Goal: Information Seeking & Learning: Learn about a topic

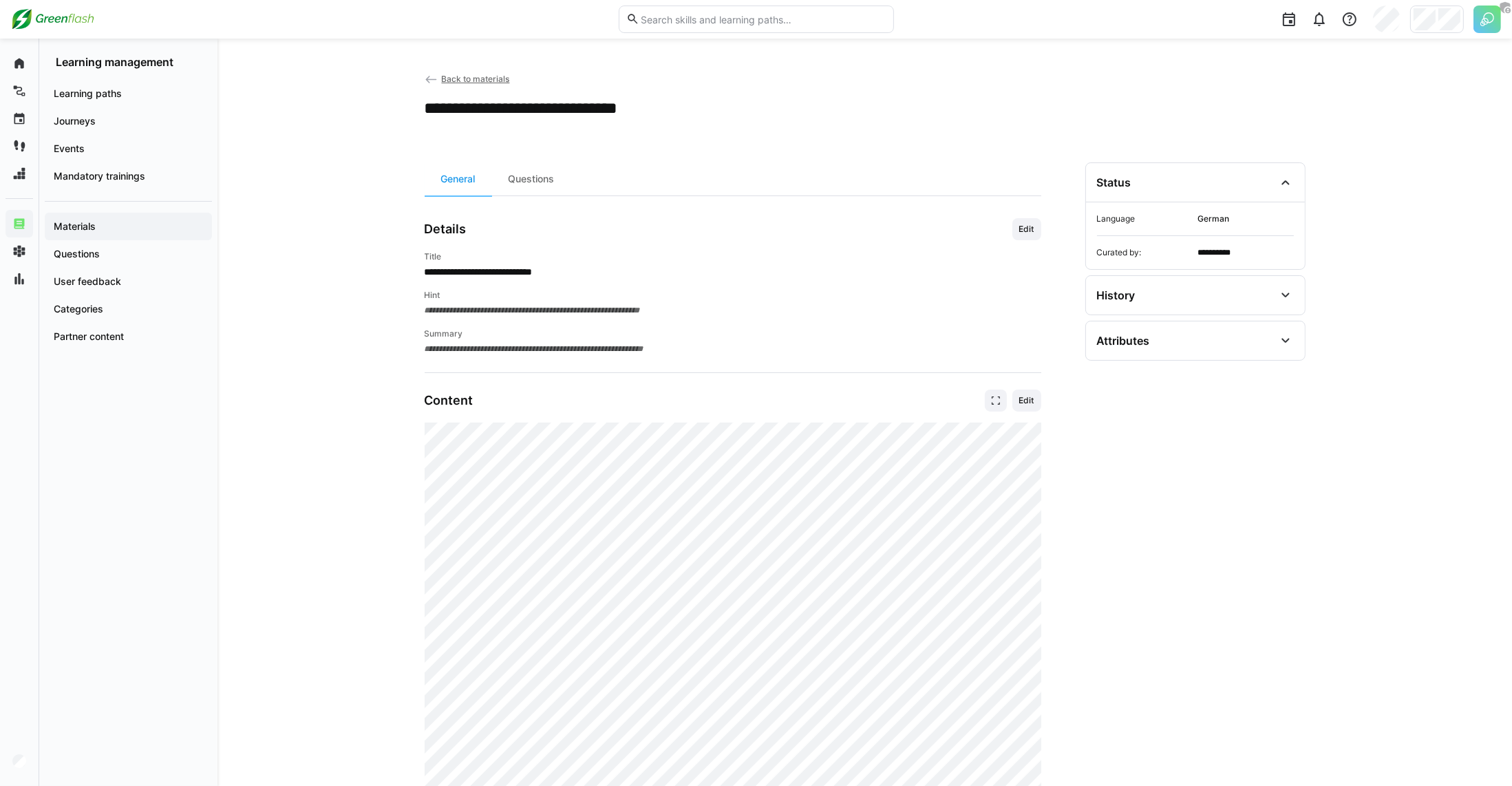
click at [738, 23] on input "text" at bounding box center [763, 19] width 246 height 12
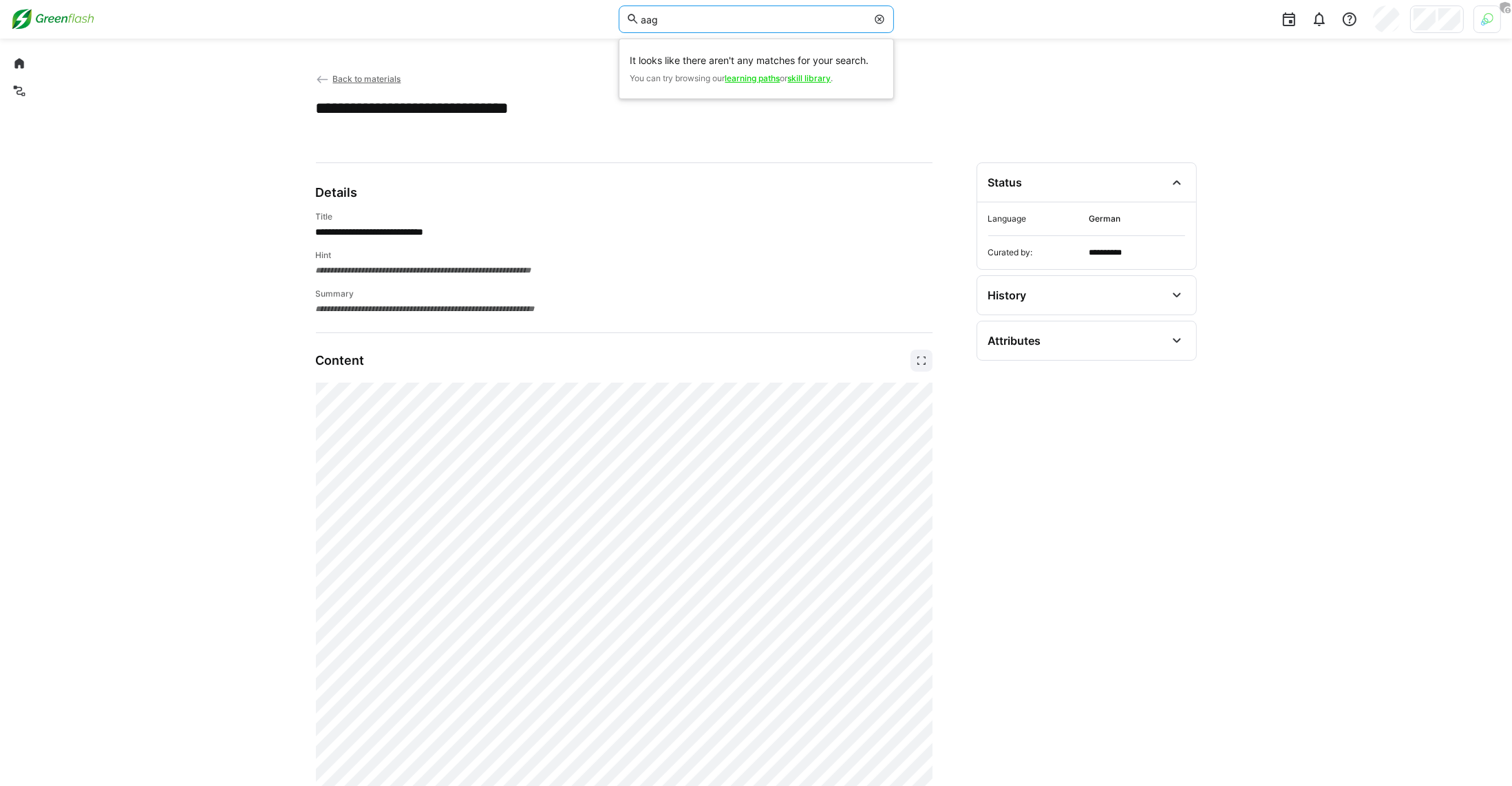
click at [697, 22] on input "aag" at bounding box center [753, 19] width 227 height 12
type input "aag"
click at [1505, 18] on header "aag" at bounding box center [756, 19] width 1512 height 39
click at [1490, 26] on div at bounding box center [1488, 19] width 27 height 27
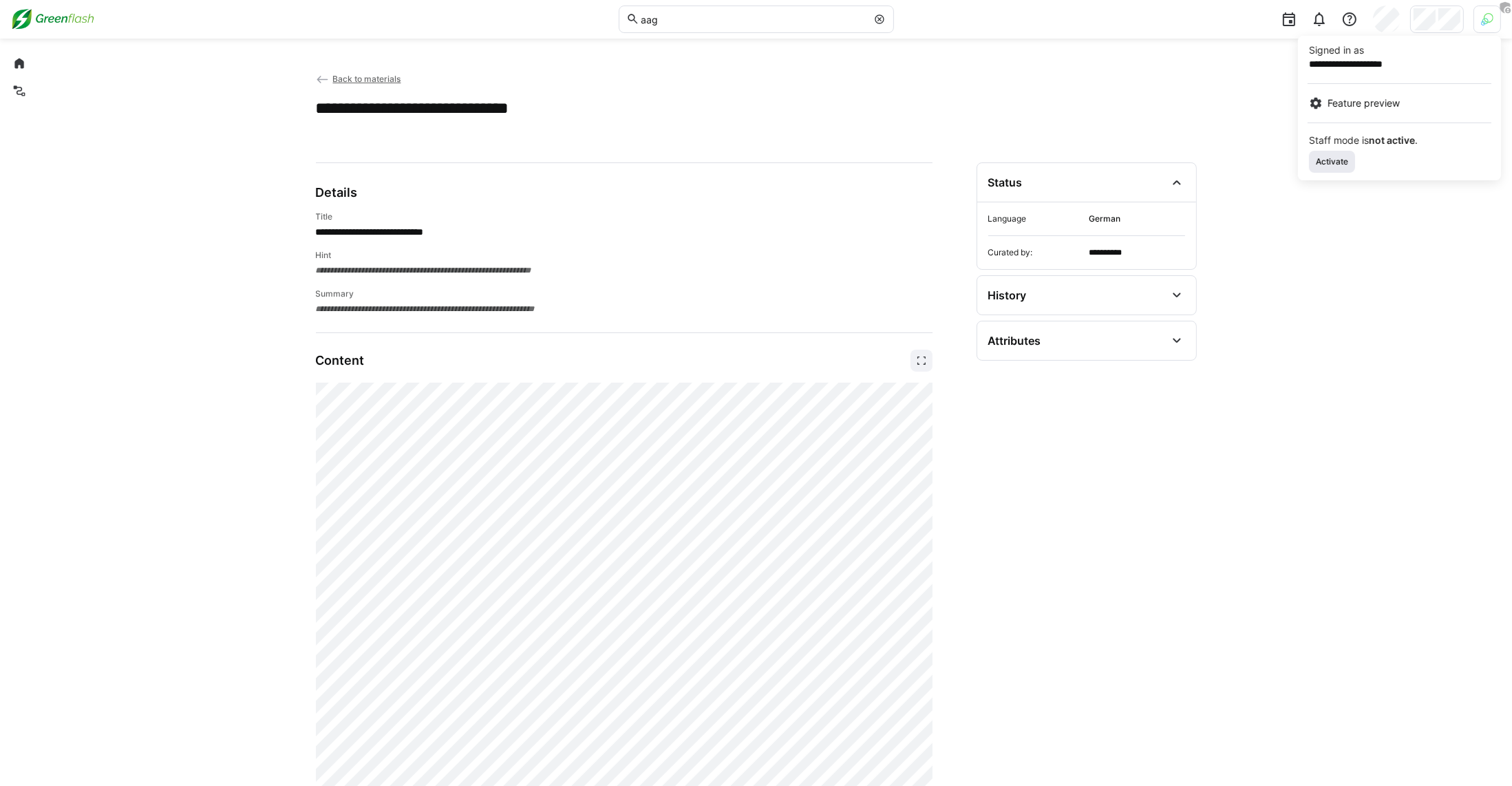
click at [1343, 158] on span "Activate" at bounding box center [1332, 161] width 35 height 11
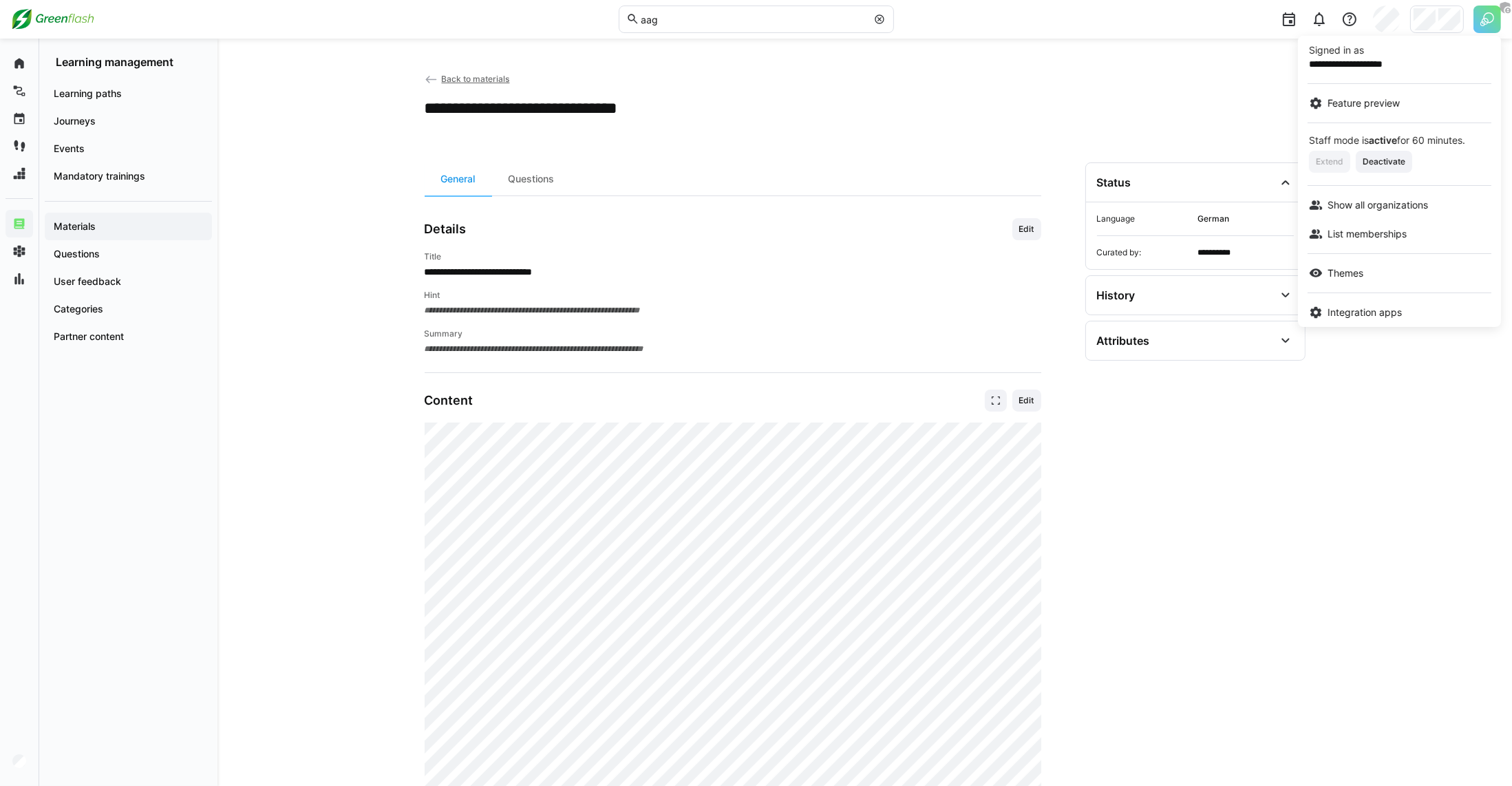
click at [782, 128] on div at bounding box center [756, 393] width 1512 height 786
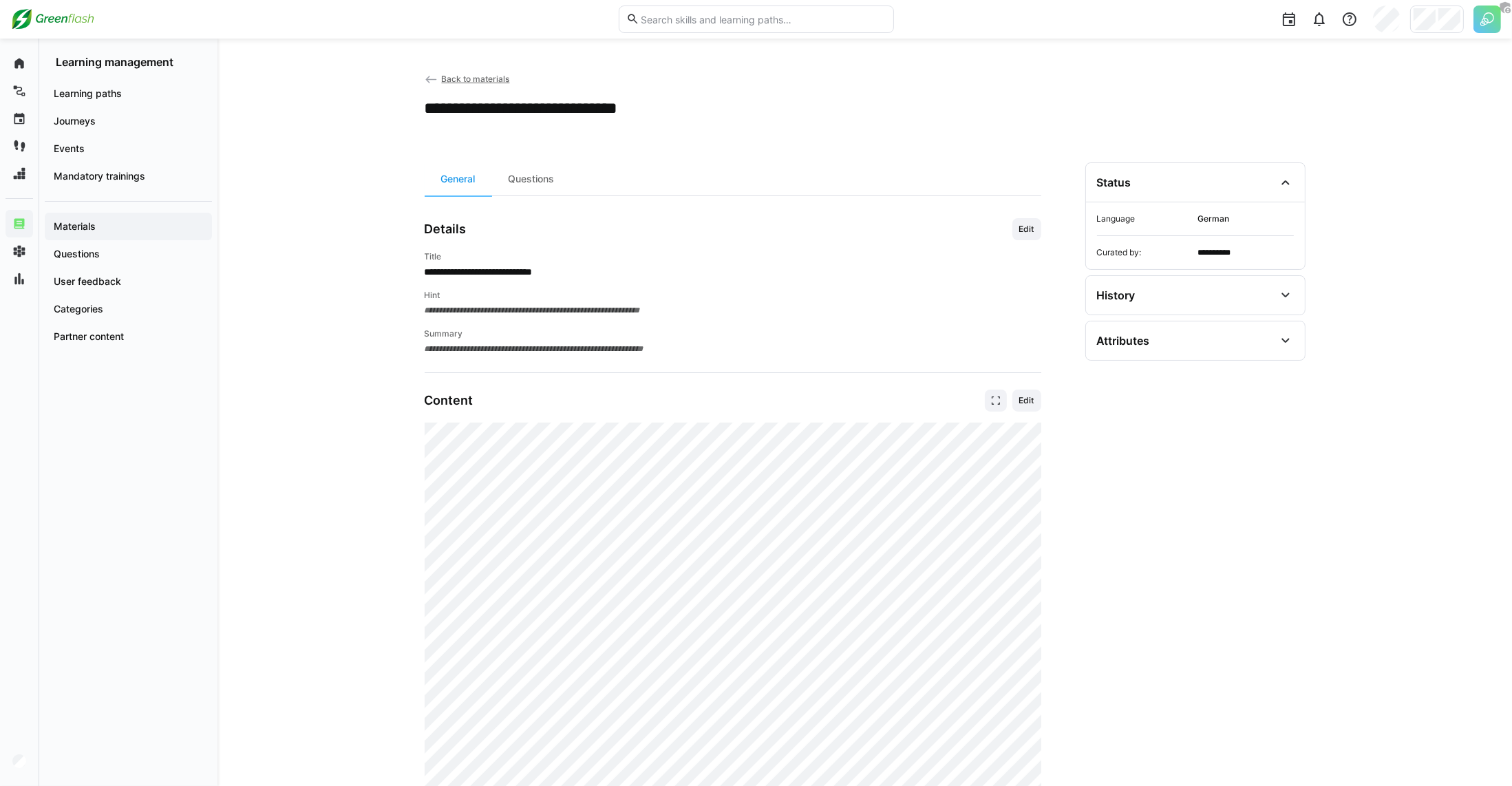
click at [728, 27] on eds-input at bounding box center [756, 19] width 275 height 27
type input "agg"
click at [723, 86] on span "Allgemeines Gleichbehandlungsgesetz: Kein Raum für Diskriminierung" at bounding box center [768, 91] width 228 height 27
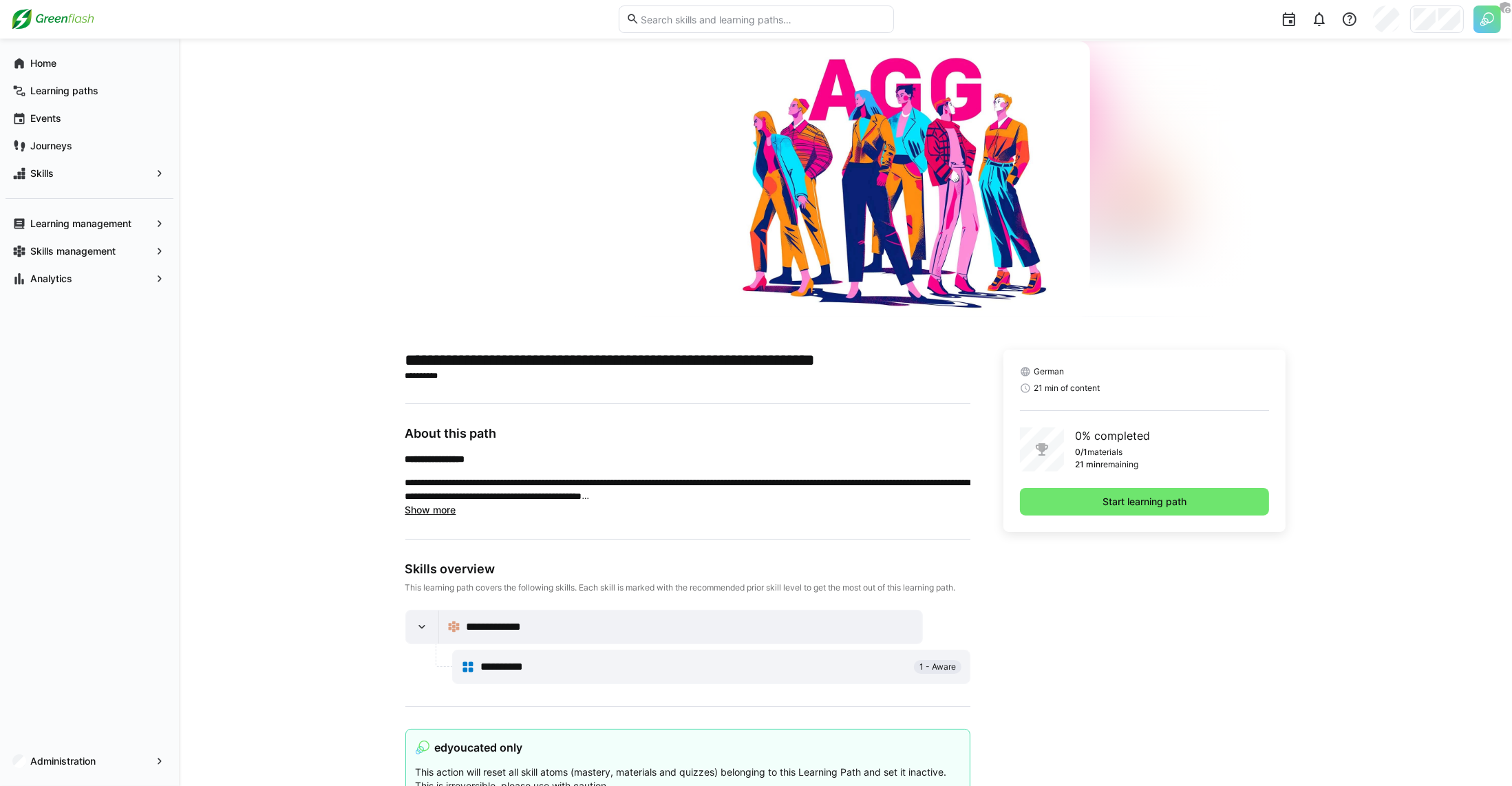
scroll to position [119, 0]
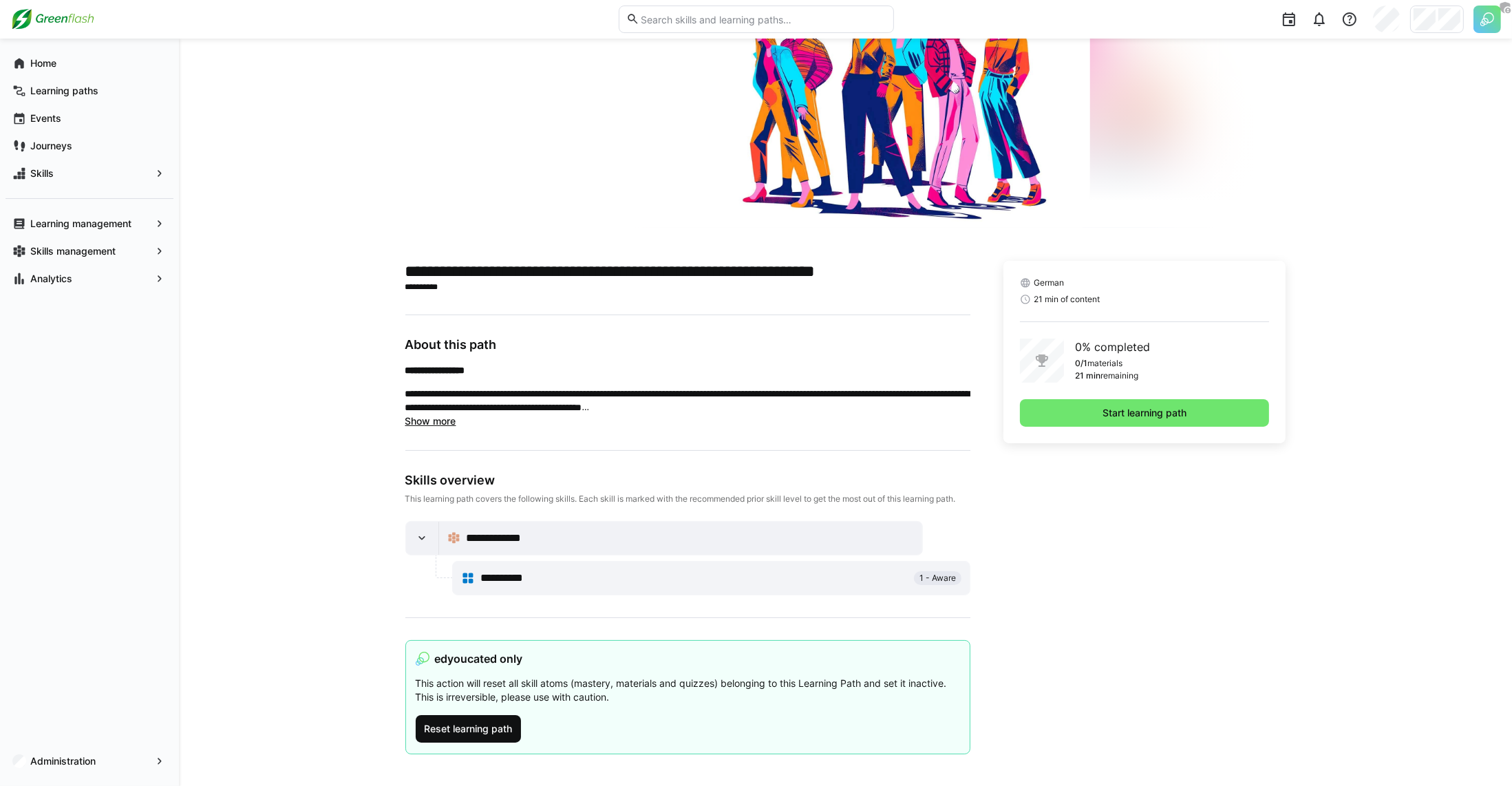
click at [478, 725] on span "Reset learning path" at bounding box center [468, 728] width 92 height 14
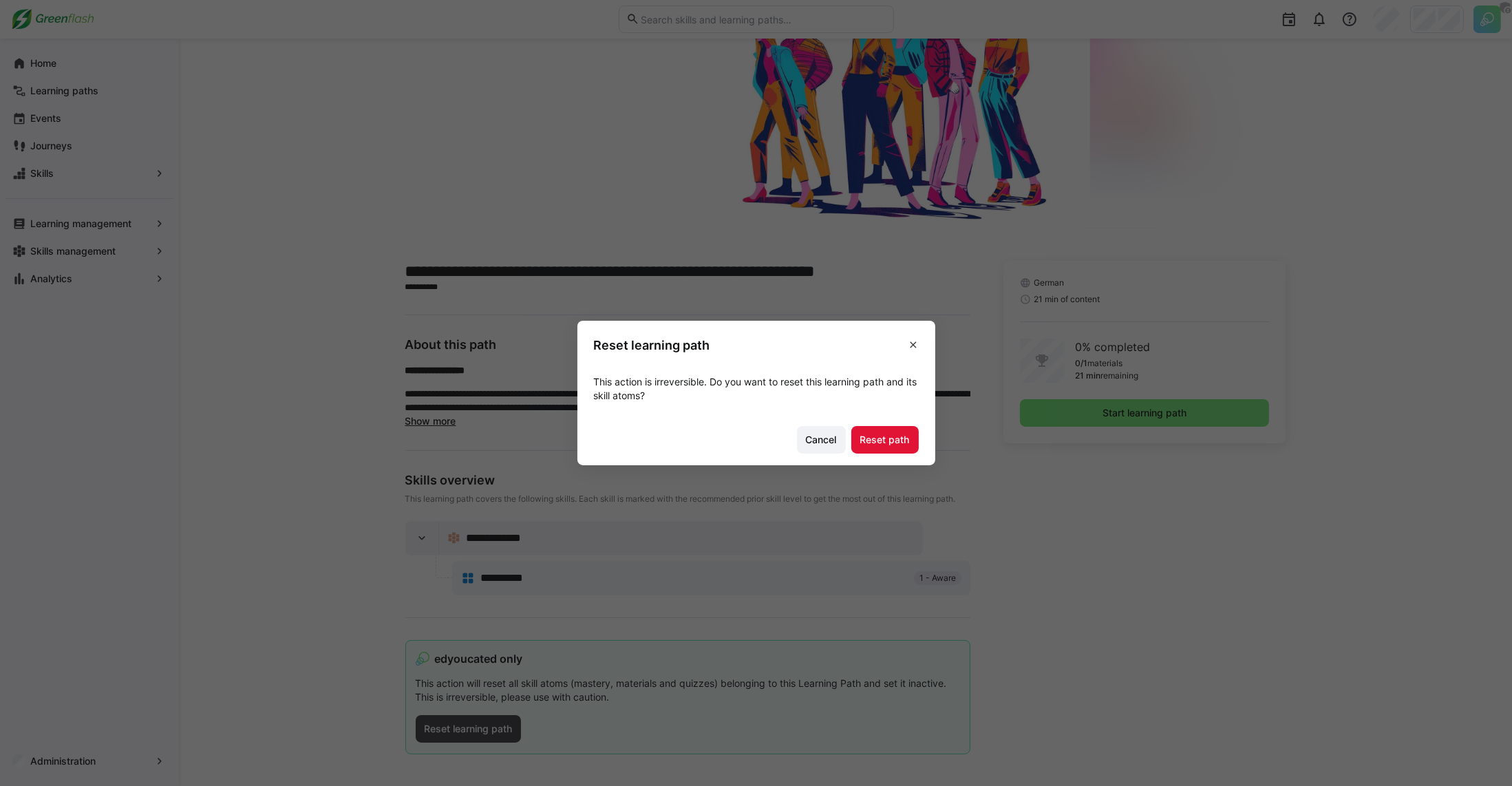
click at [854, 441] on footer "Cancel Reset path" at bounding box center [756, 439] width 358 height 52
click at [867, 442] on span "Reset path" at bounding box center [885, 439] width 54 height 14
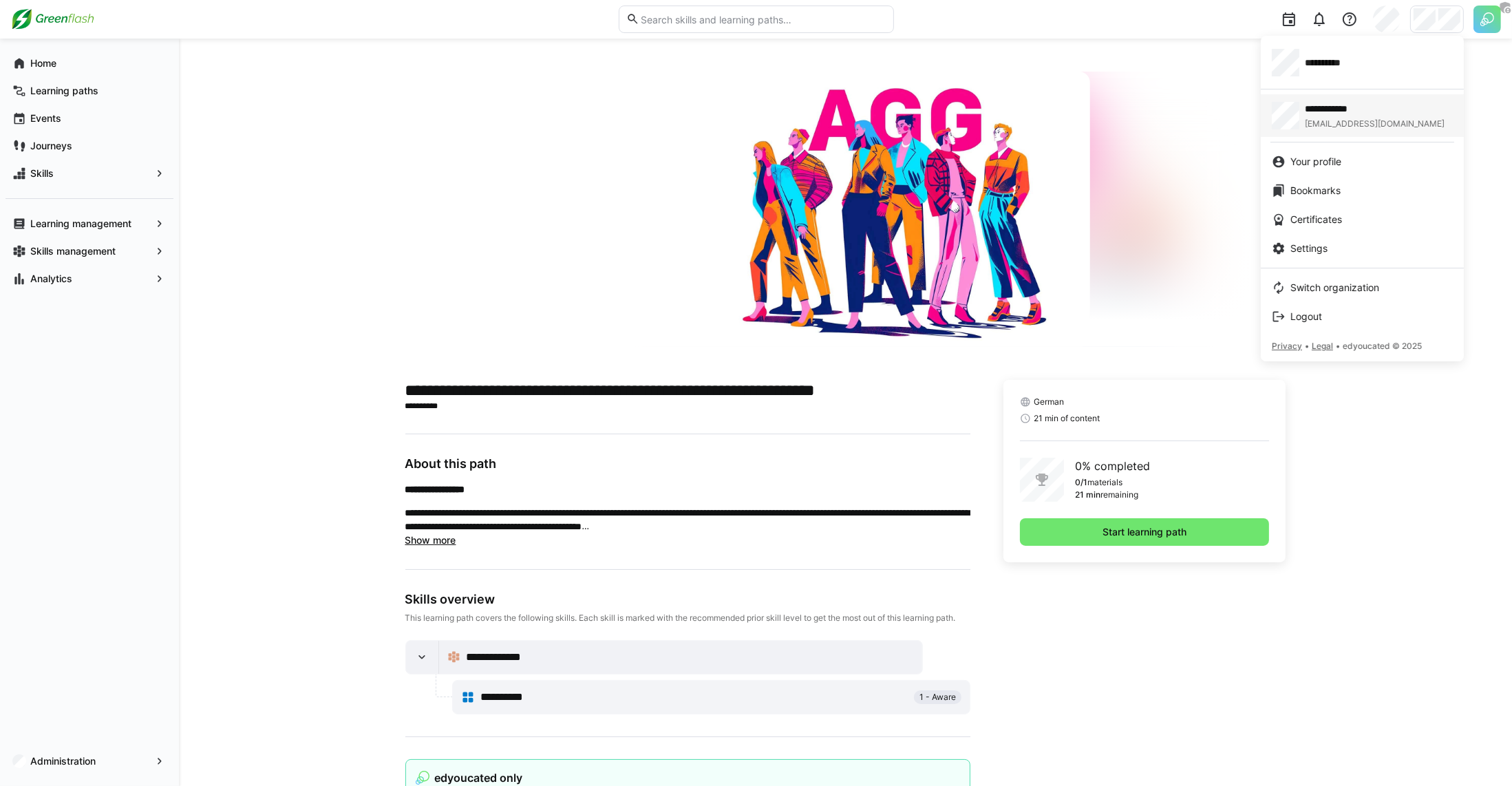
click at [1355, 120] on span "fjedor@edyoucated.org" at bounding box center [1375, 123] width 140 height 11
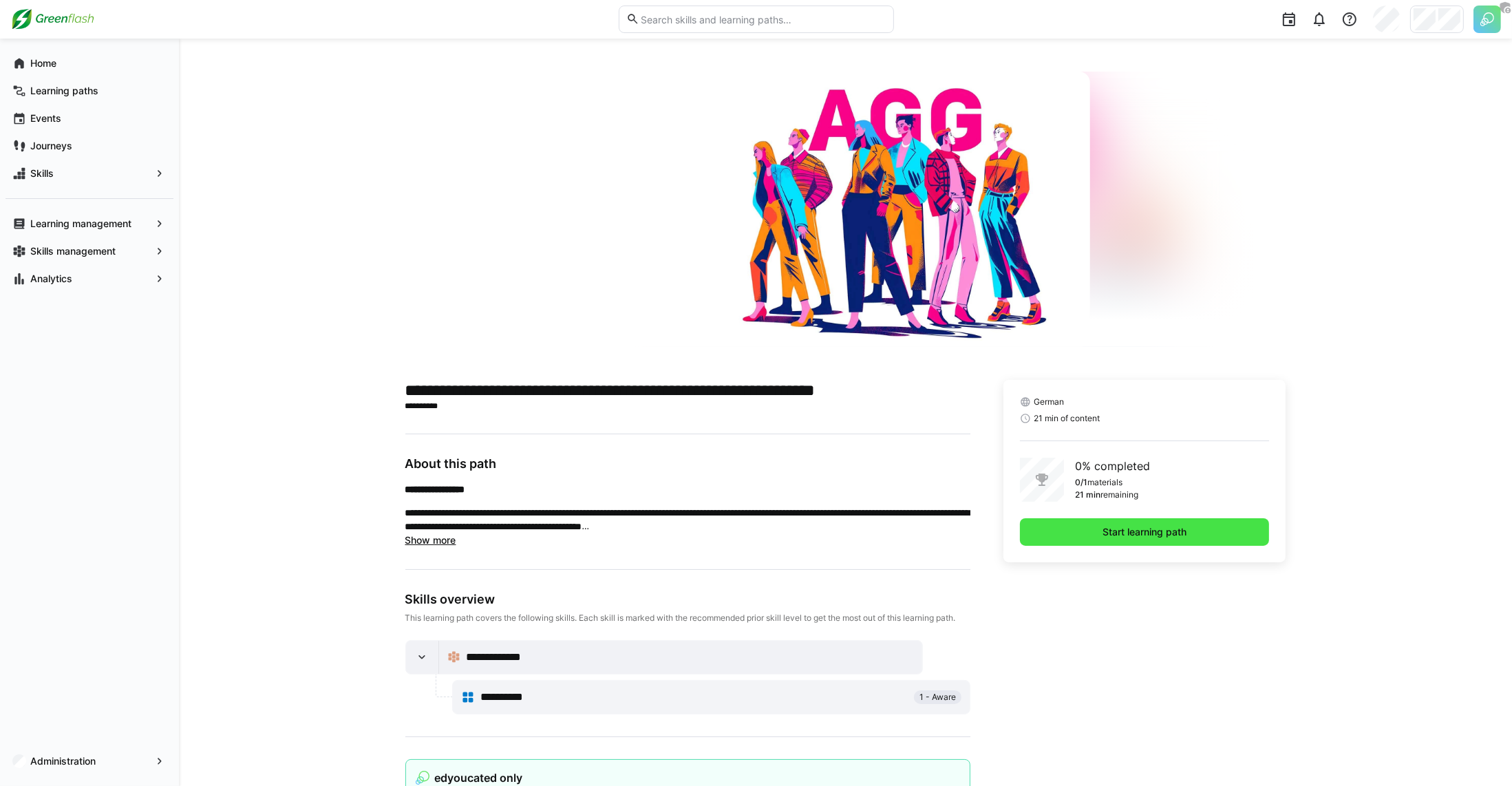
click at [1142, 534] on span "Start learning path" at bounding box center [1145, 532] width 88 height 14
click at [1147, 536] on span "Start learning path" at bounding box center [1145, 532] width 88 height 14
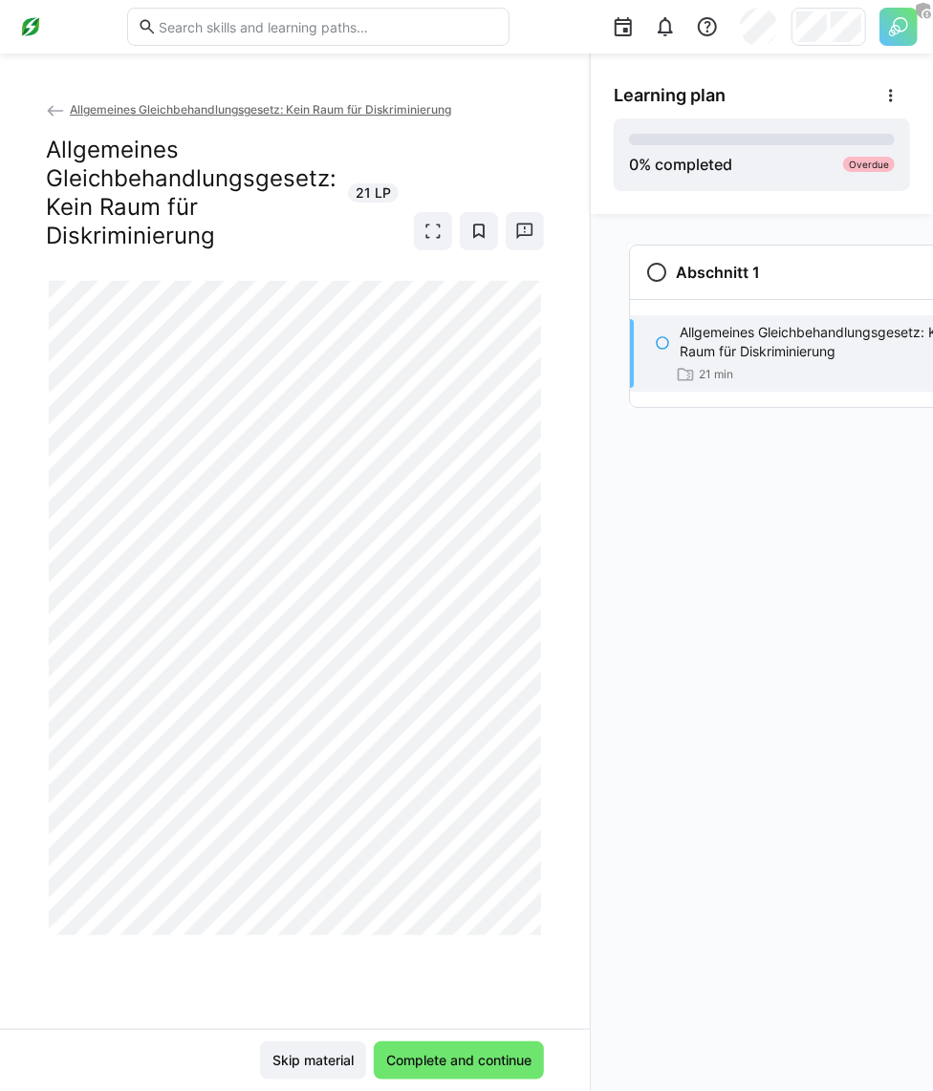
click at [738, 519] on div "Abschnitt 1 Allgemeines Gleichbehandlungsgesetz: Kein Raum für Diskriminierung …" at bounding box center [762, 652] width 342 height 877
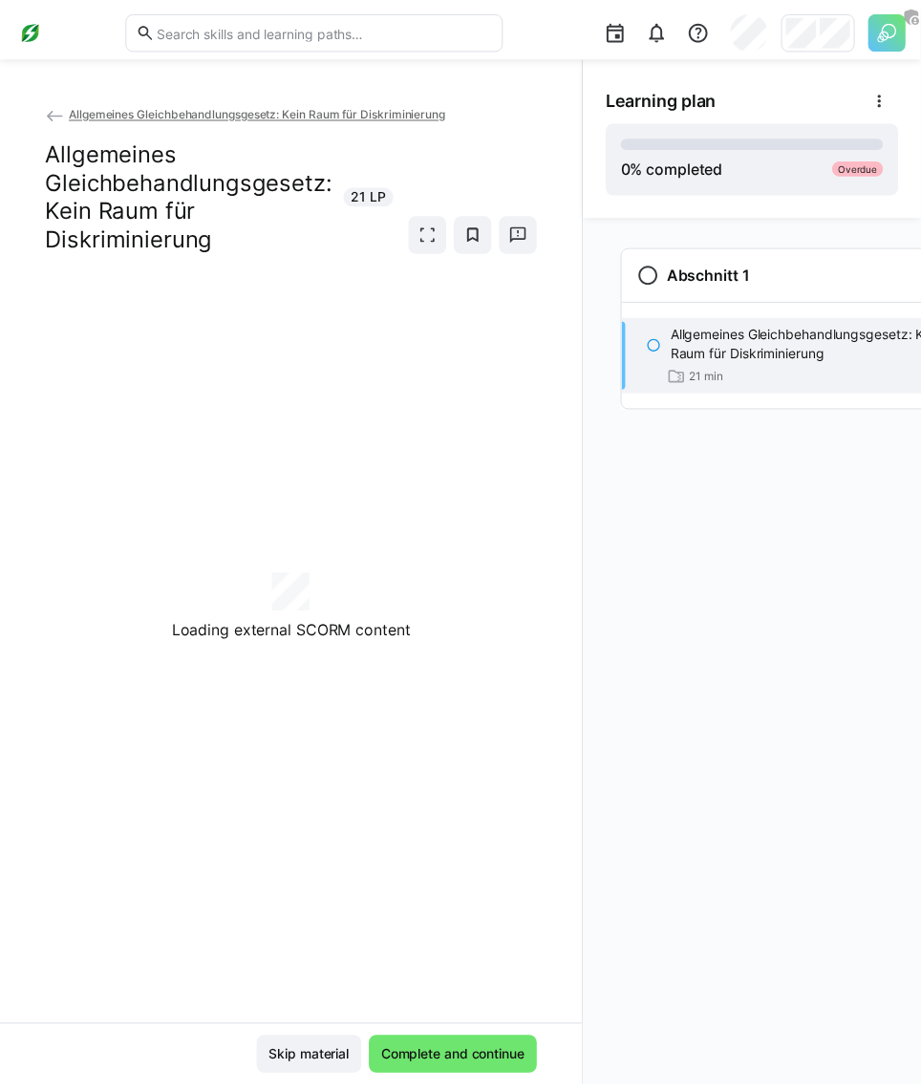
scroll to position [0, 32]
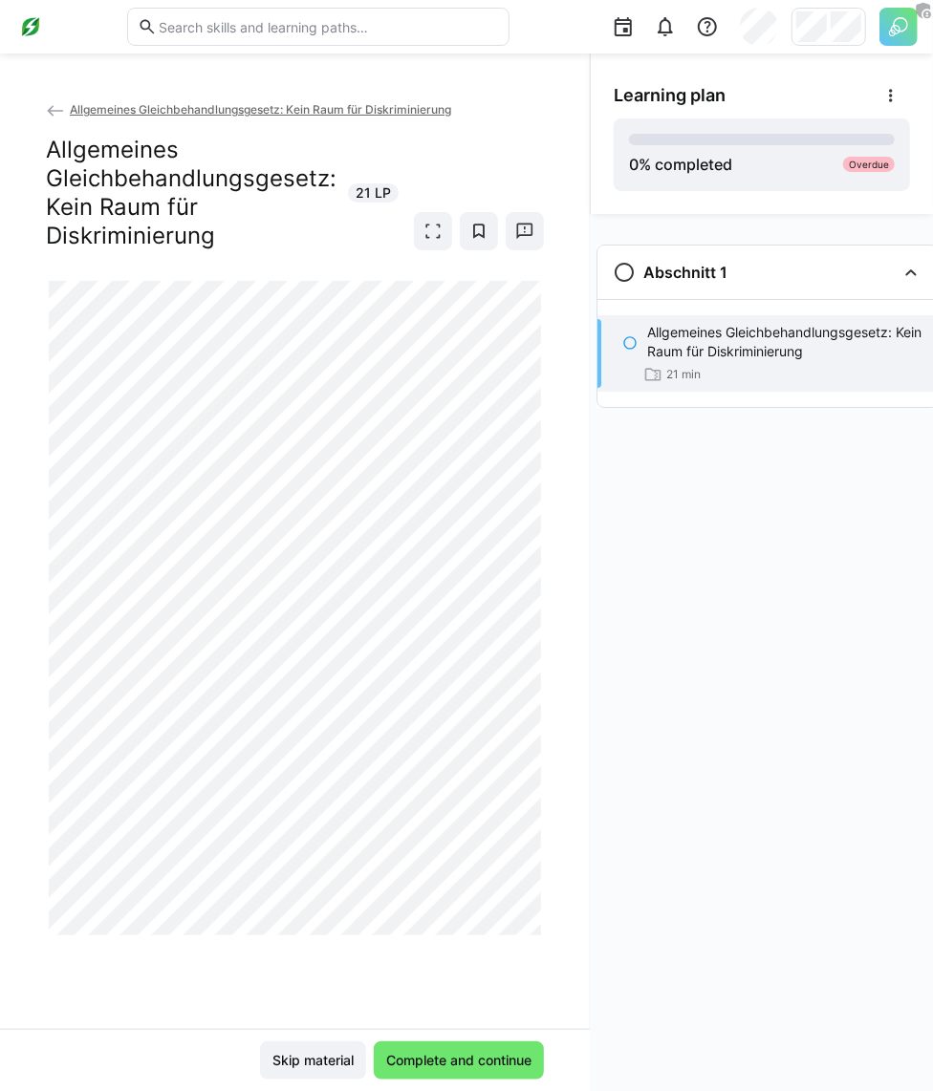
click at [353, 99] on app-back-navigation "Allgemeines Gleichbehandlungsgesetz: Kein Raum für Diskriminierung" at bounding box center [295, 109] width 498 height 21
click at [377, 102] on span "Allgemeines Gleichbehandlungsgesetz: Kein Raum für Diskriminierung" at bounding box center [260, 109] width 381 height 14
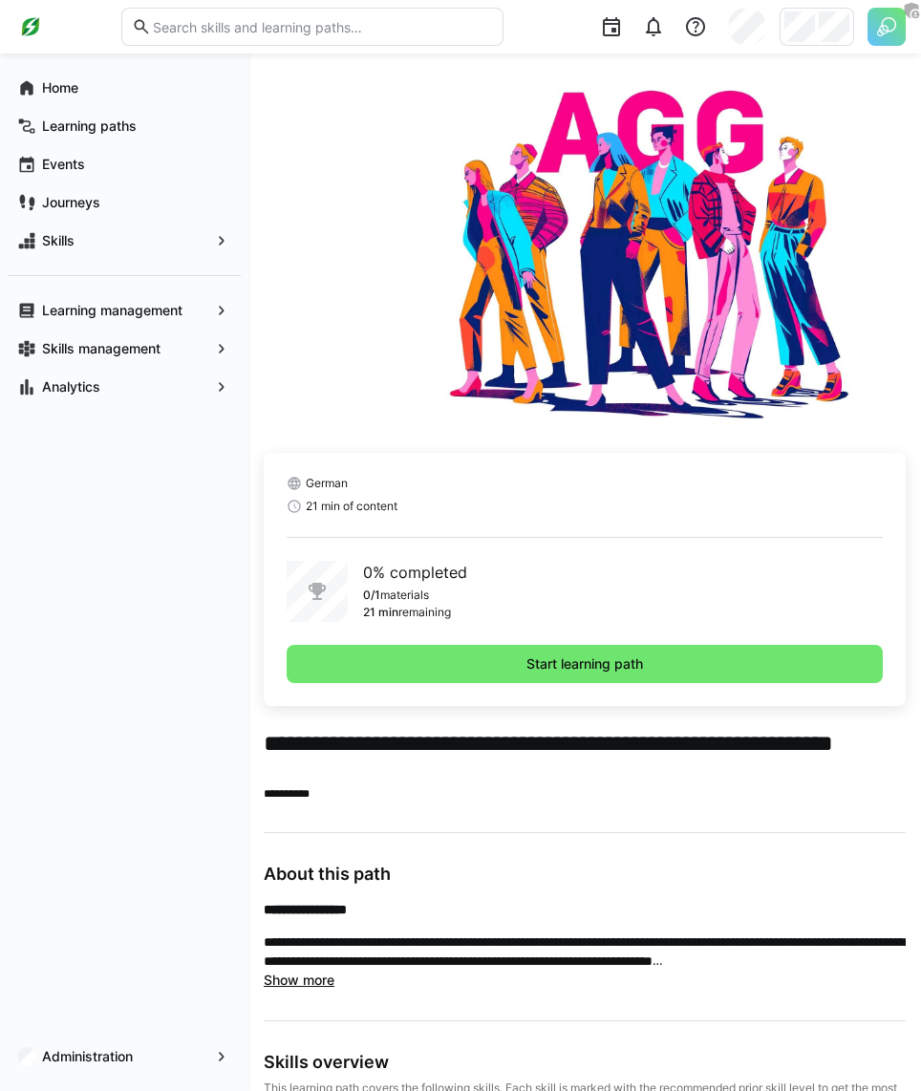
scroll to position [380, 0]
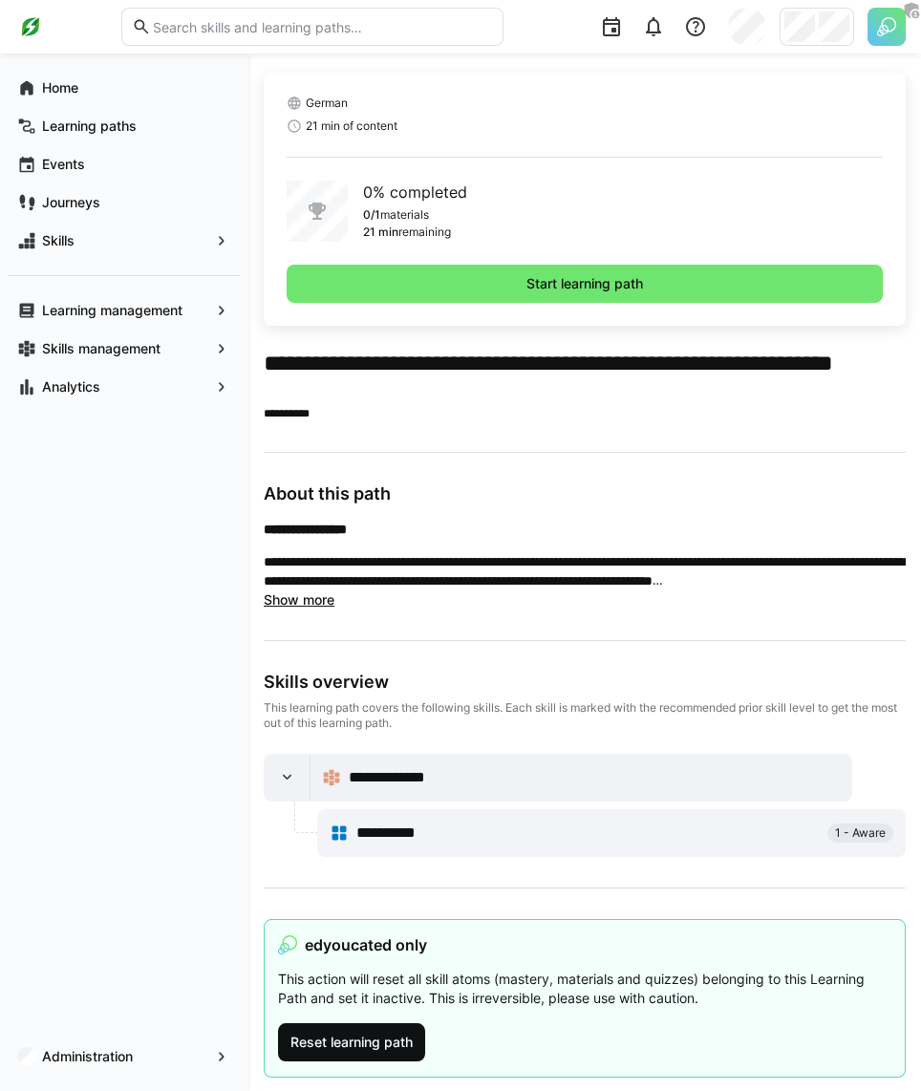
click at [380, 1034] on span "Reset learning path" at bounding box center [352, 1042] width 128 height 19
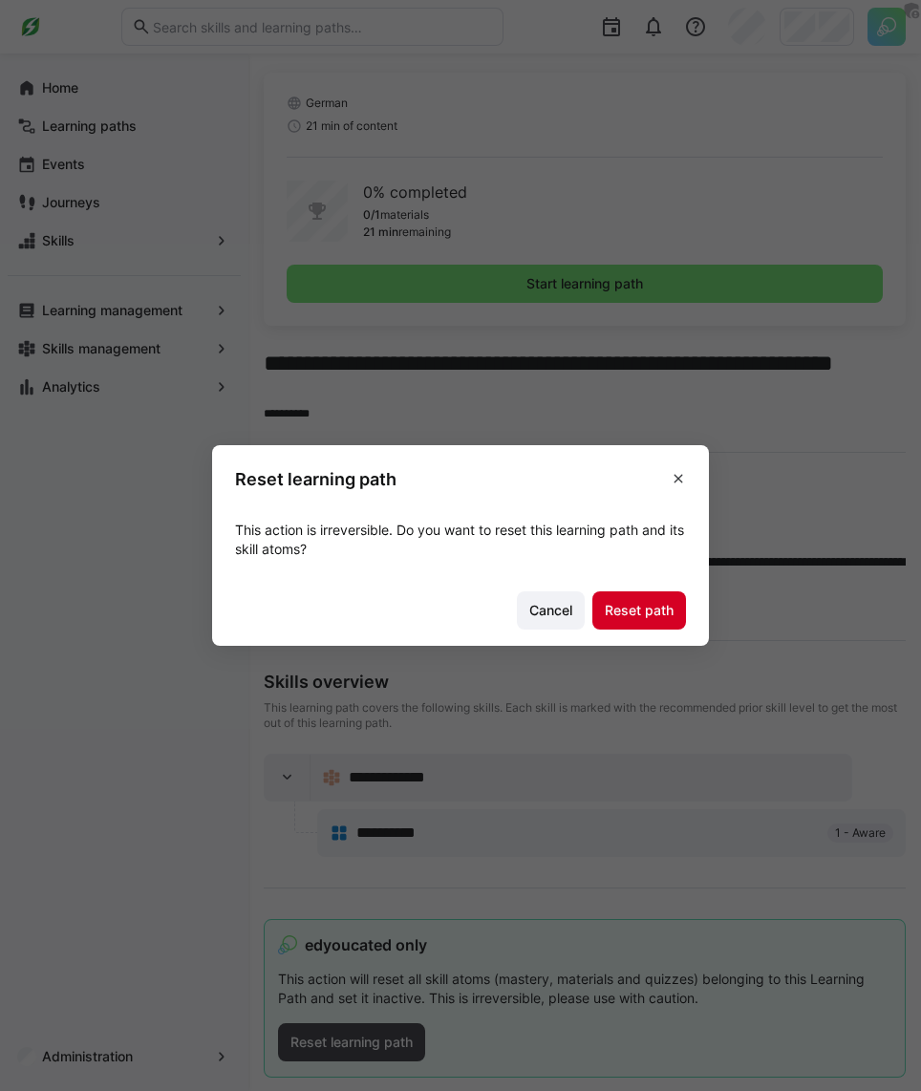
click at [629, 619] on span "Reset path" at bounding box center [639, 610] width 75 height 19
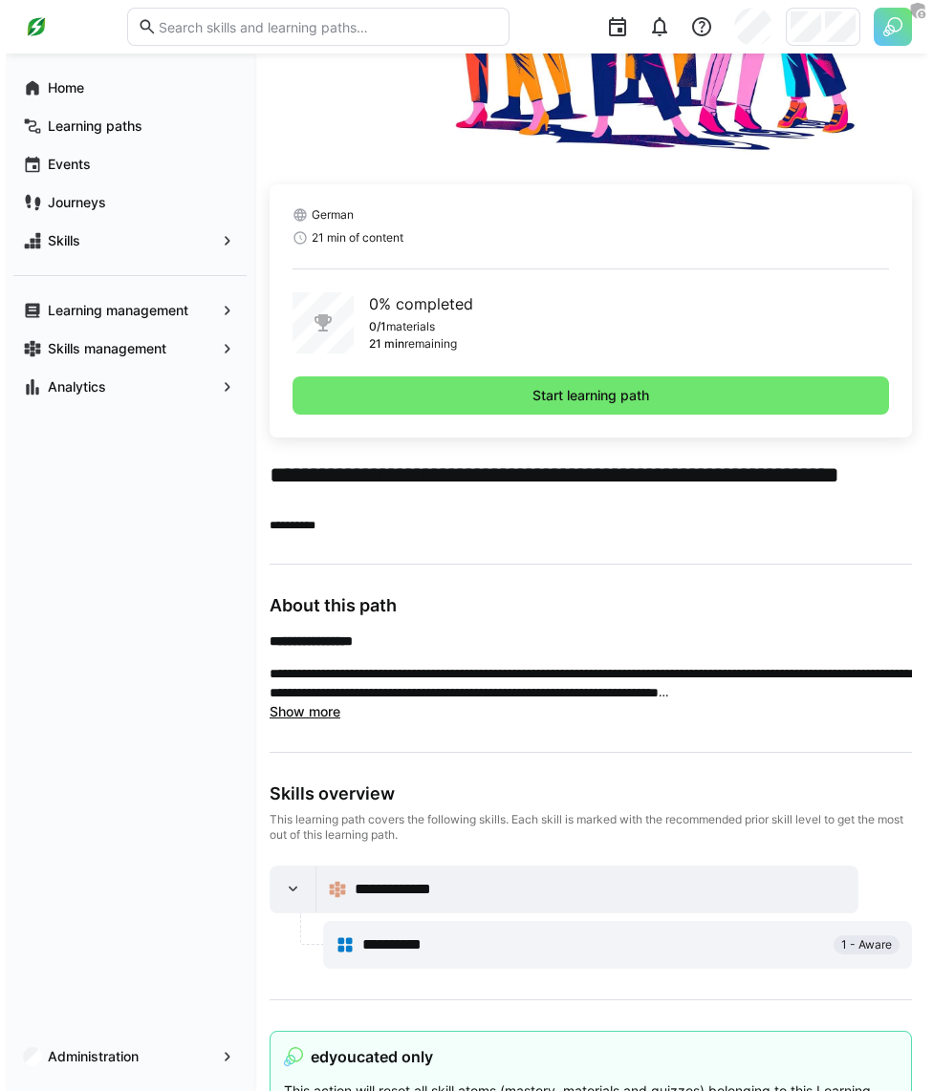
scroll to position [0, 0]
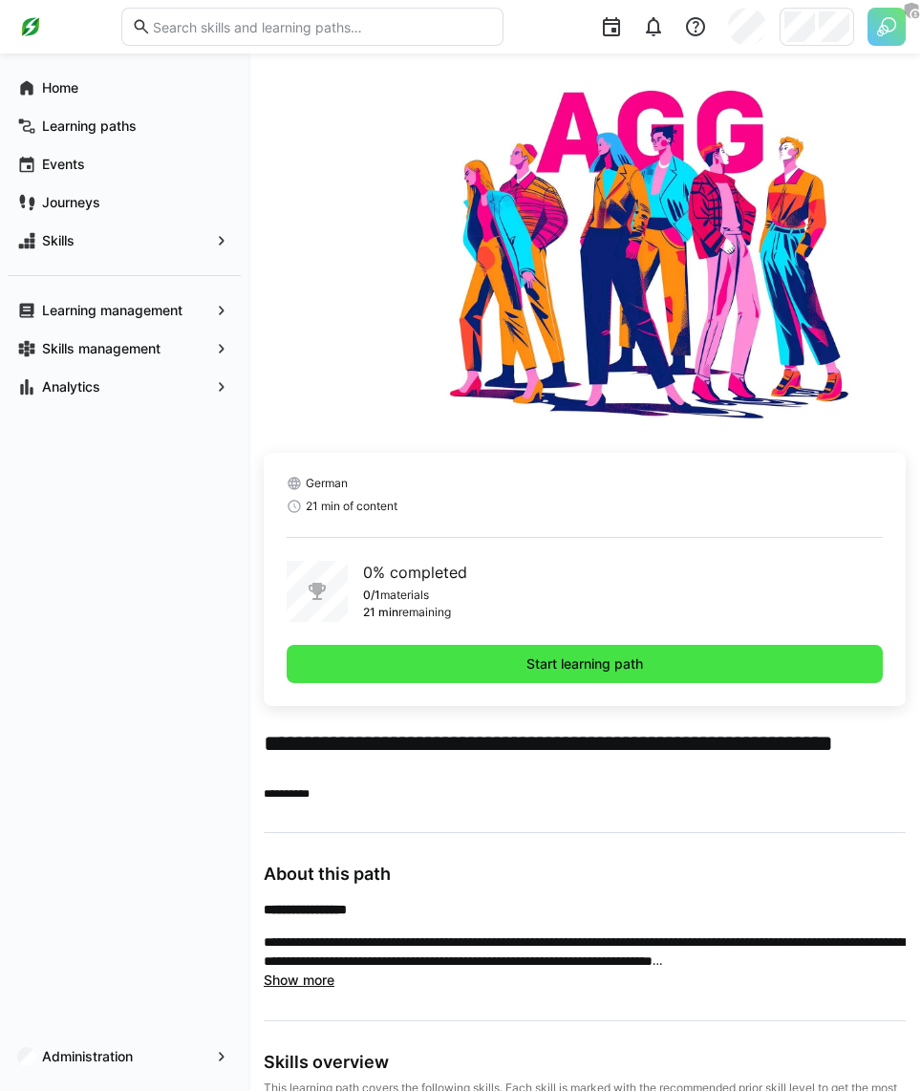
click at [601, 655] on span "Start learning path" at bounding box center [585, 664] width 122 height 19
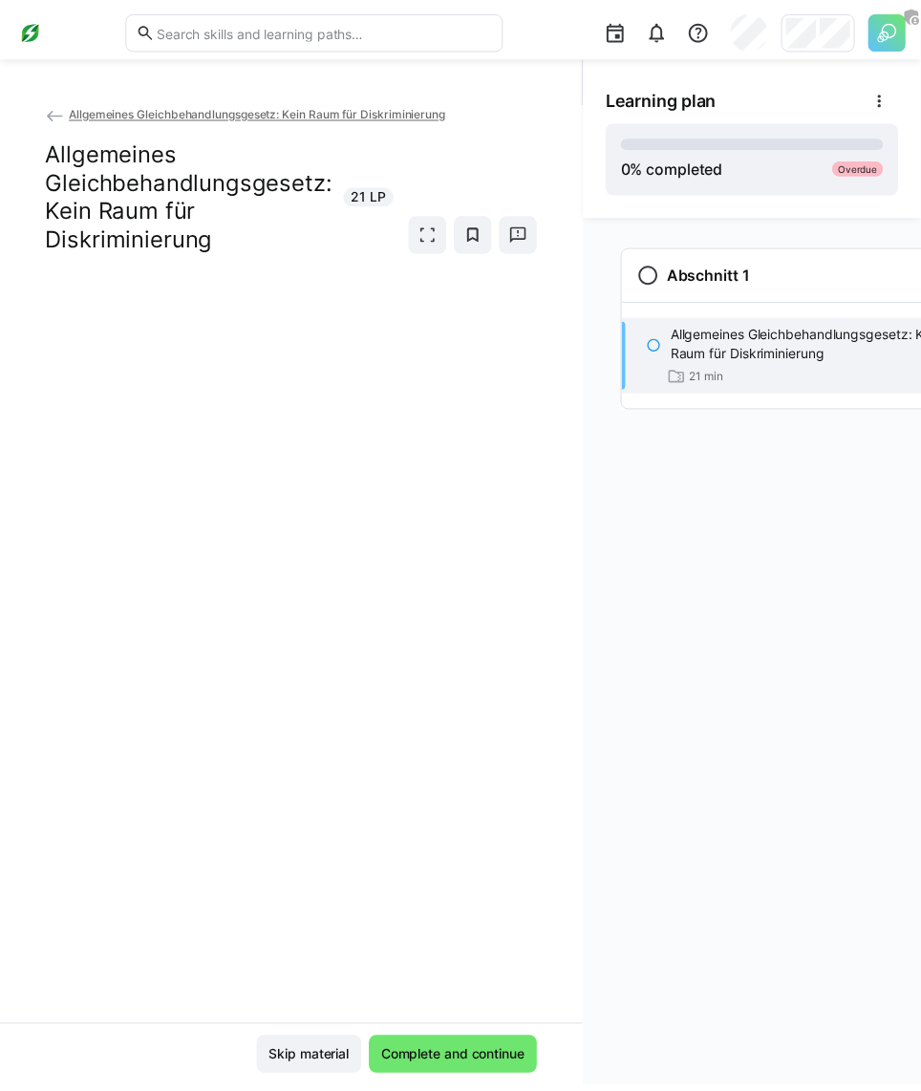
scroll to position [0, 32]
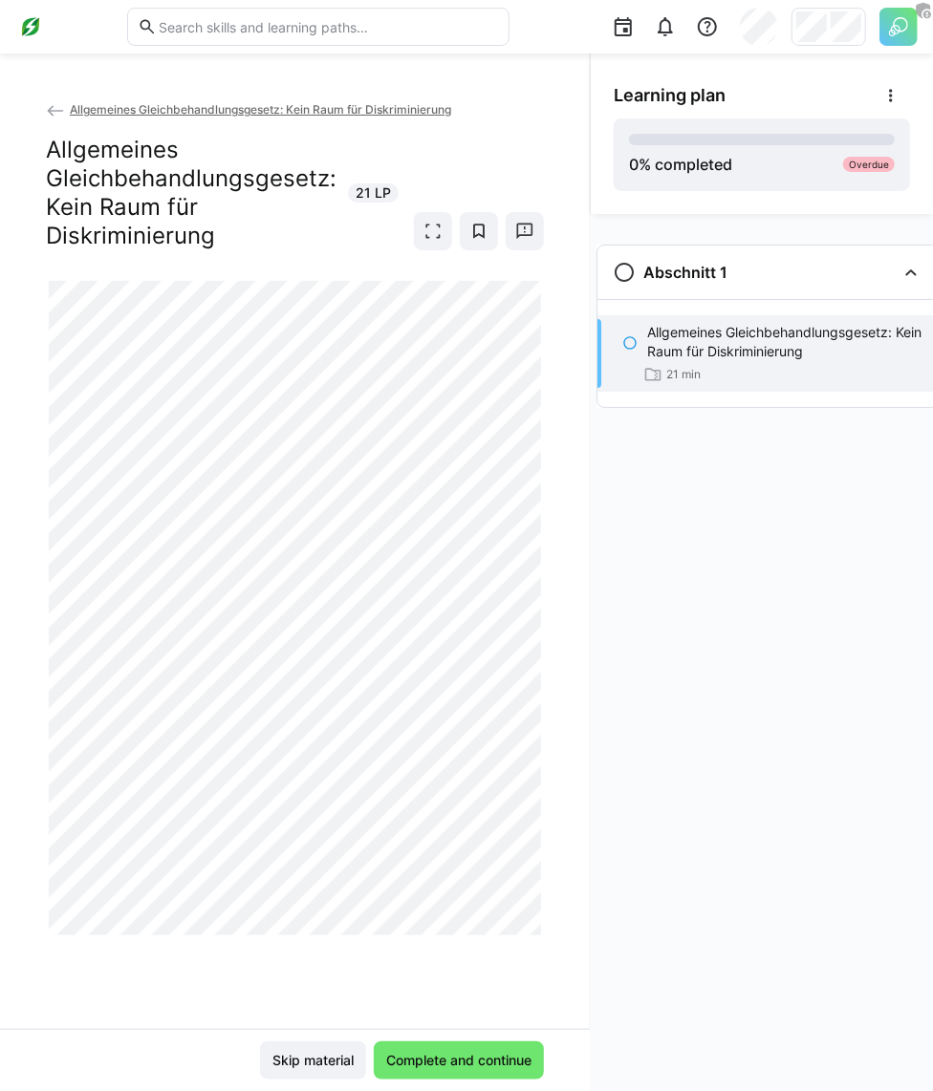
click at [136, 110] on span "Allgemeines Gleichbehandlungsgesetz: Kein Raum für Diskriminierung" at bounding box center [260, 109] width 381 height 14
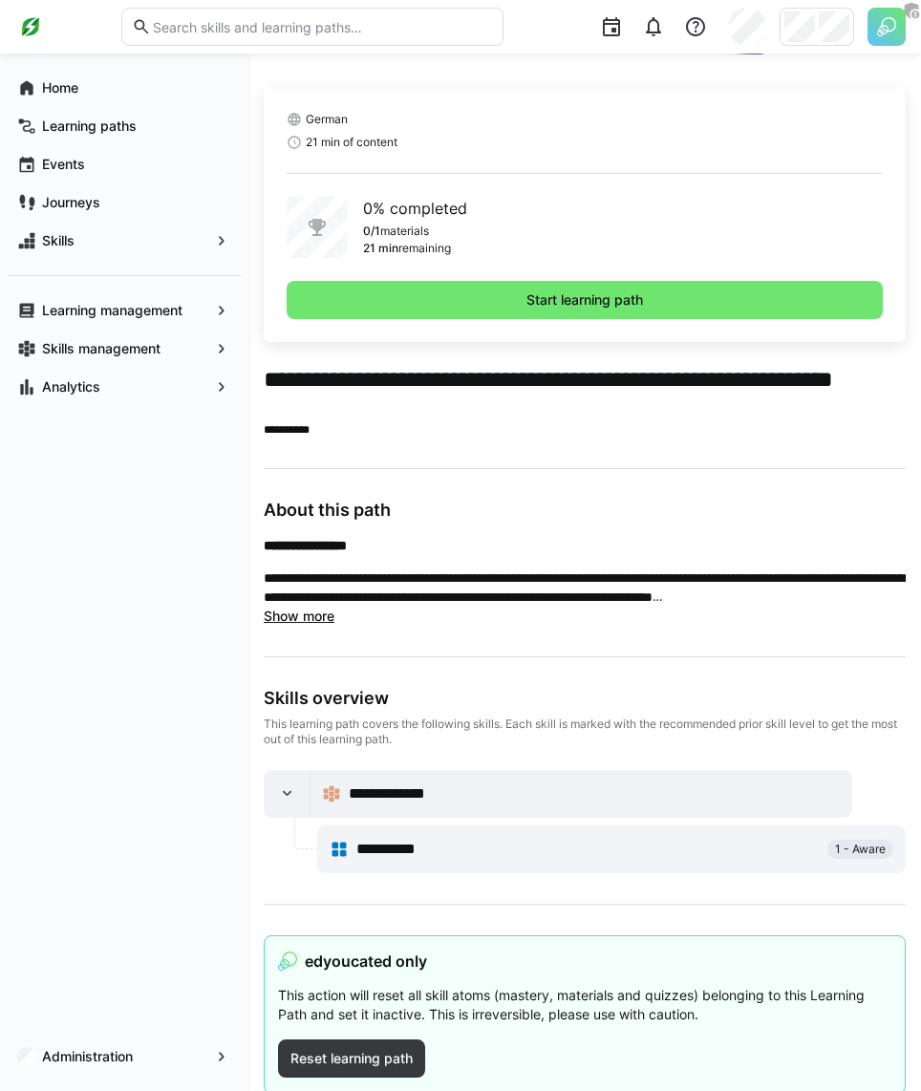
scroll to position [380, 0]
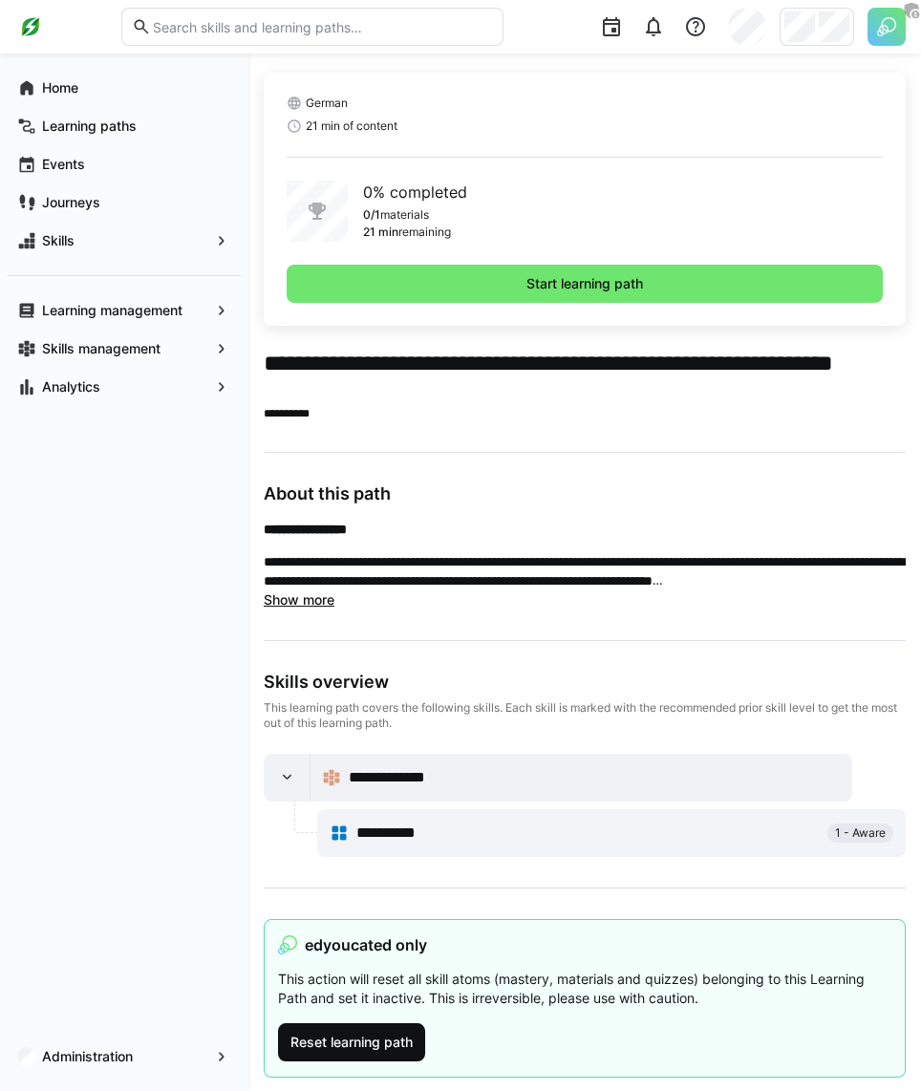
click at [389, 1052] on span "Reset learning path" at bounding box center [351, 1042] width 147 height 38
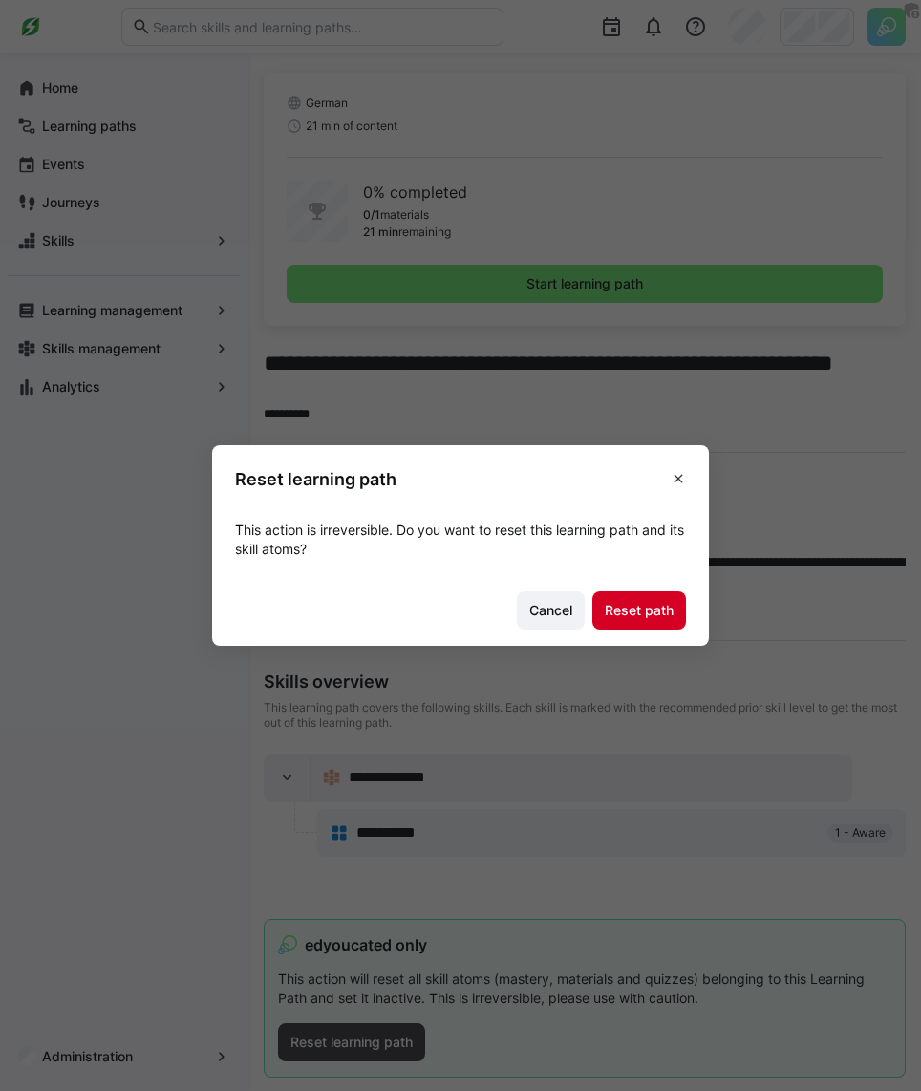
click at [657, 613] on span "Reset path" at bounding box center [639, 610] width 75 height 19
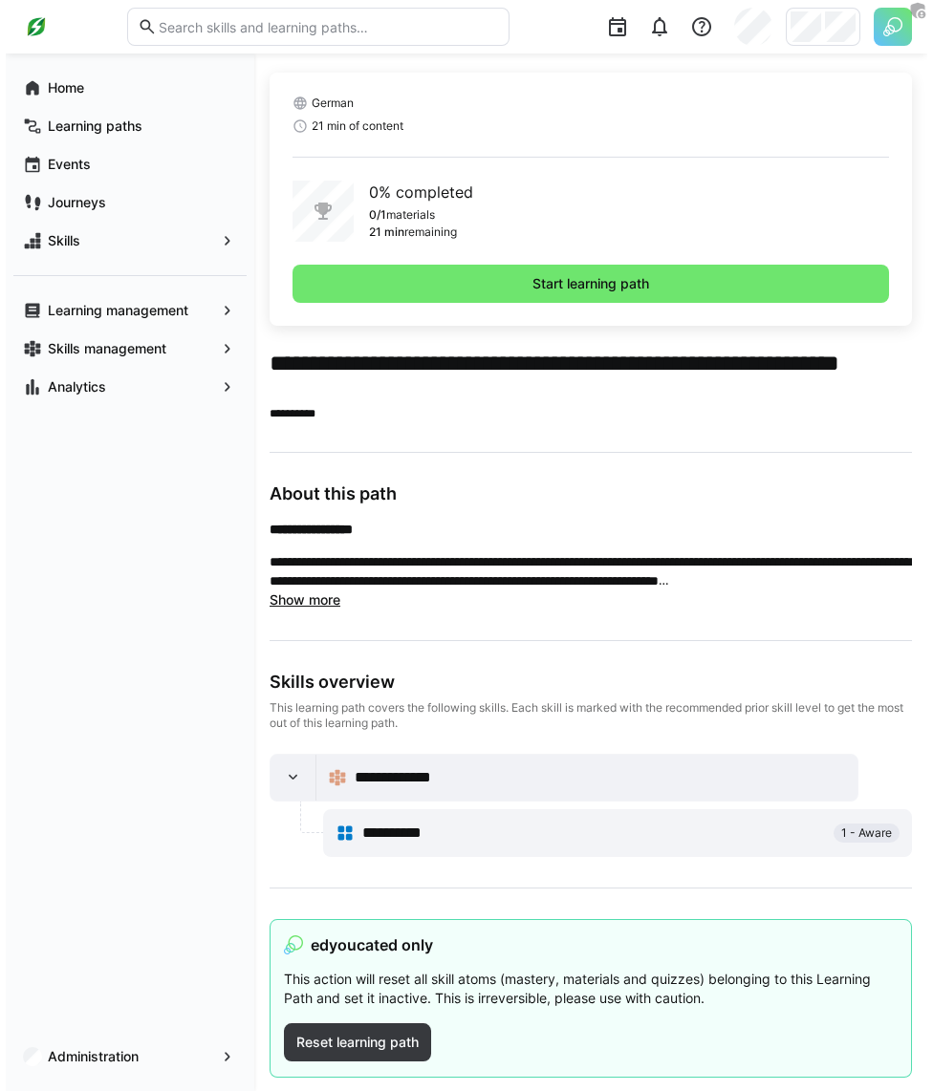
scroll to position [0, 0]
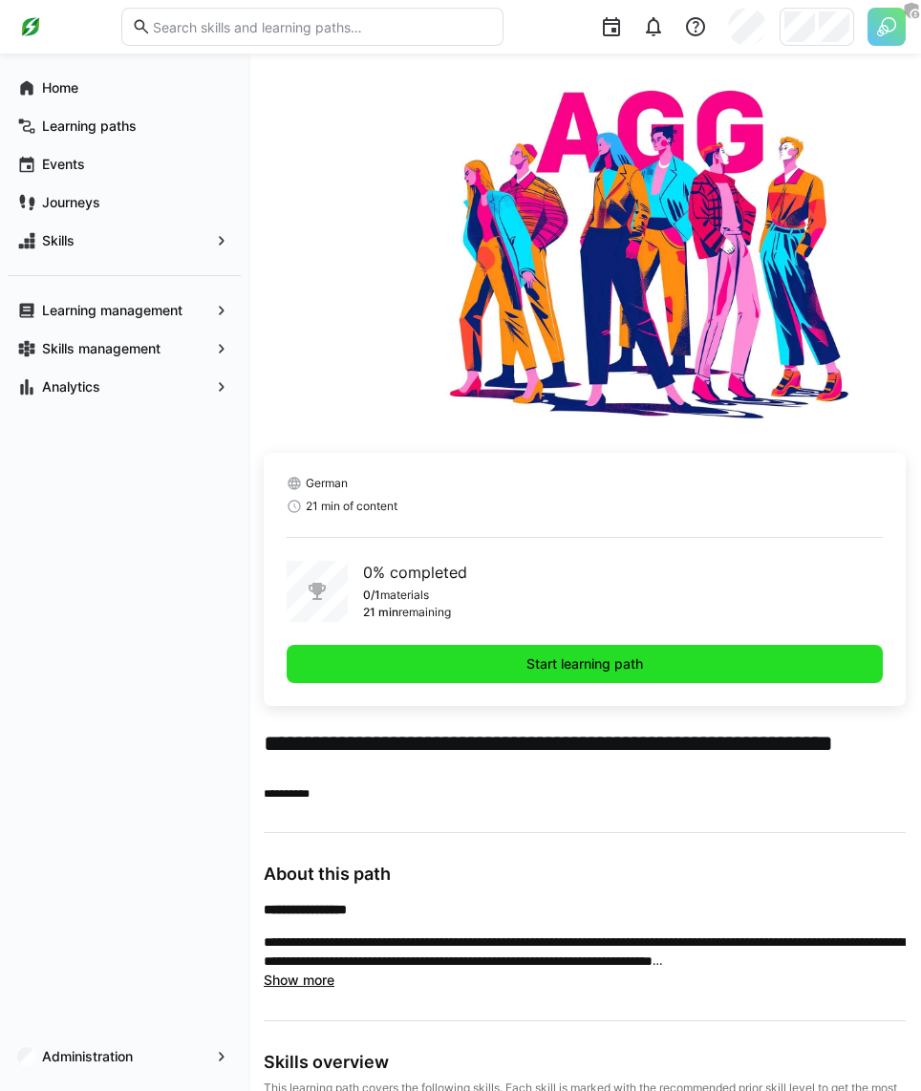
click at [701, 666] on span "Start learning path" at bounding box center [585, 664] width 596 height 38
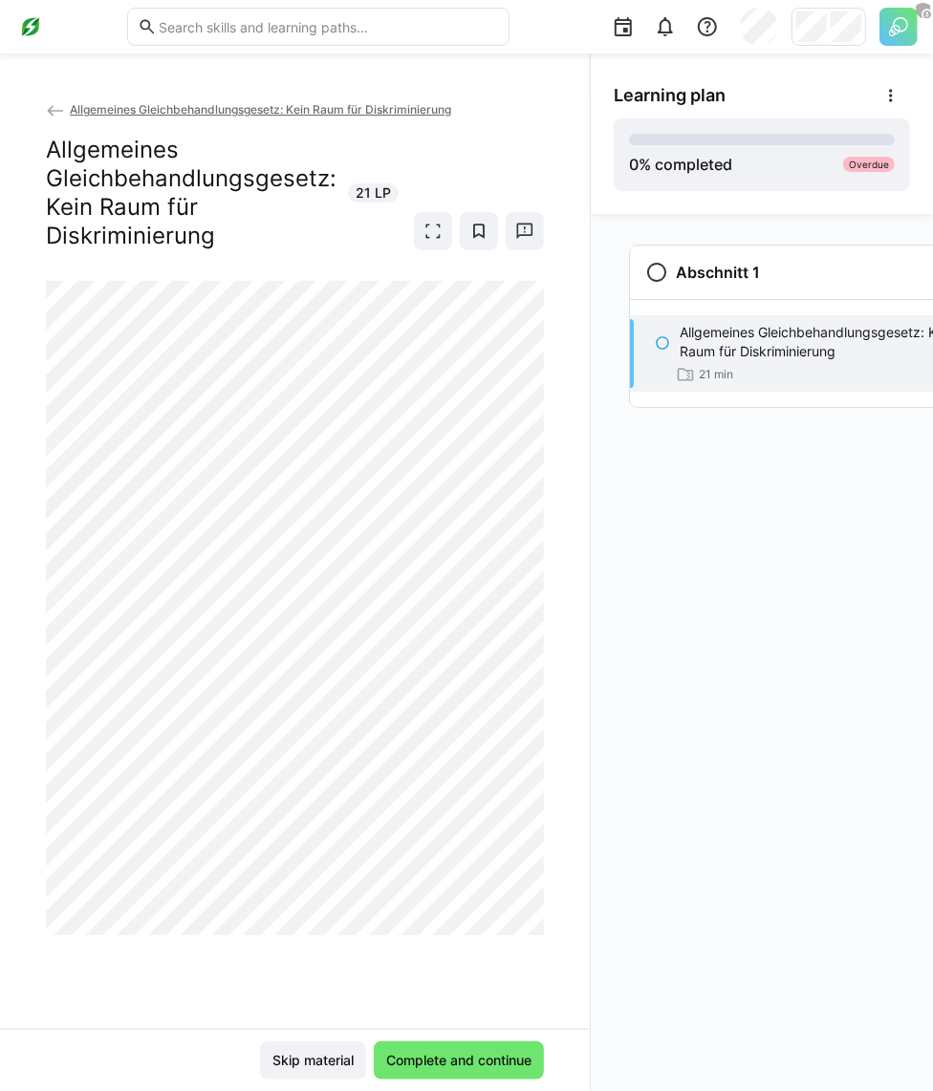
scroll to position [0, 32]
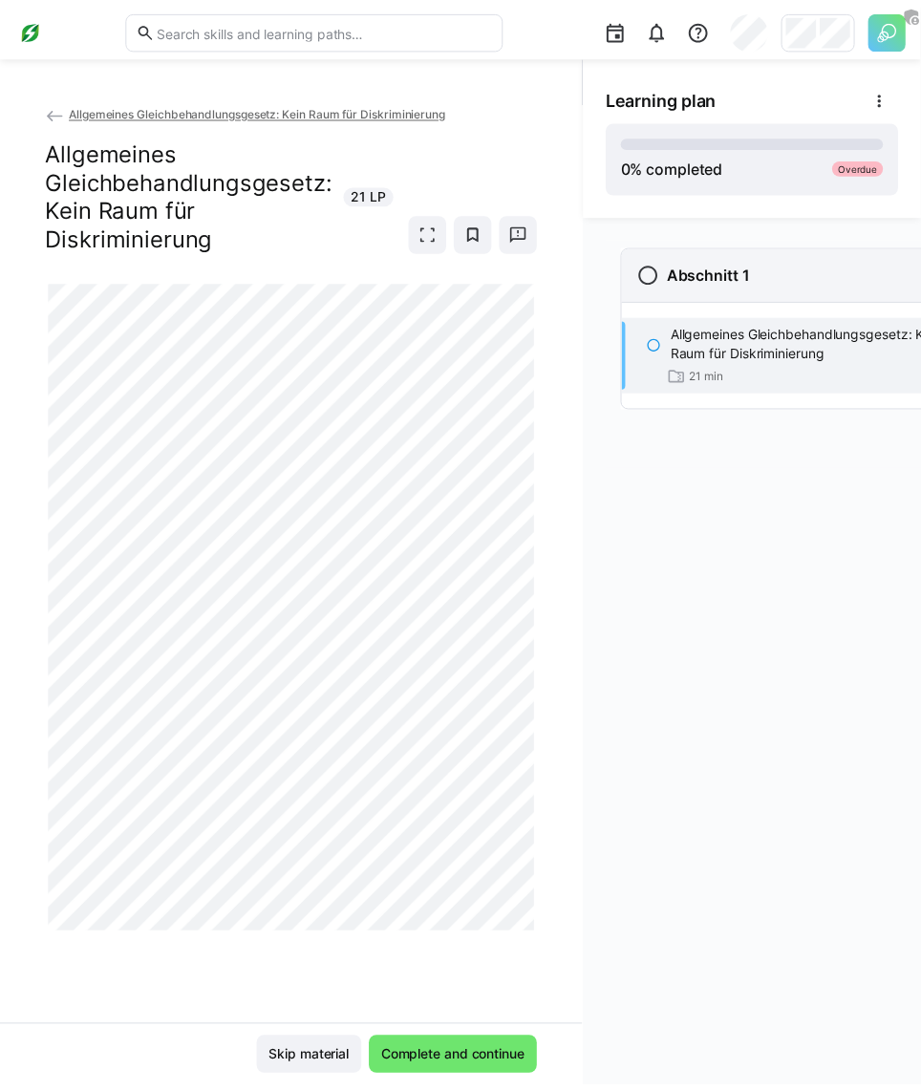
scroll to position [0, 32]
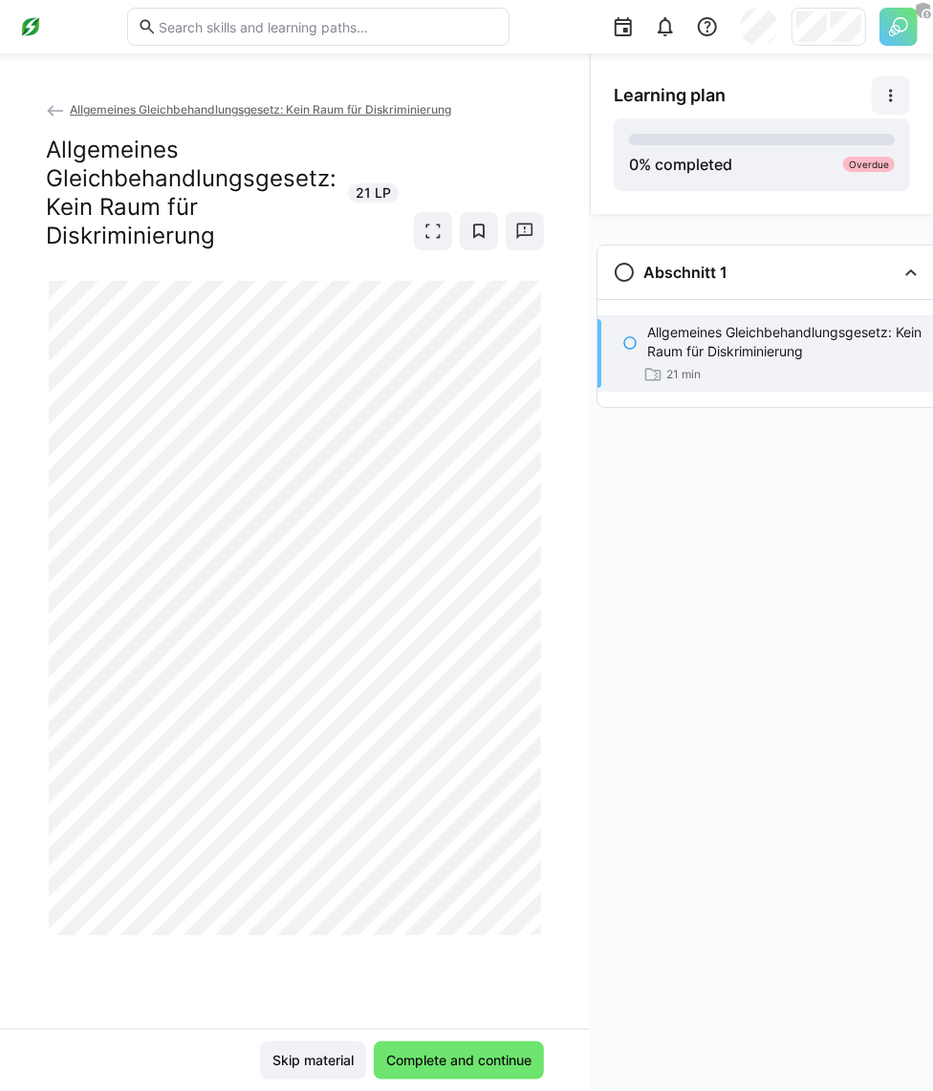
click at [890, 97] on eds-icon at bounding box center [890, 95] width 19 height 19
click at [864, 133] on span "View details" at bounding box center [855, 146] width 105 height 40
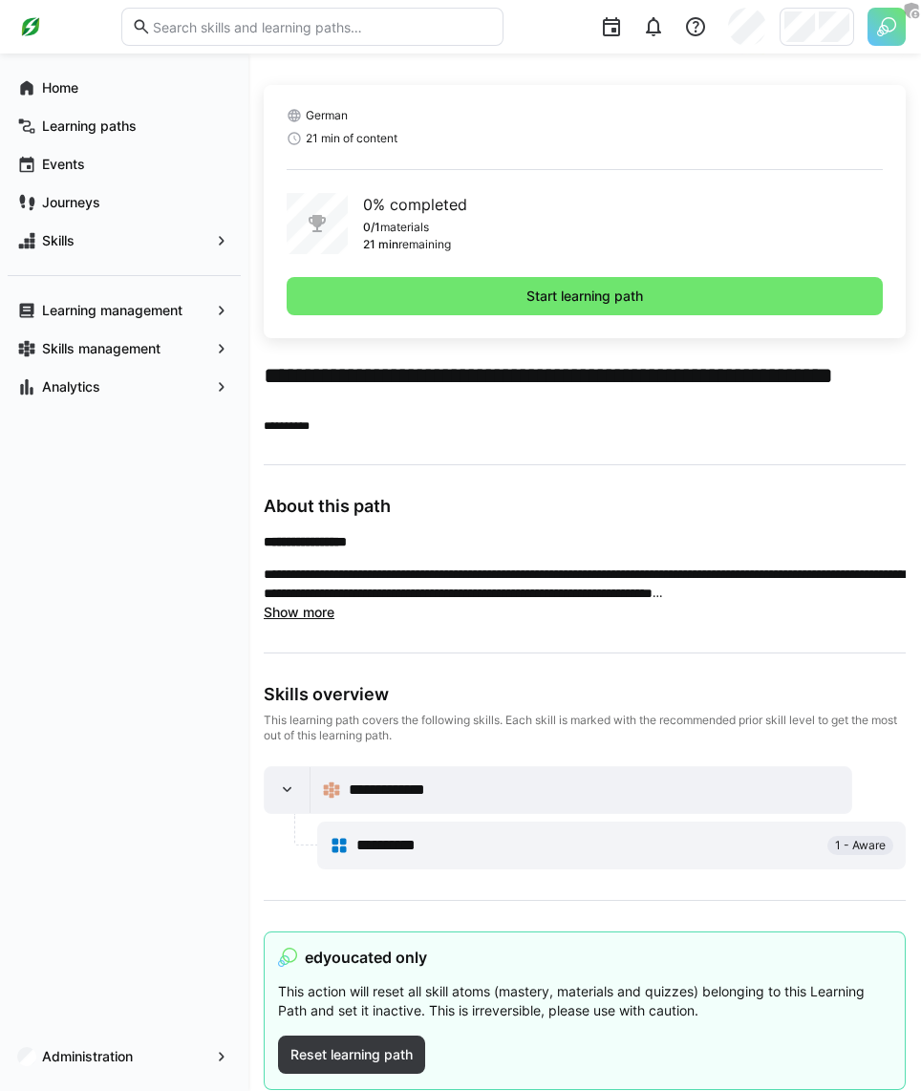
scroll to position [380, 0]
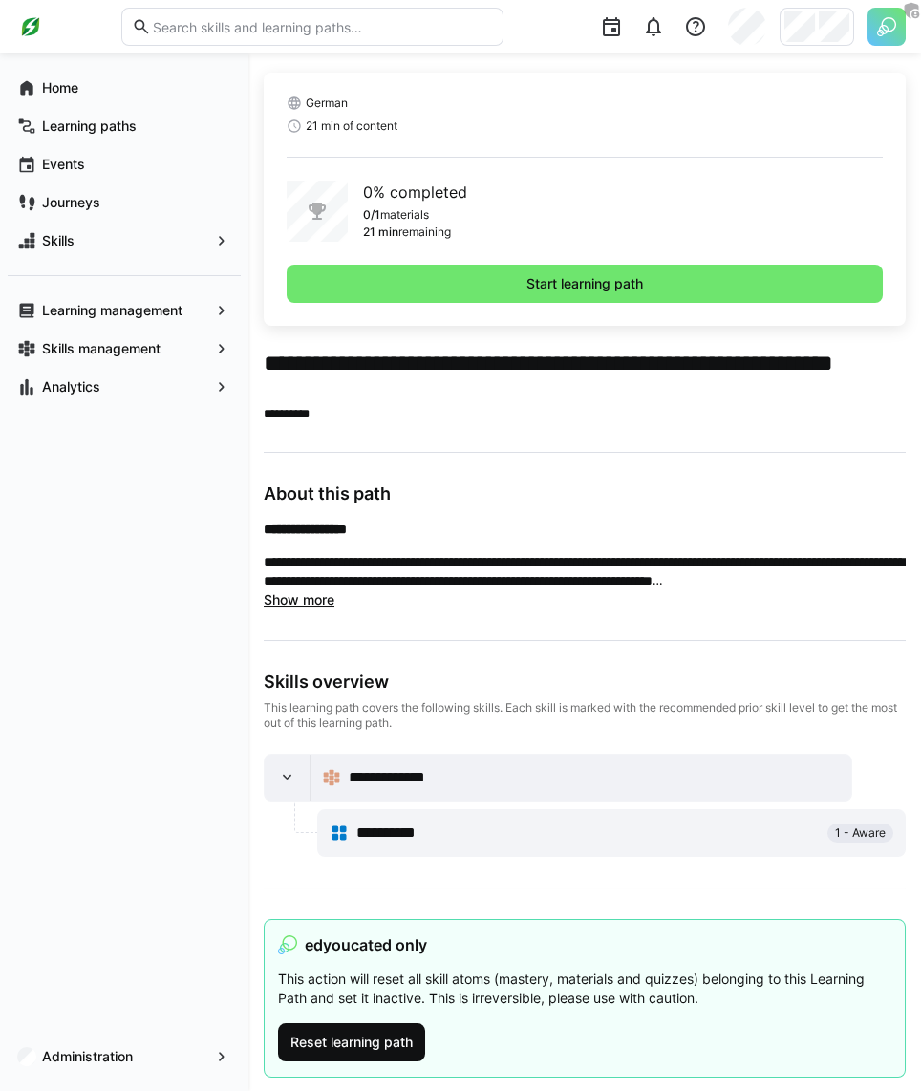
click at [395, 1054] on span "Reset learning path" at bounding box center [351, 1042] width 147 height 38
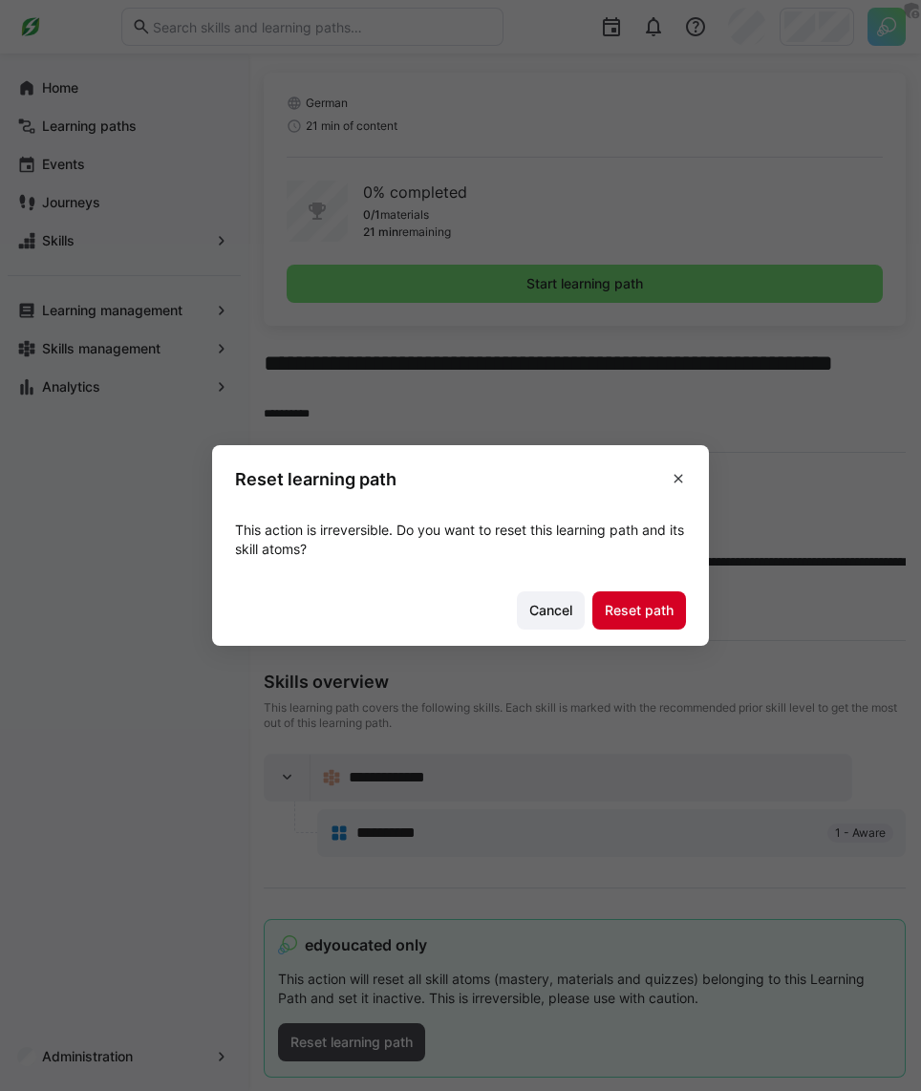
click at [671, 610] on span "Reset path" at bounding box center [639, 610] width 75 height 19
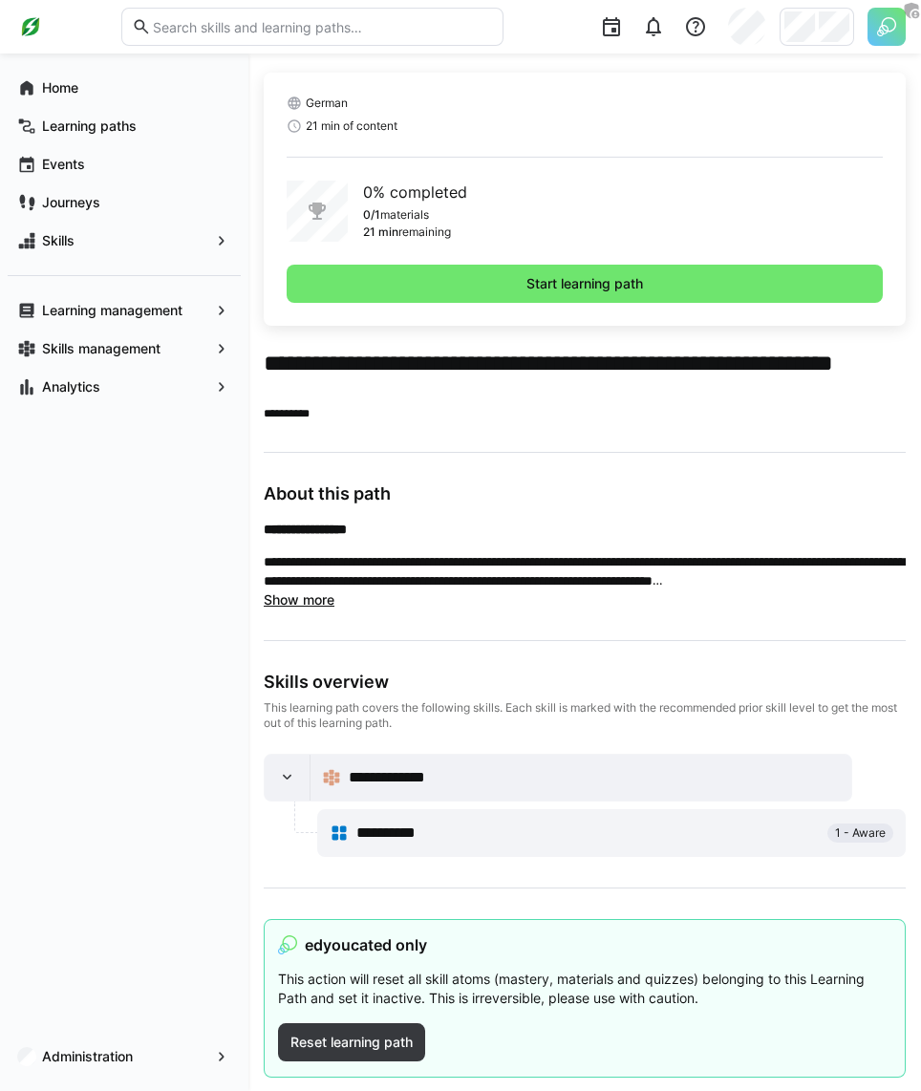
scroll to position [0, 0]
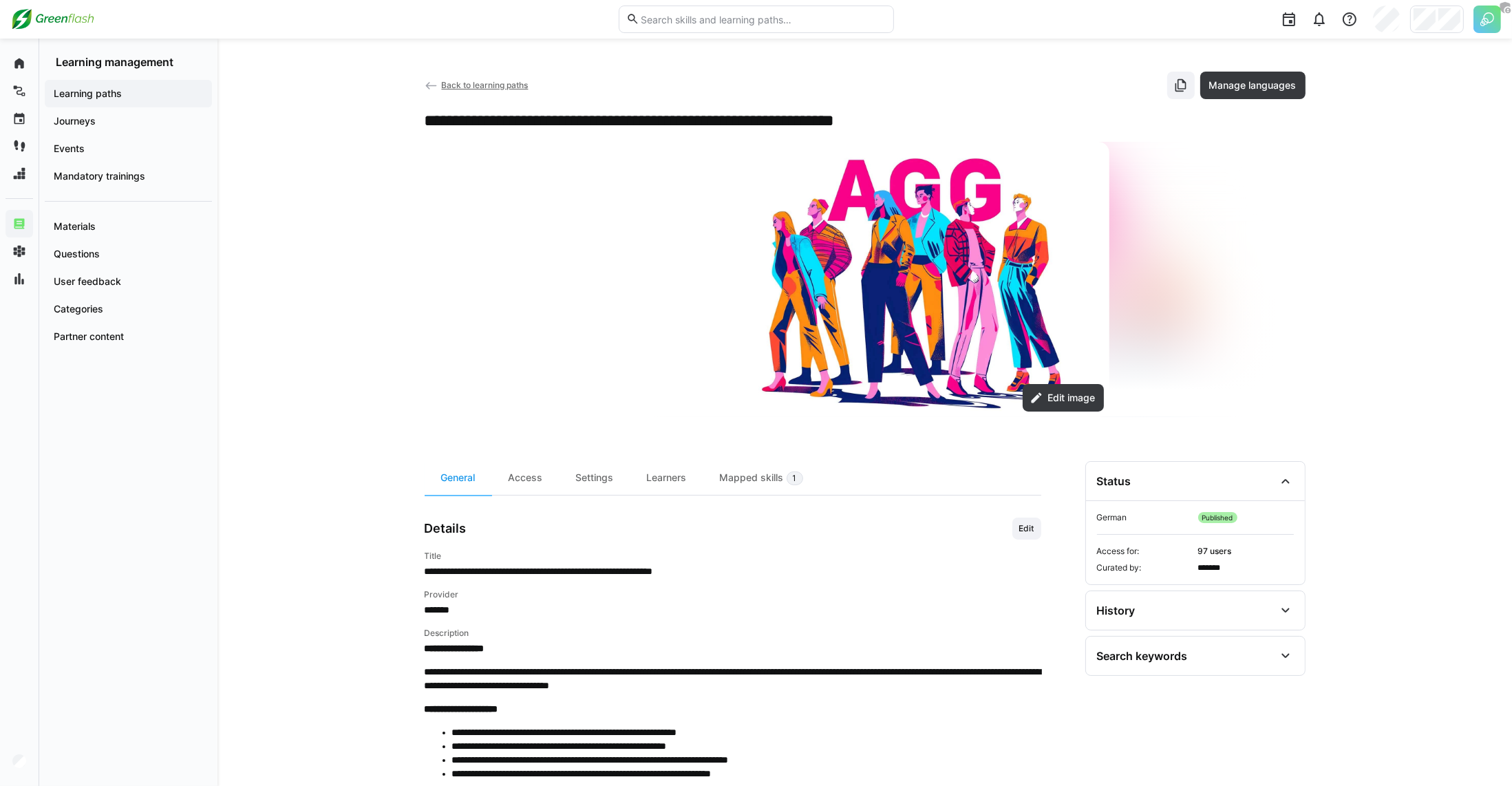
scroll to position [278, 0]
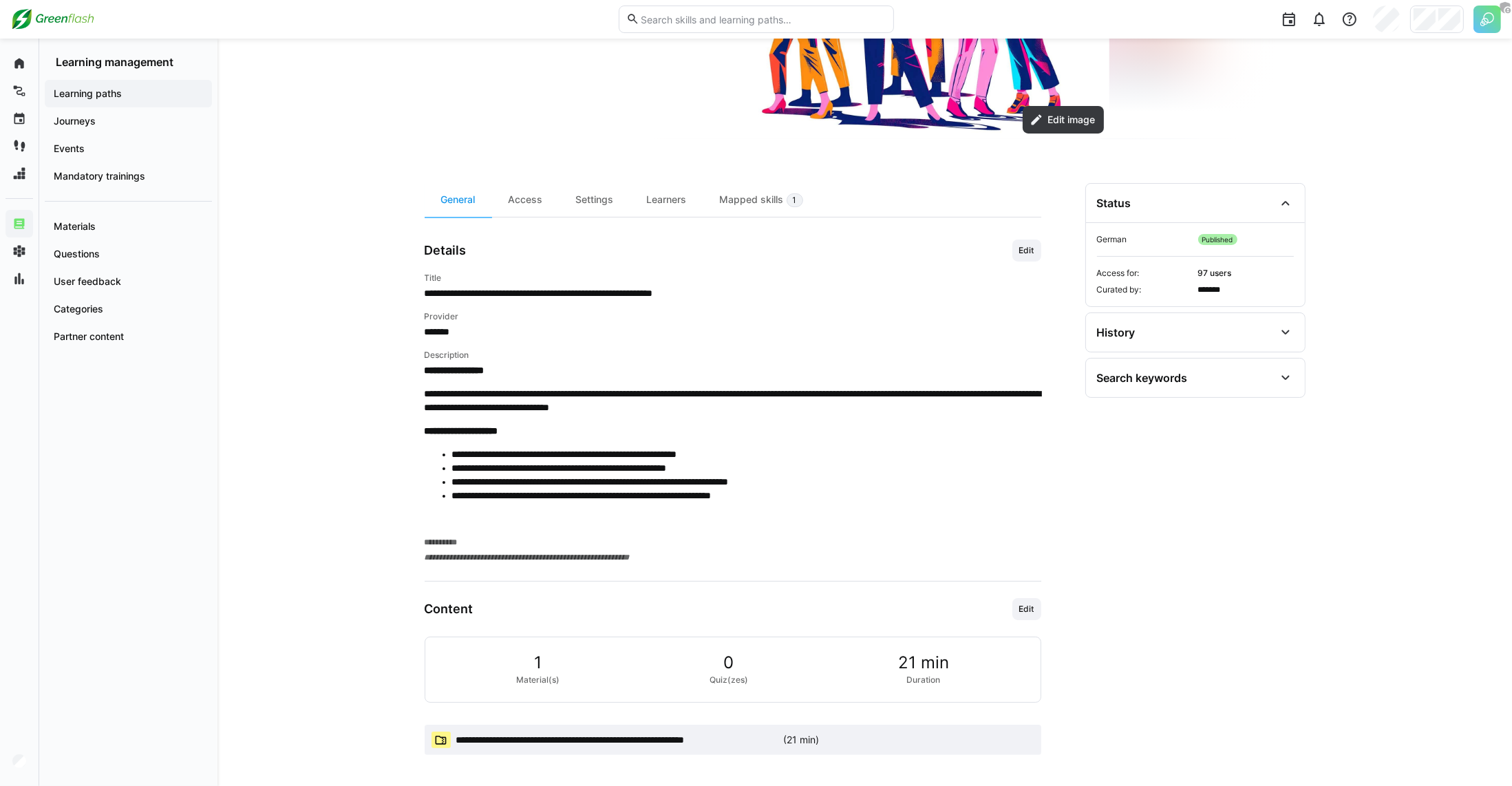
click at [568, 742] on span "**********" at bounding box center [617, 740] width 322 height 14
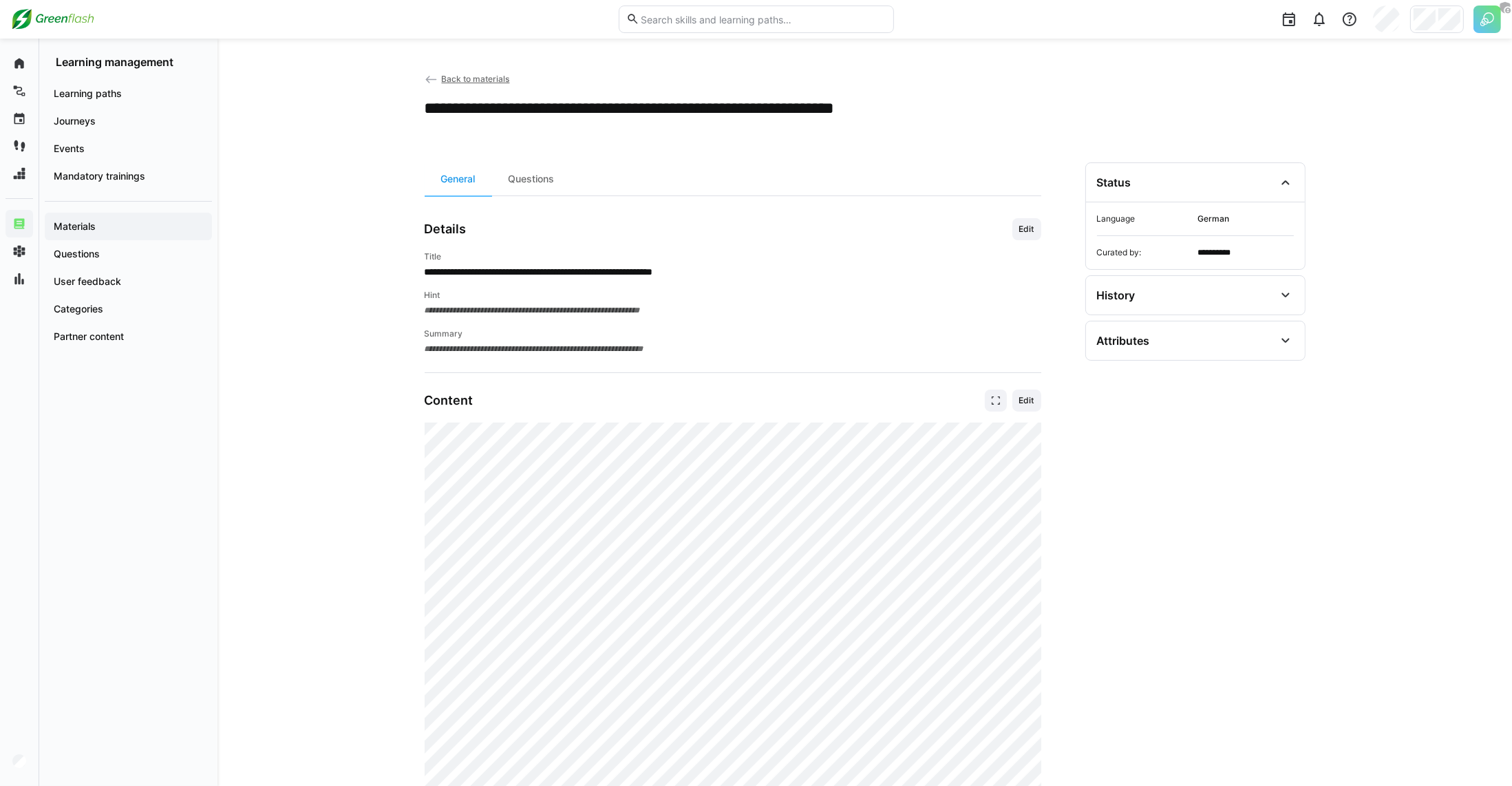
scroll to position [231, 0]
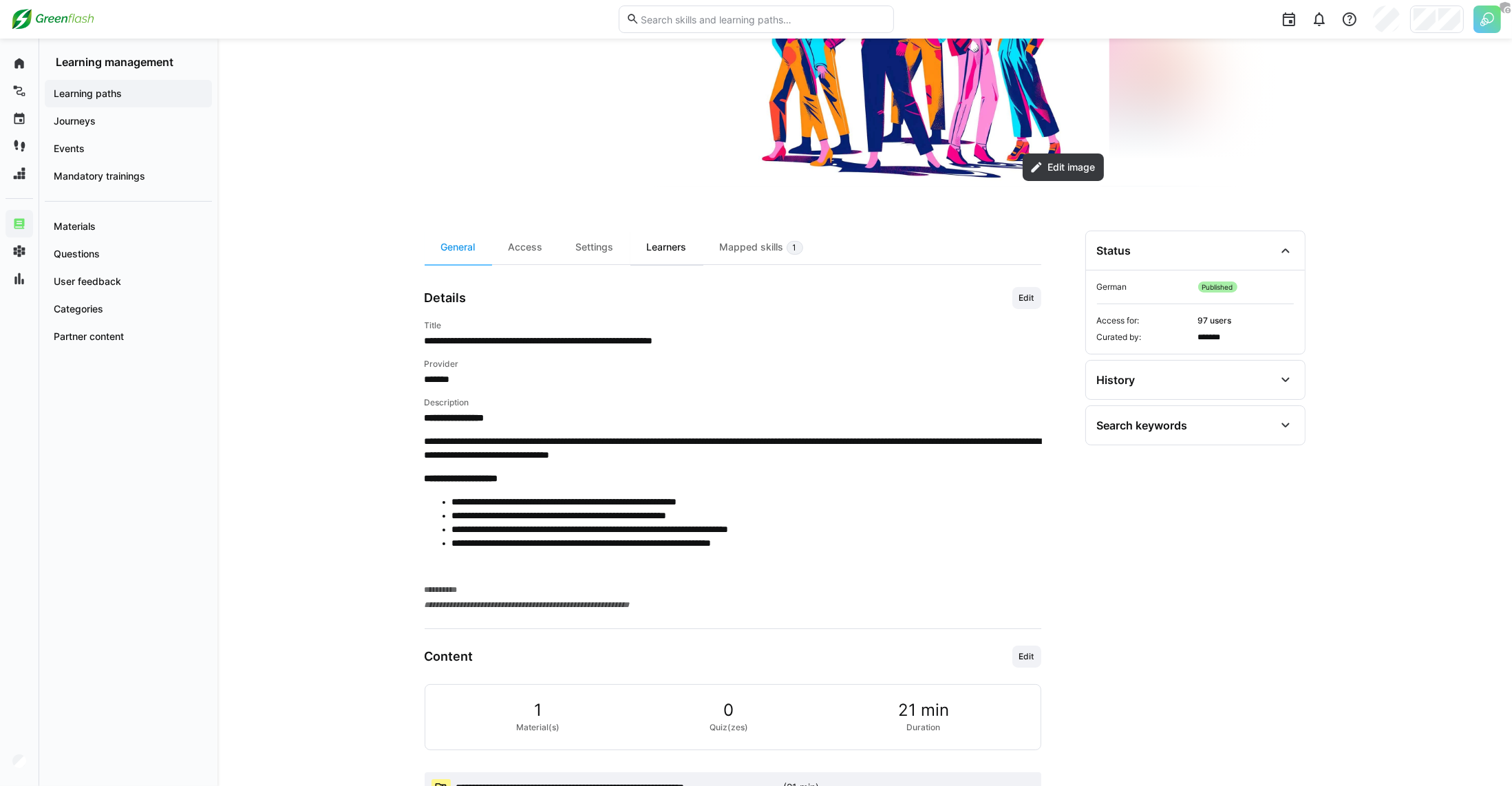
click at [664, 244] on div "Learners" at bounding box center [666, 247] width 73 height 34
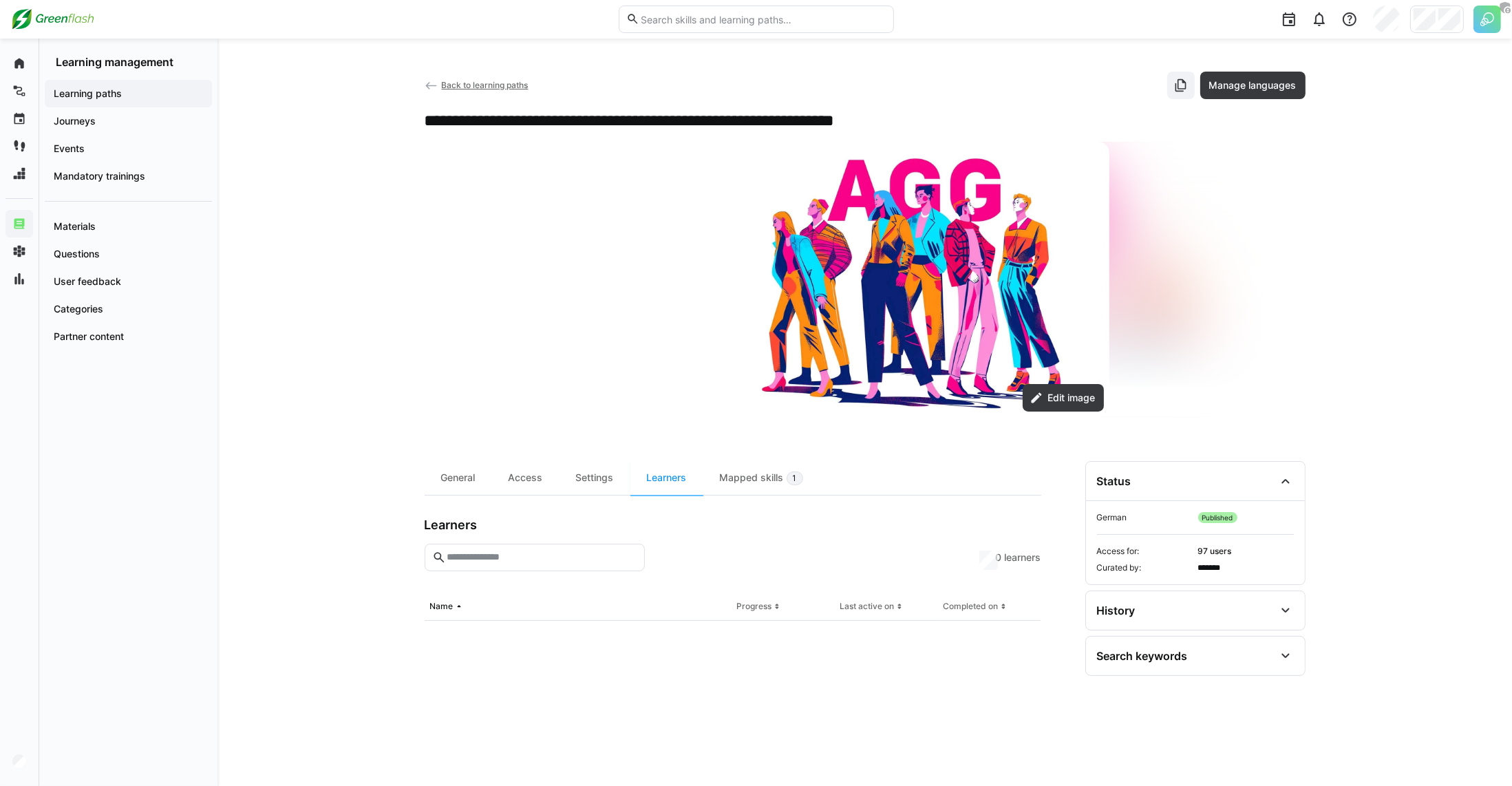
click at [492, 555] on input "text" at bounding box center [541, 557] width 192 height 12
type input "******"
click at [631, 555] on eds-icon at bounding box center [630, 557] width 11 height 11
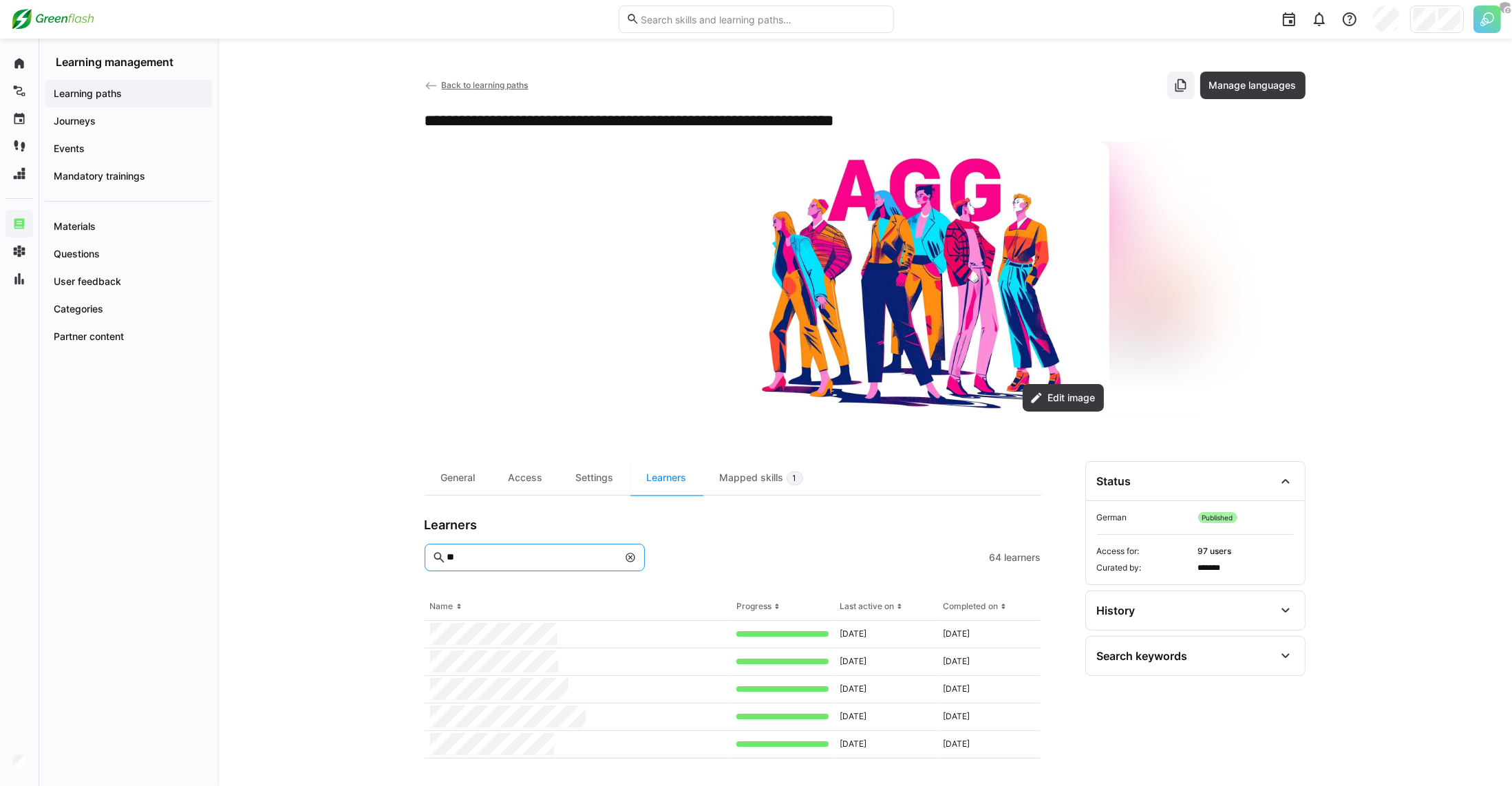
scroll to position [4, 0]
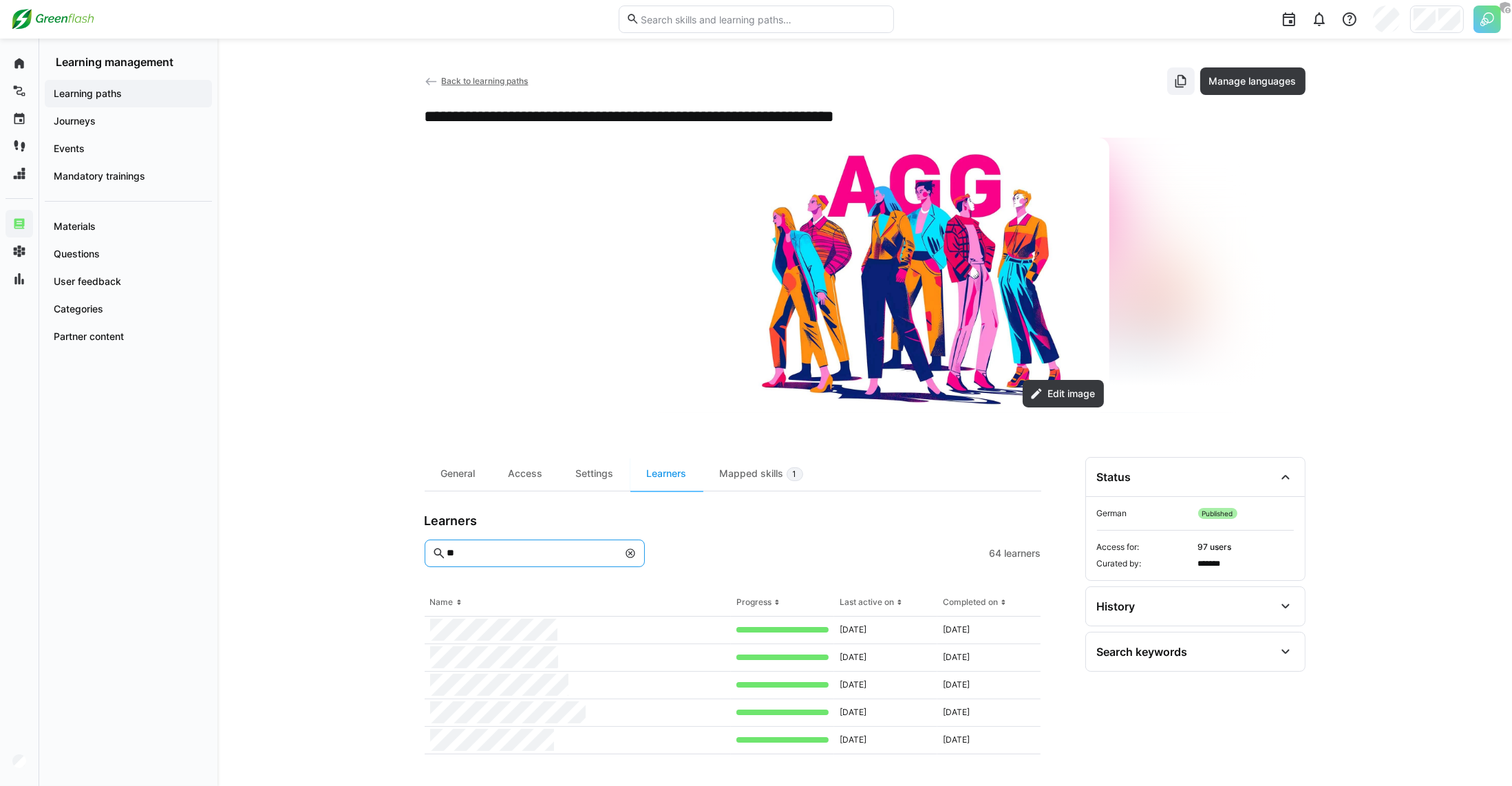
type input "*"
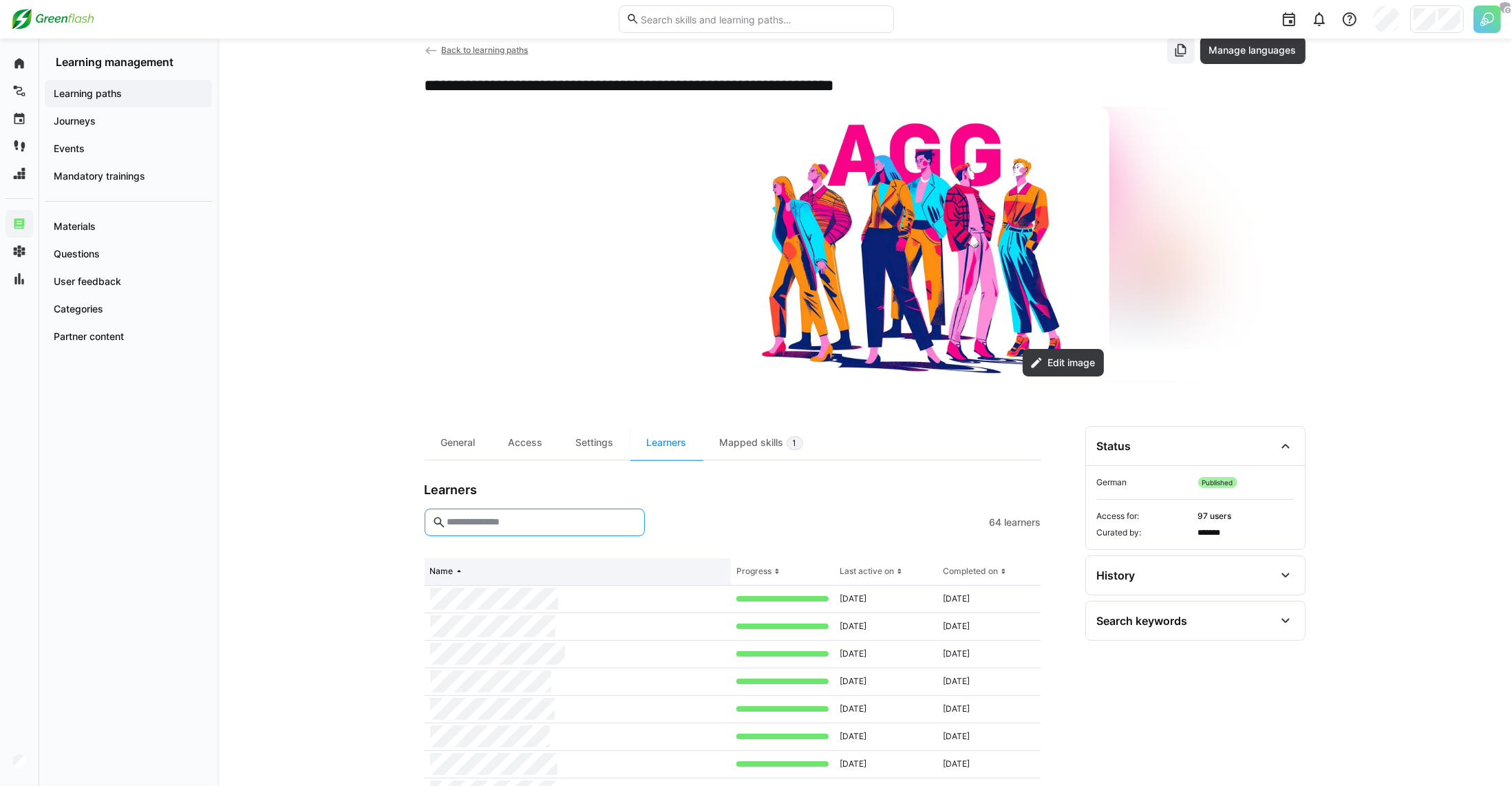
scroll to position [132, 0]
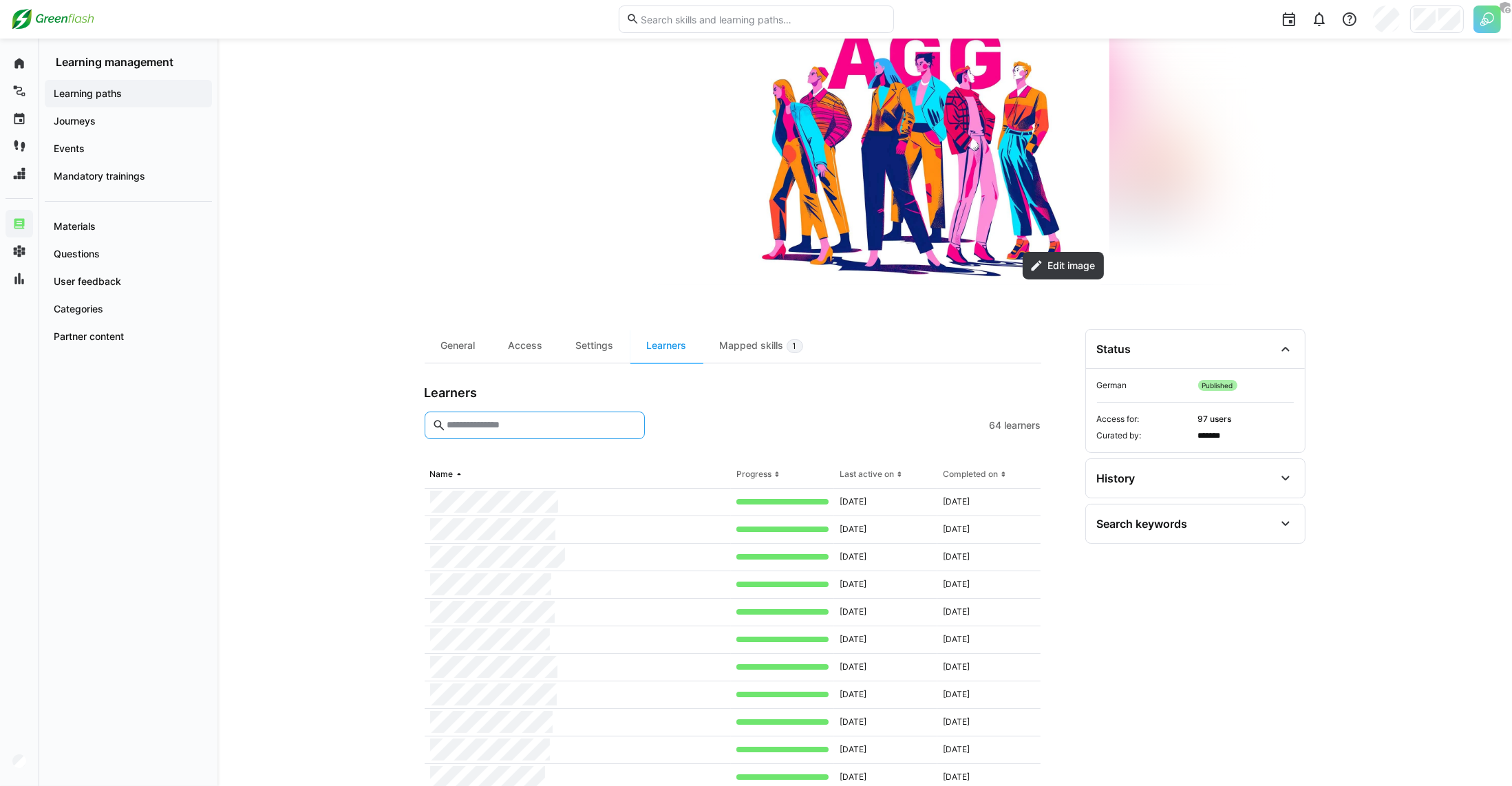
click at [529, 426] on input "text" at bounding box center [541, 425] width 192 height 12
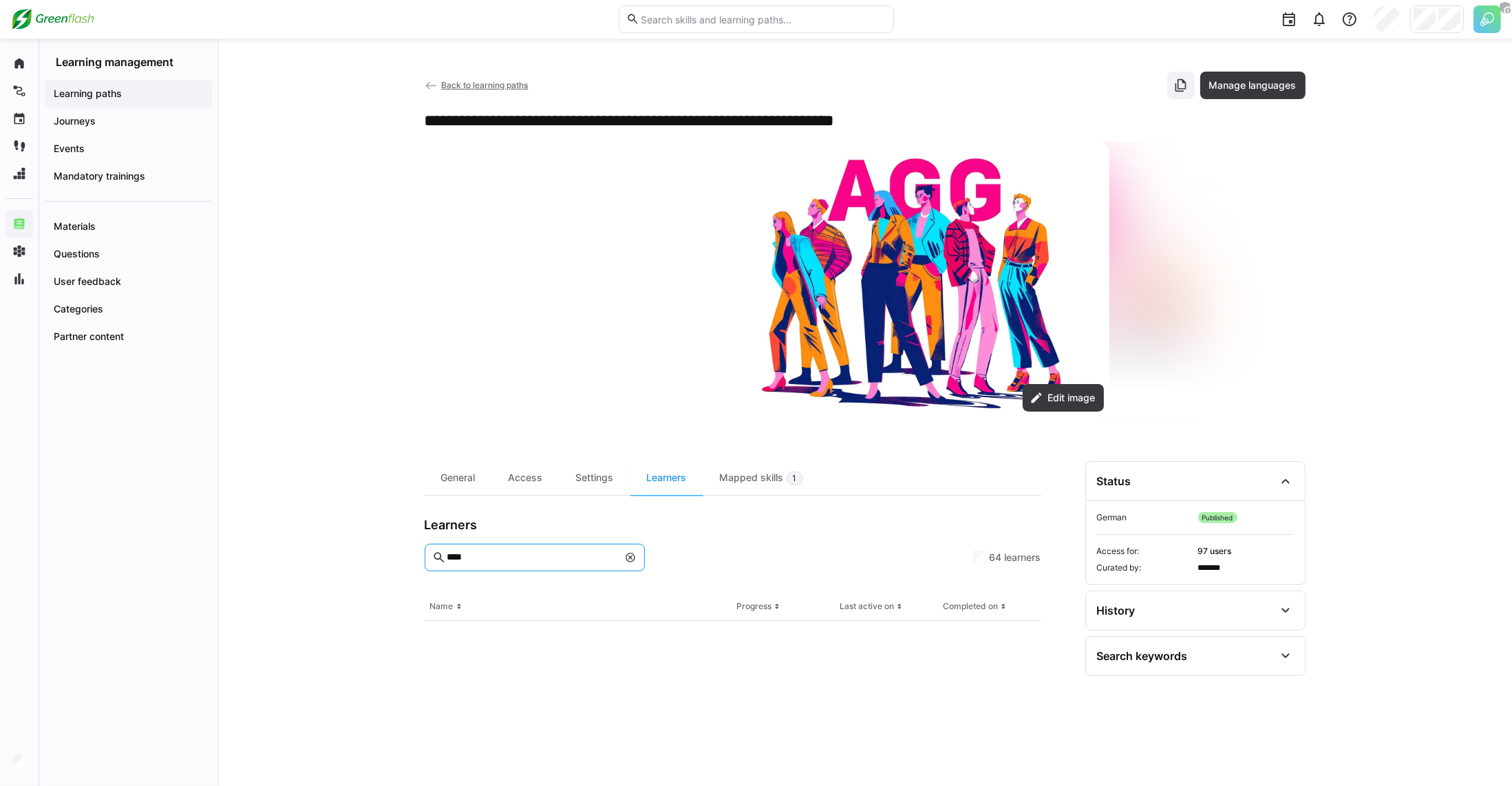
scroll to position [0, 0]
type input "*"
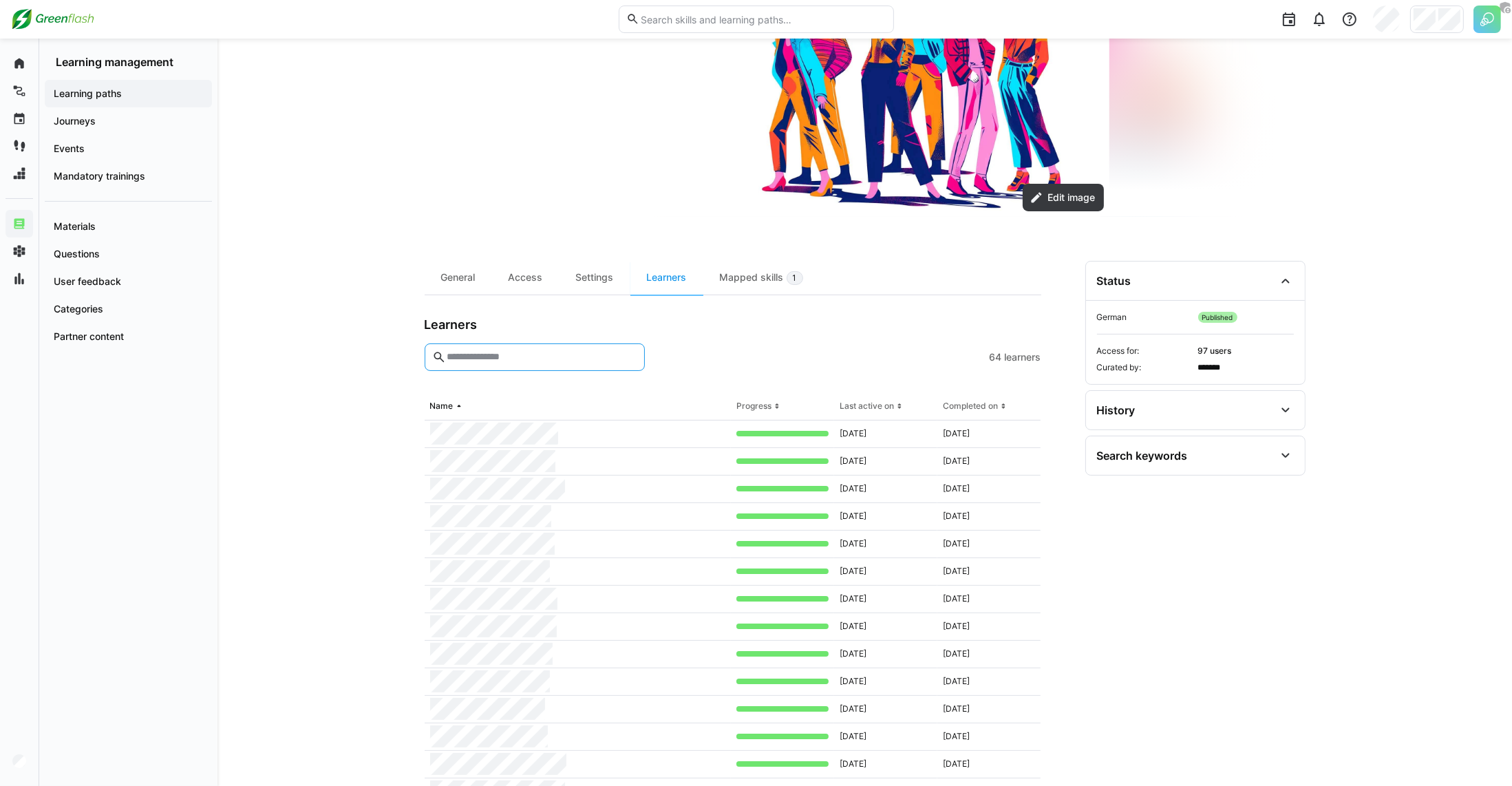
scroll to position [197, 0]
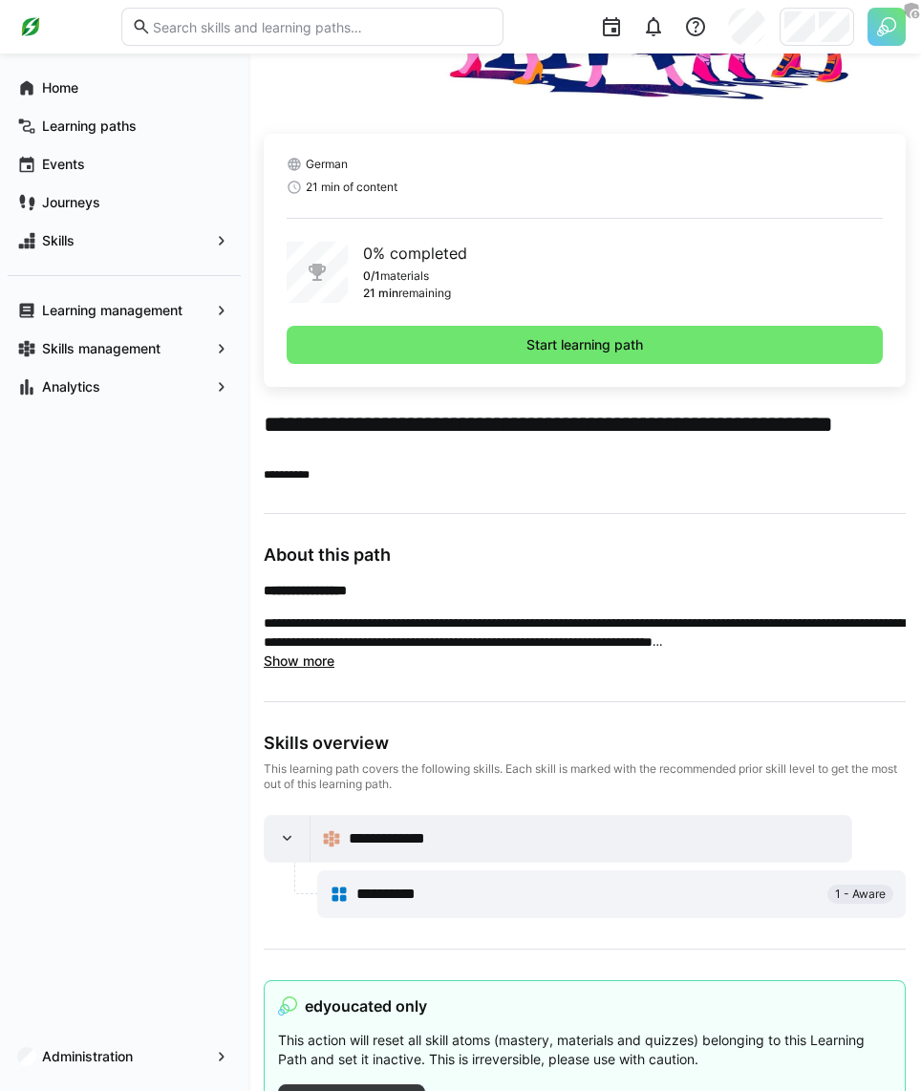
scroll to position [380, 0]
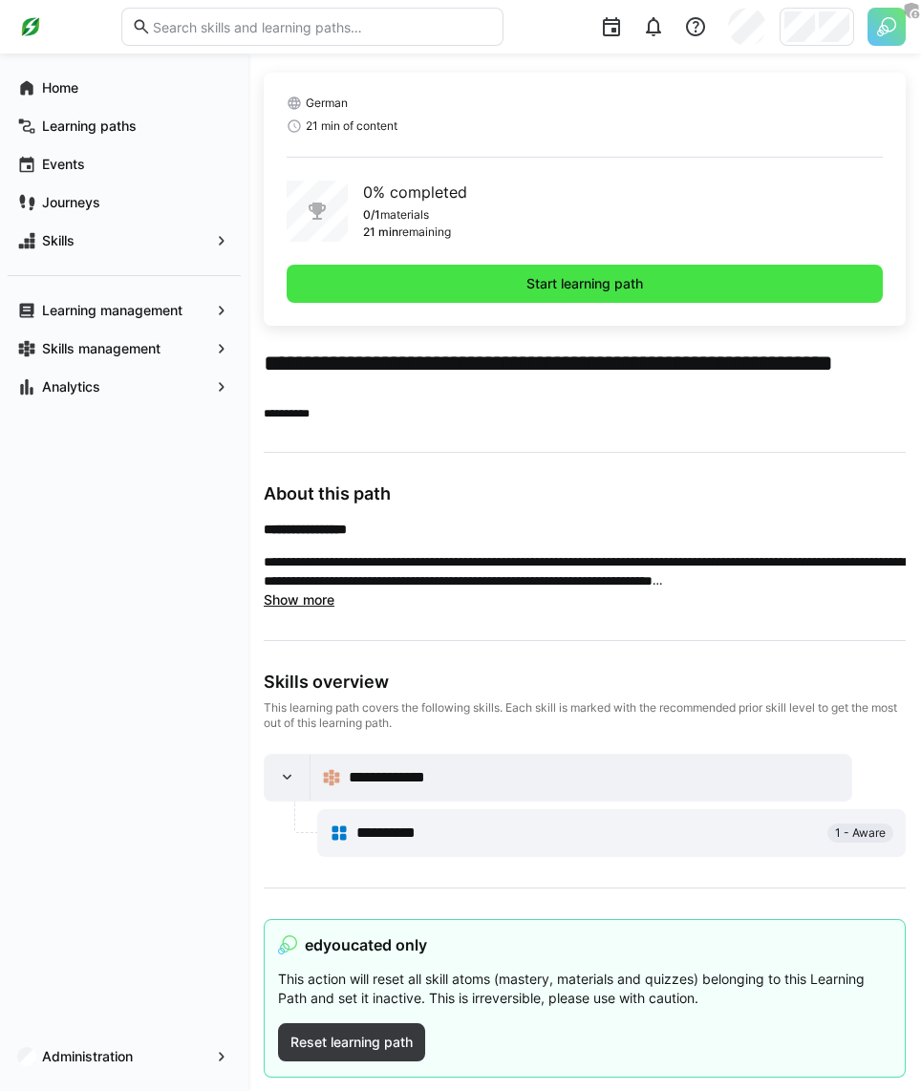
click at [720, 275] on span "Start learning path" at bounding box center [585, 284] width 596 height 38
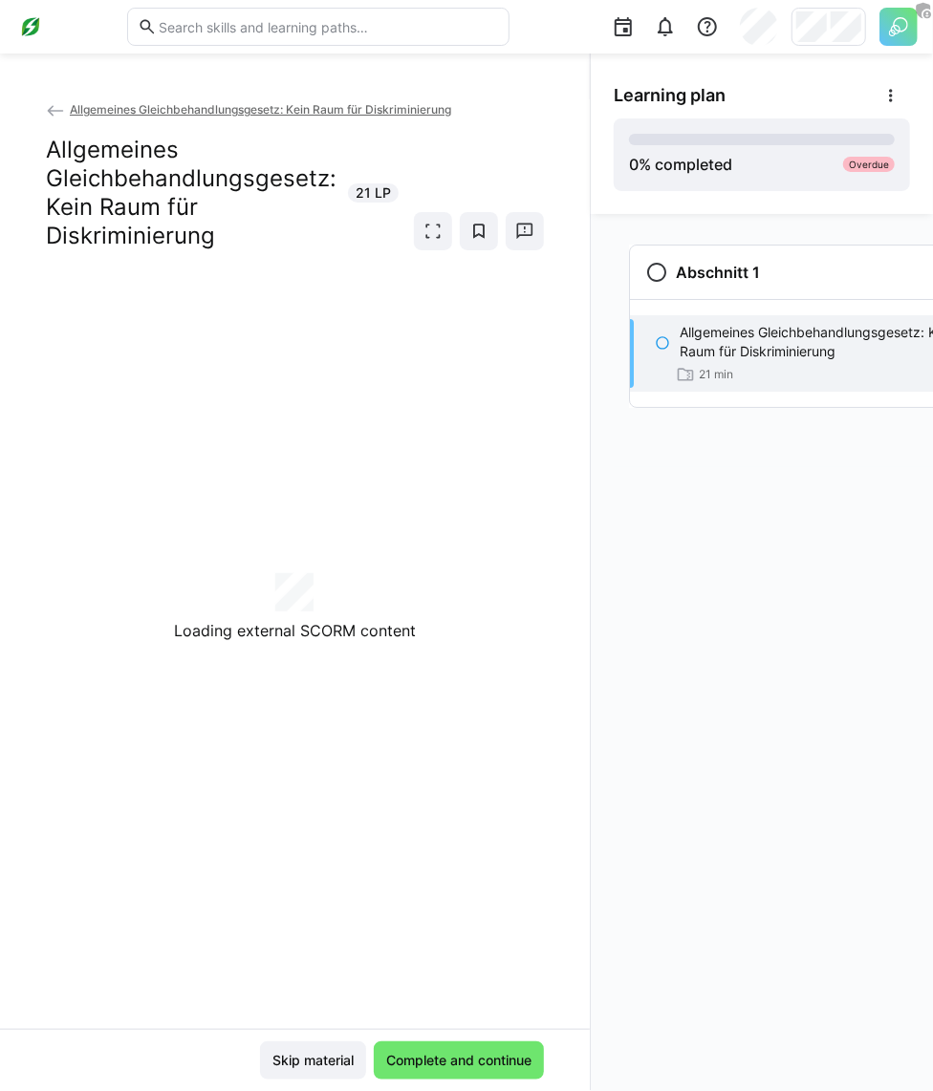
scroll to position [0, 32]
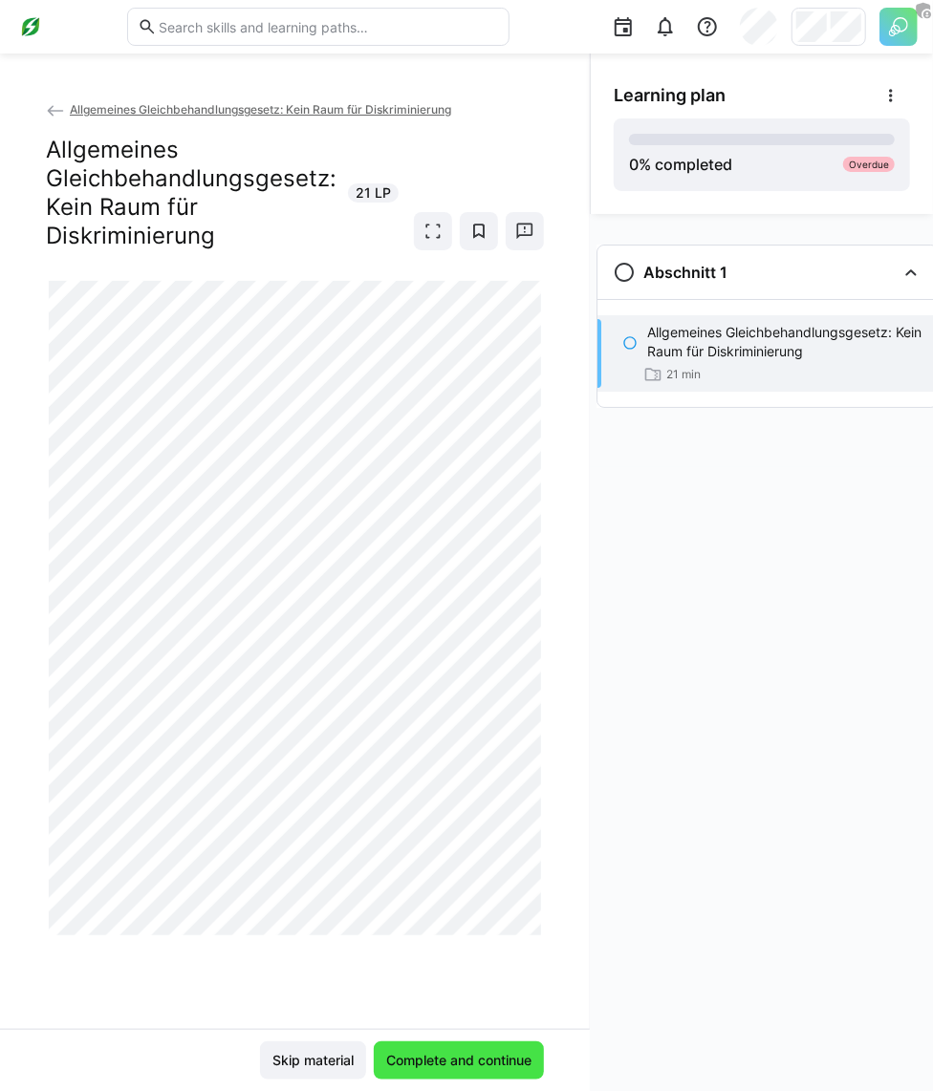
click at [440, 1059] on span "Complete and continue" at bounding box center [458, 1060] width 151 height 19
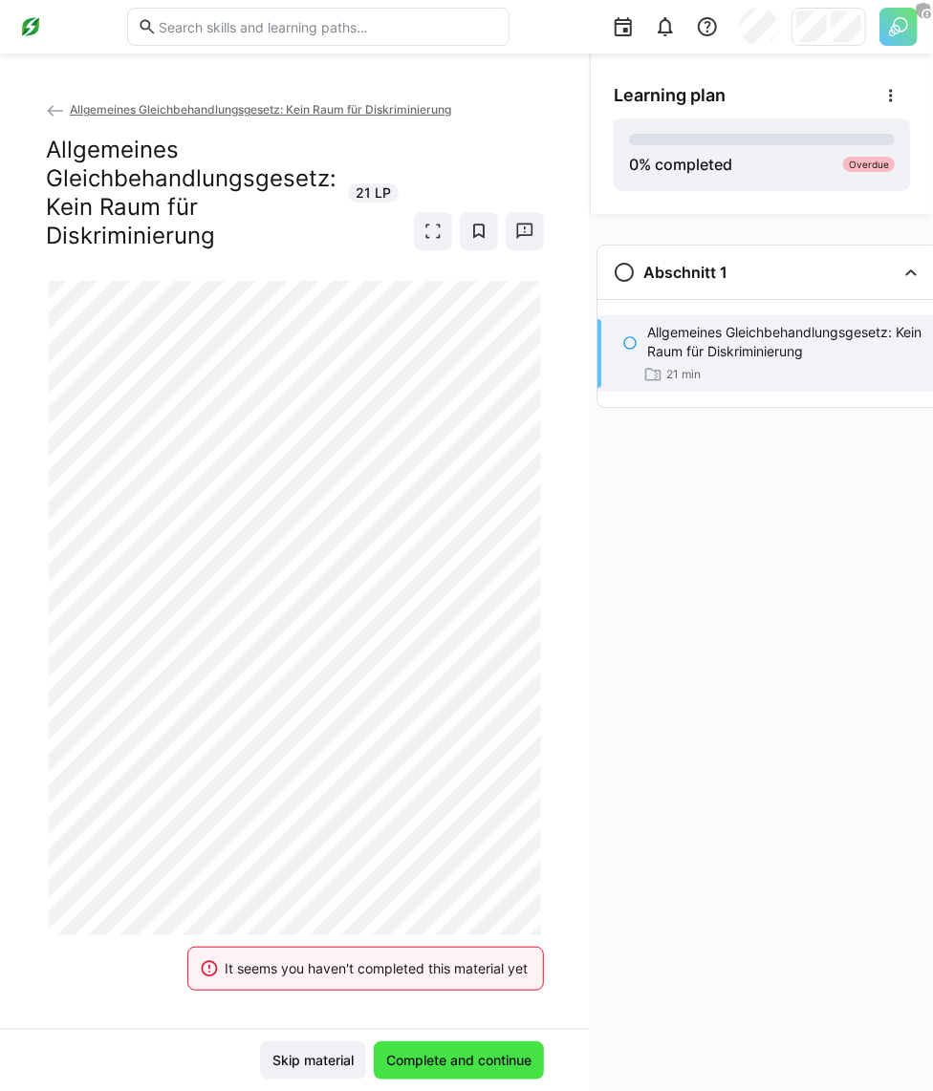
click at [440, 1059] on span "Complete and continue" at bounding box center [458, 1060] width 151 height 19
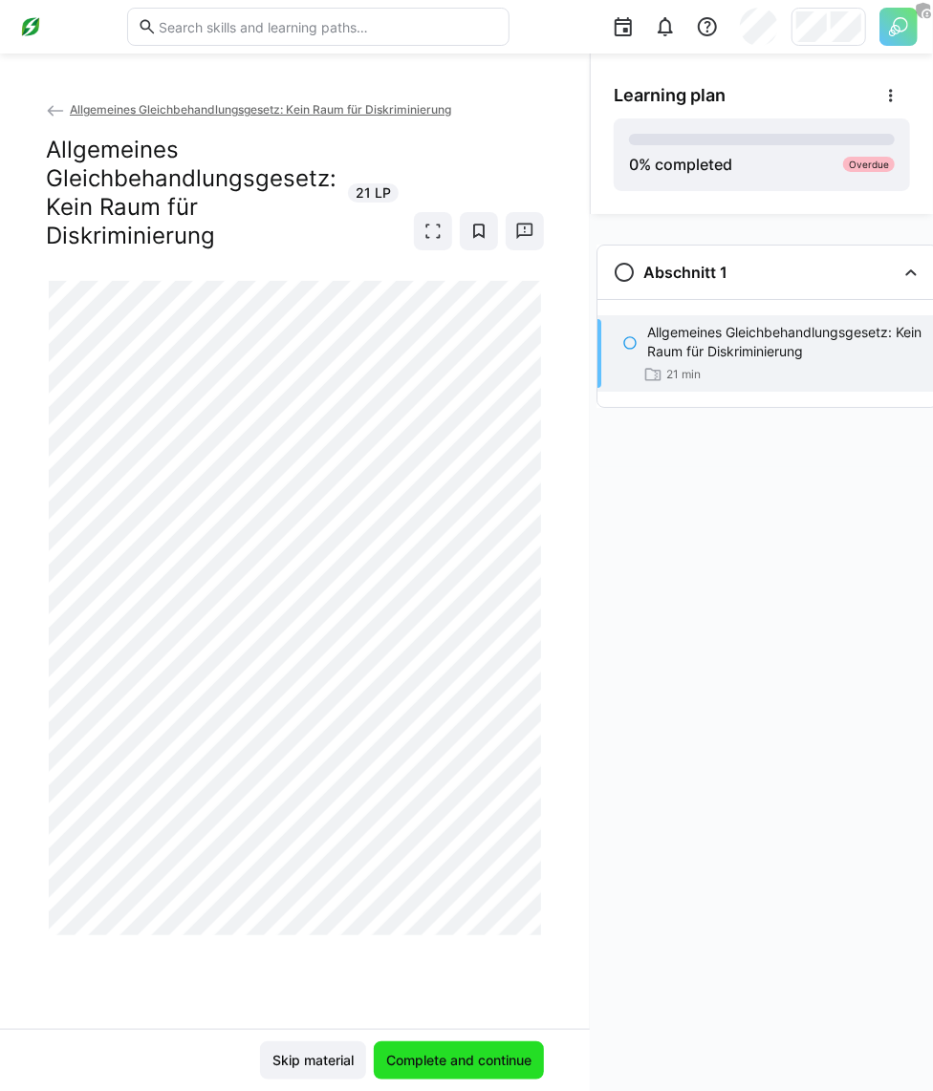
click at [464, 1051] on span "Complete and continue" at bounding box center [458, 1060] width 151 height 19
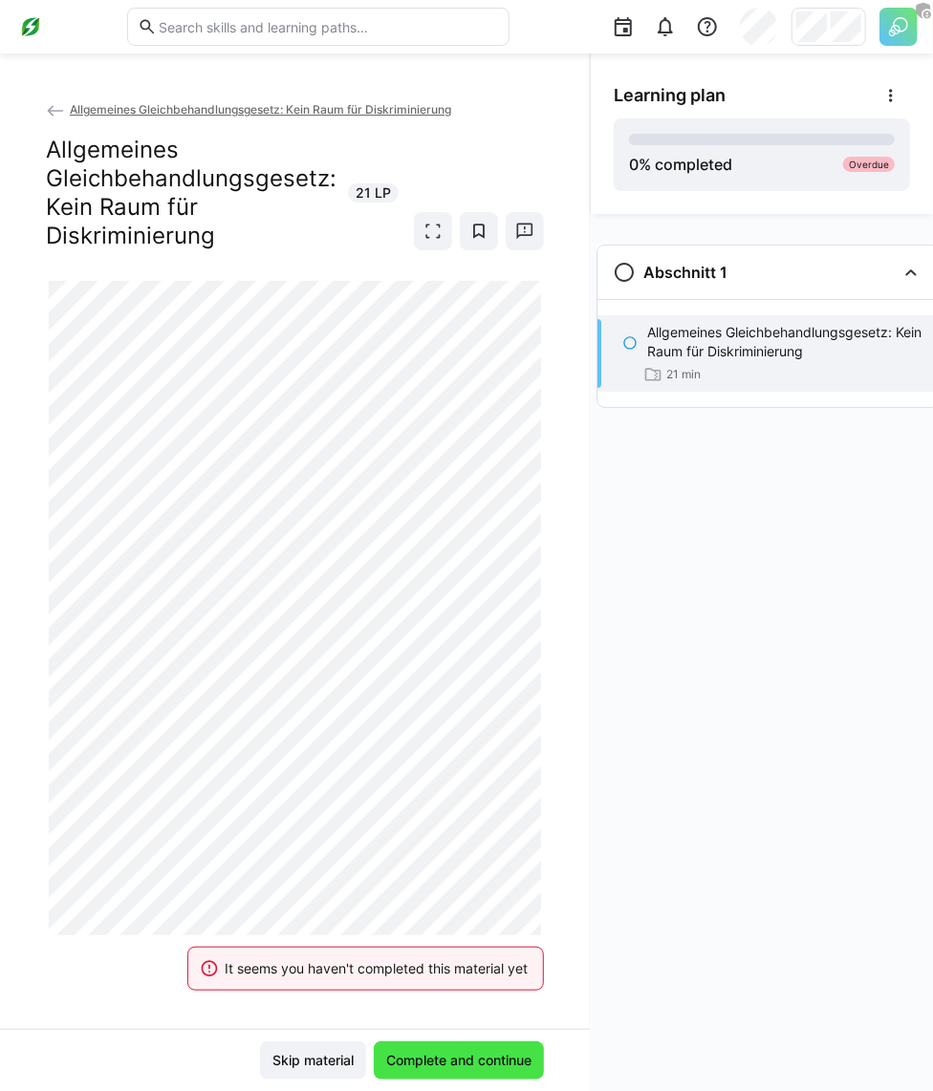
click at [464, 1051] on span "Complete and continue" at bounding box center [458, 1060] width 151 height 19
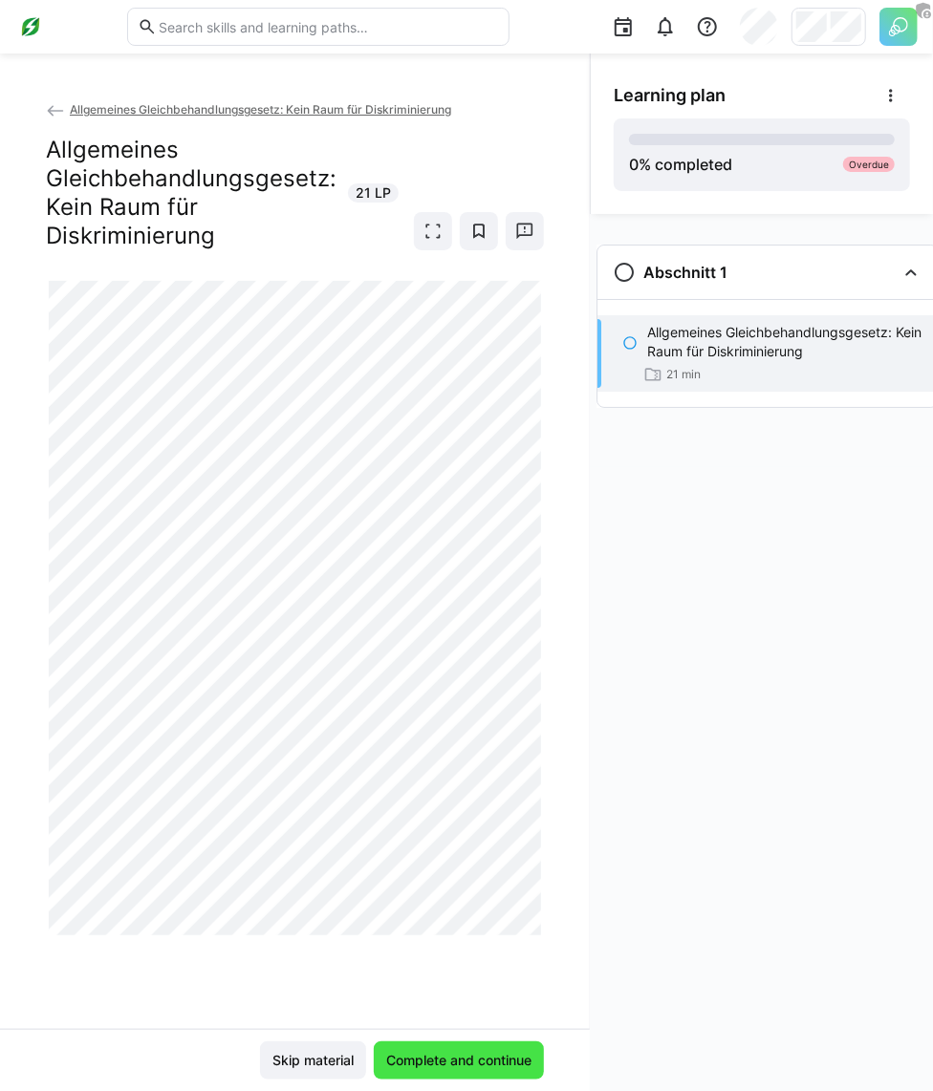
click at [506, 1062] on span "Complete and continue" at bounding box center [458, 1060] width 151 height 19
click at [407, 1045] on span "Complete and continue" at bounding box center [459, 1061] width 170 height 38
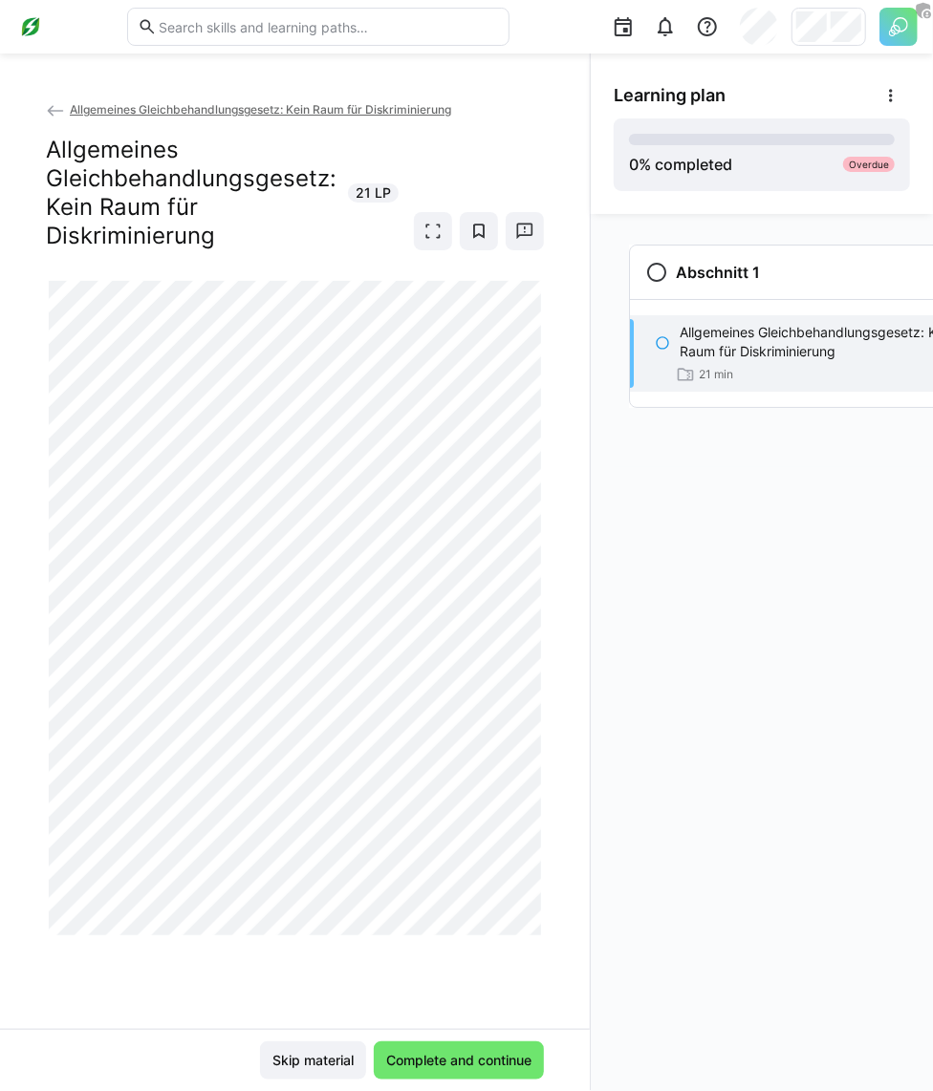
scroll to position [0, 32]
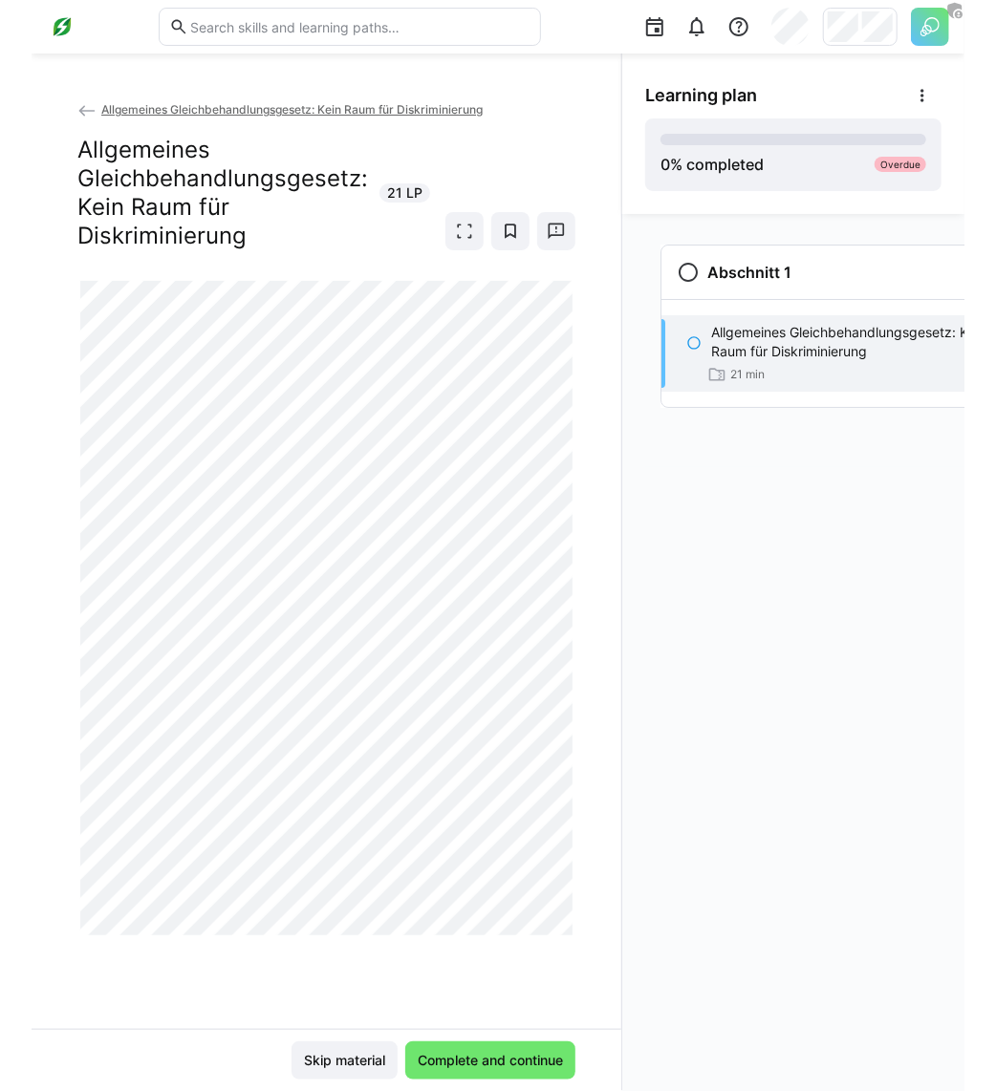
scroll to position [0, 32]
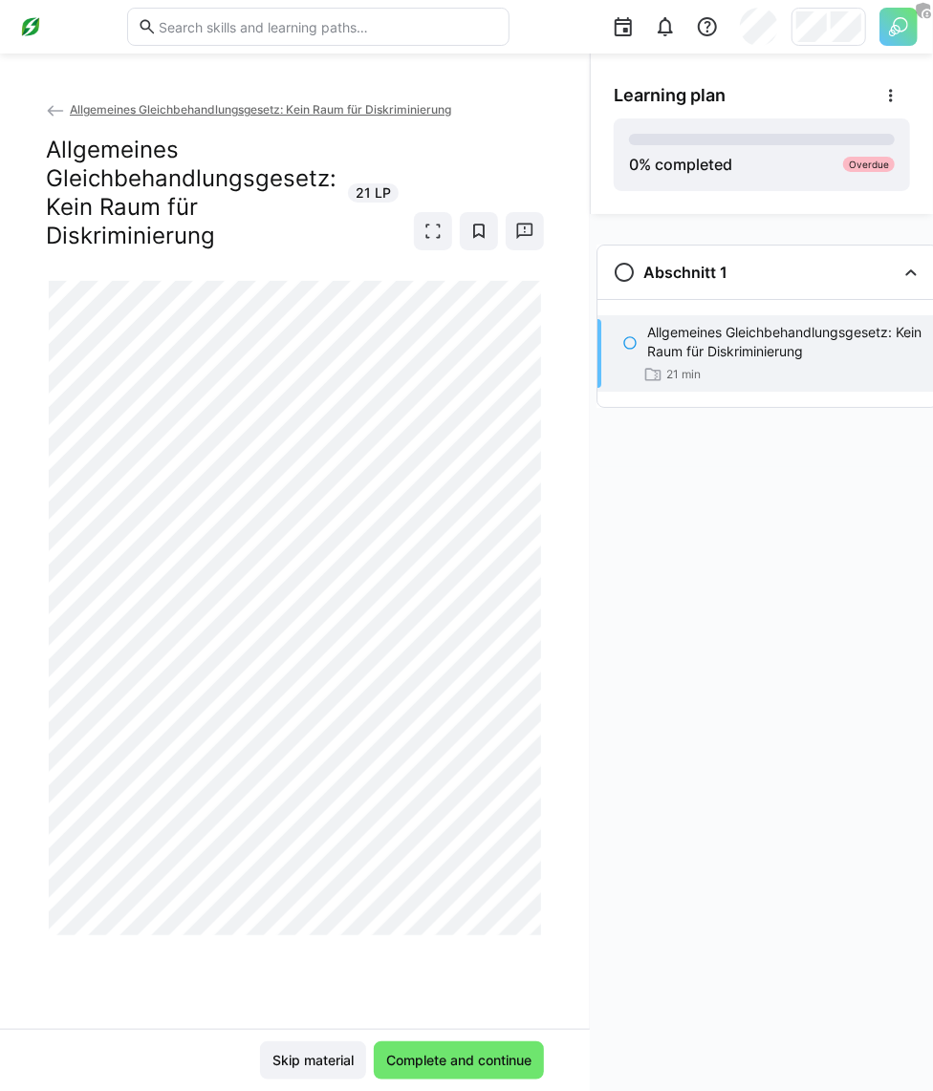
click at [712, 520] on div "Abschnitt 1 Allgemeines Gleichbehandlungsgesetz: Kein Raum für Diskriminierung …" at bounding box center [762, 652] width 342 height 877
click at [844, 462] on app-classroom-navigation "Abschnitt 1 Allgemeines Gleichbehandlungsgesetz: Kein Raum für Diskriminierung …" at bounding box center [767, 352] width 373 height 230
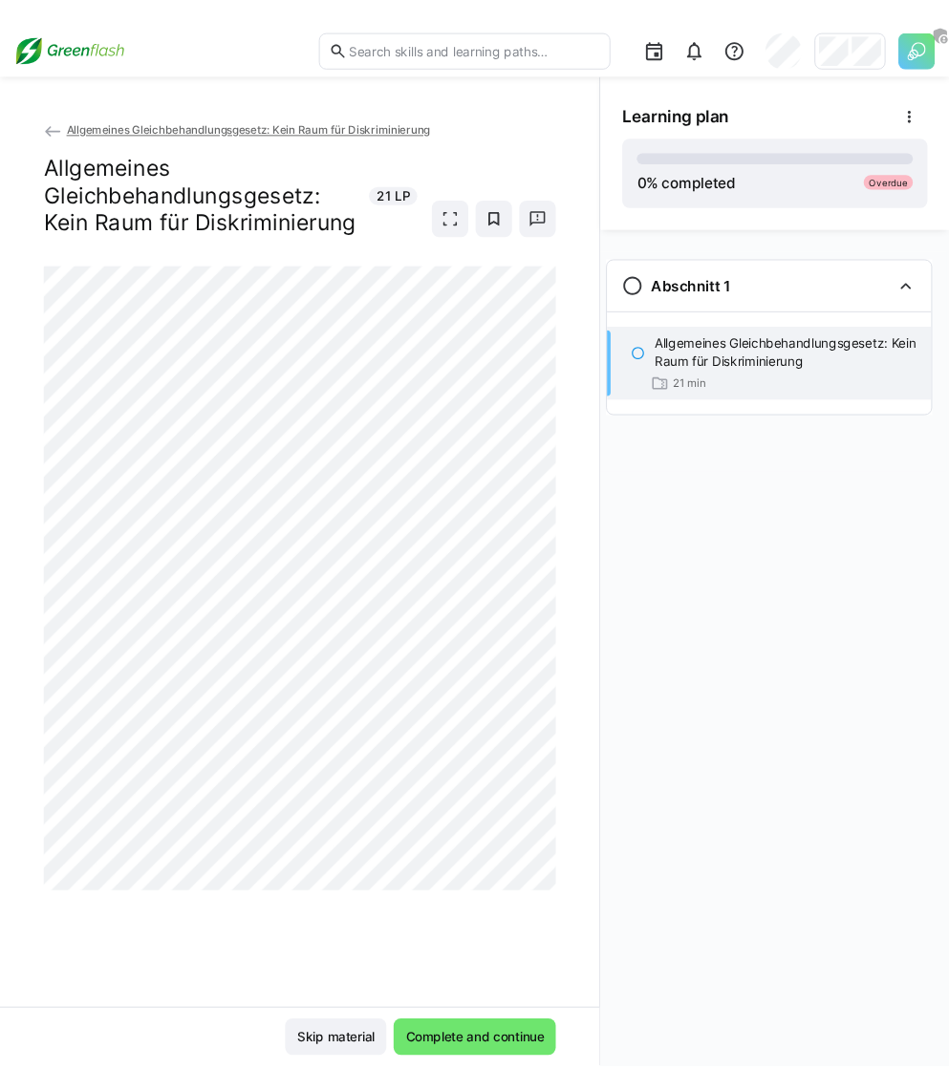
scroll to position [0, 0]
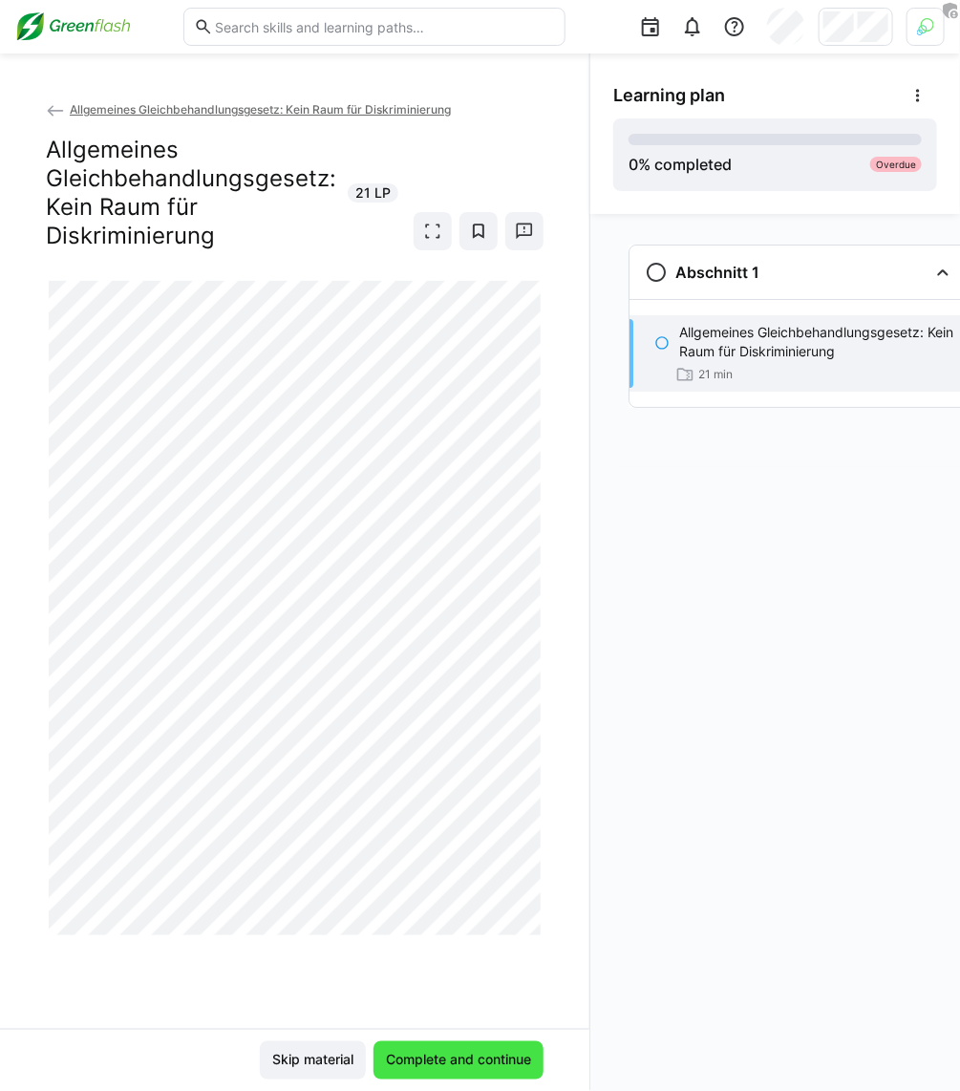
click at [479, 1051] on span "Complete and continue" at bounding box center [458, 1060] width 151 height 19
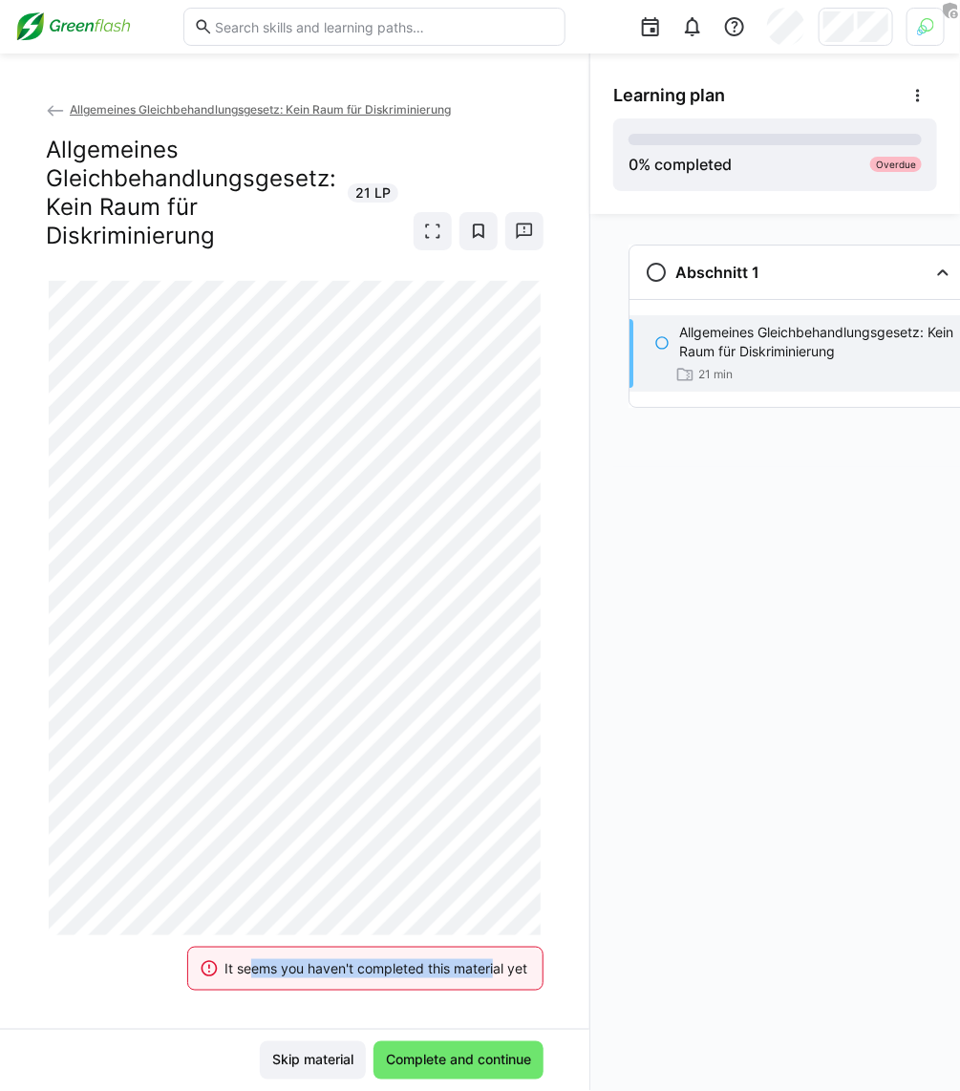
drag, startPoint x: 237, startPoint y: 977, endPoint x: 482, endPoint y: 976, distance: 244.6
click at [482, 976] on div "It seems you haven't completed this material yet" at bounding box center [376, 968] width 303 height 19
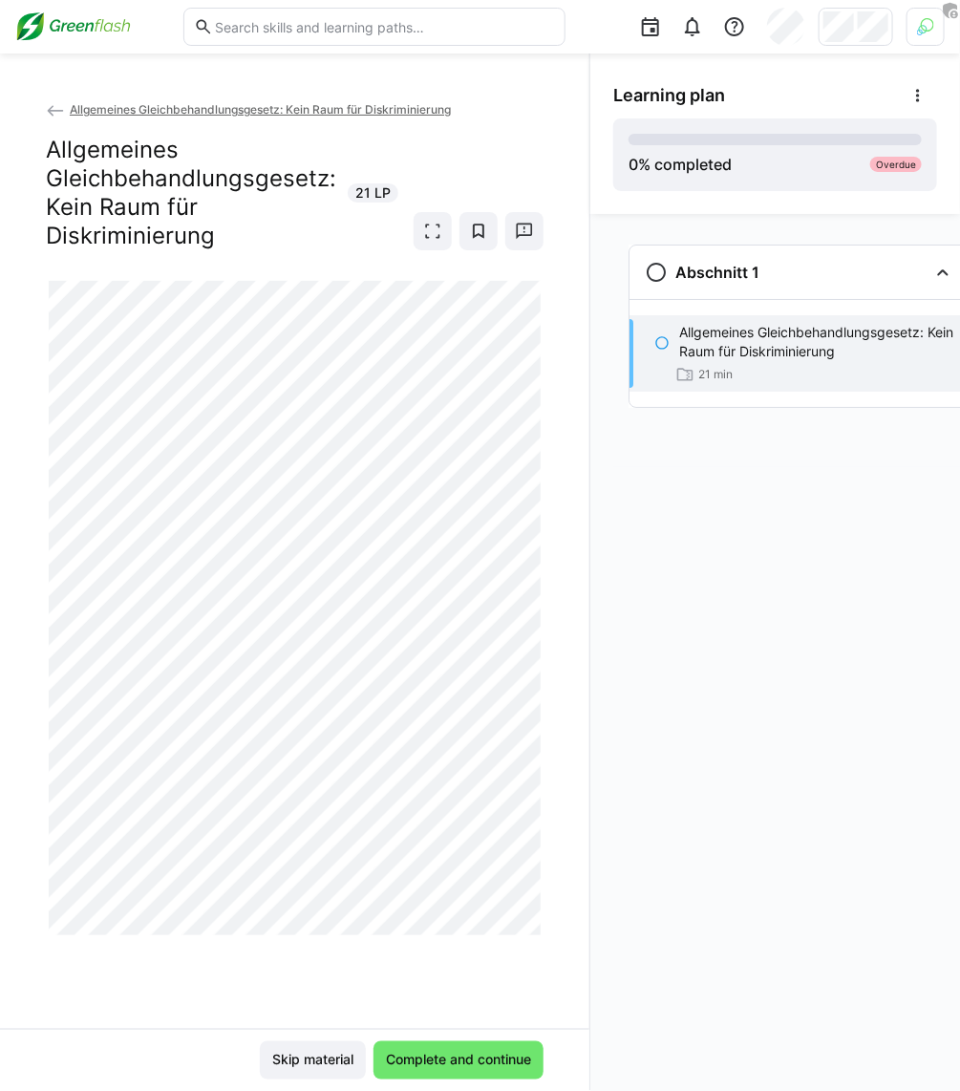
click at [48, 190] on h2 "Allgemeines Gleichbehandlungsgesetz: Kein Raum für Diskriminierung" at bounding box center [191, 193] width 290 height 115
drag, startPoint x: 857, startPoint y: 597, endPoint x: 845, endPoint y: 593, distance: 13.0
click at [845, 594] on div "Abschnitt 1 Allgemeines Gleichbehandlungsgesetz: Kein Raum für Diskriminierung …" at bounding box center [776, 652] width 370 height 877
click at [93, 110] on span "Allgemeines Gleichbehandlungsgesetz: Kein Raum für Diskriminierung" at bounding box center [260, 109] width 381 height 14
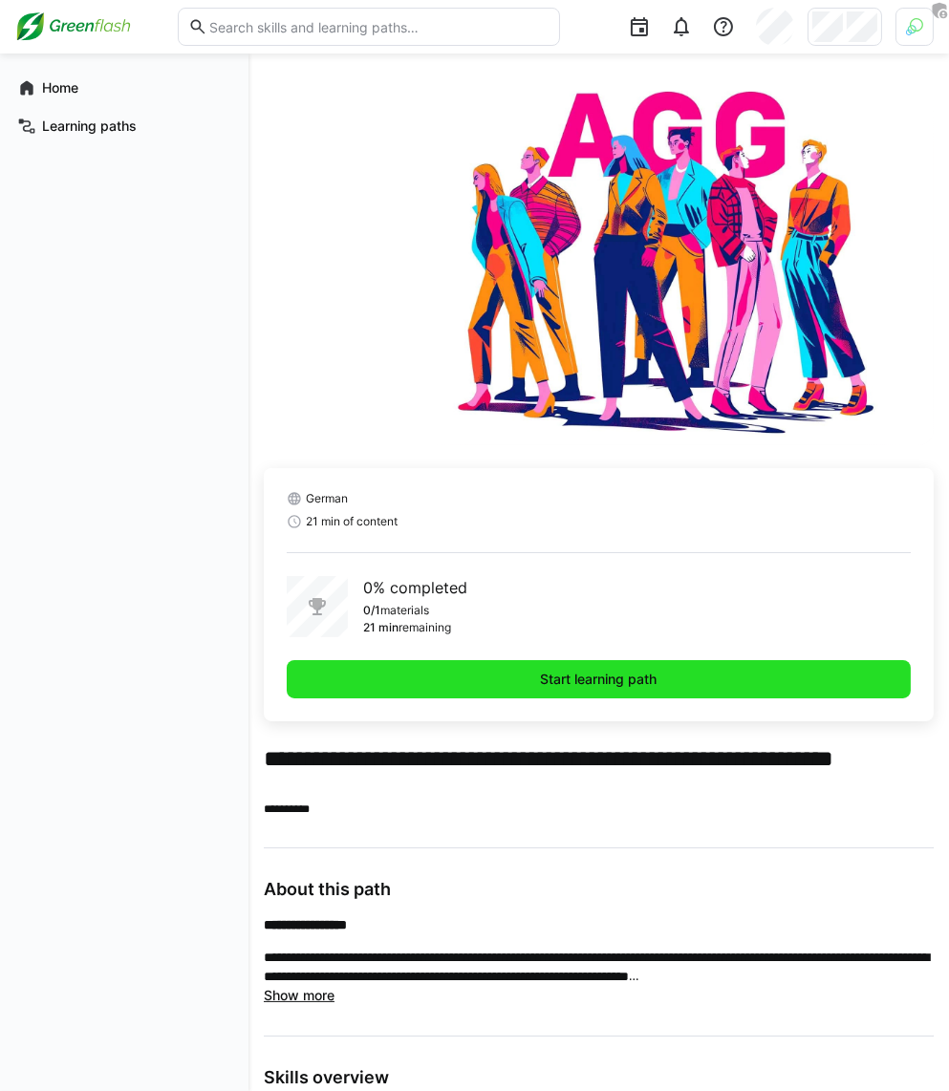
click at [560, 676] on span "Start learning path" at bounding box center [599, 679] width 122 height 19
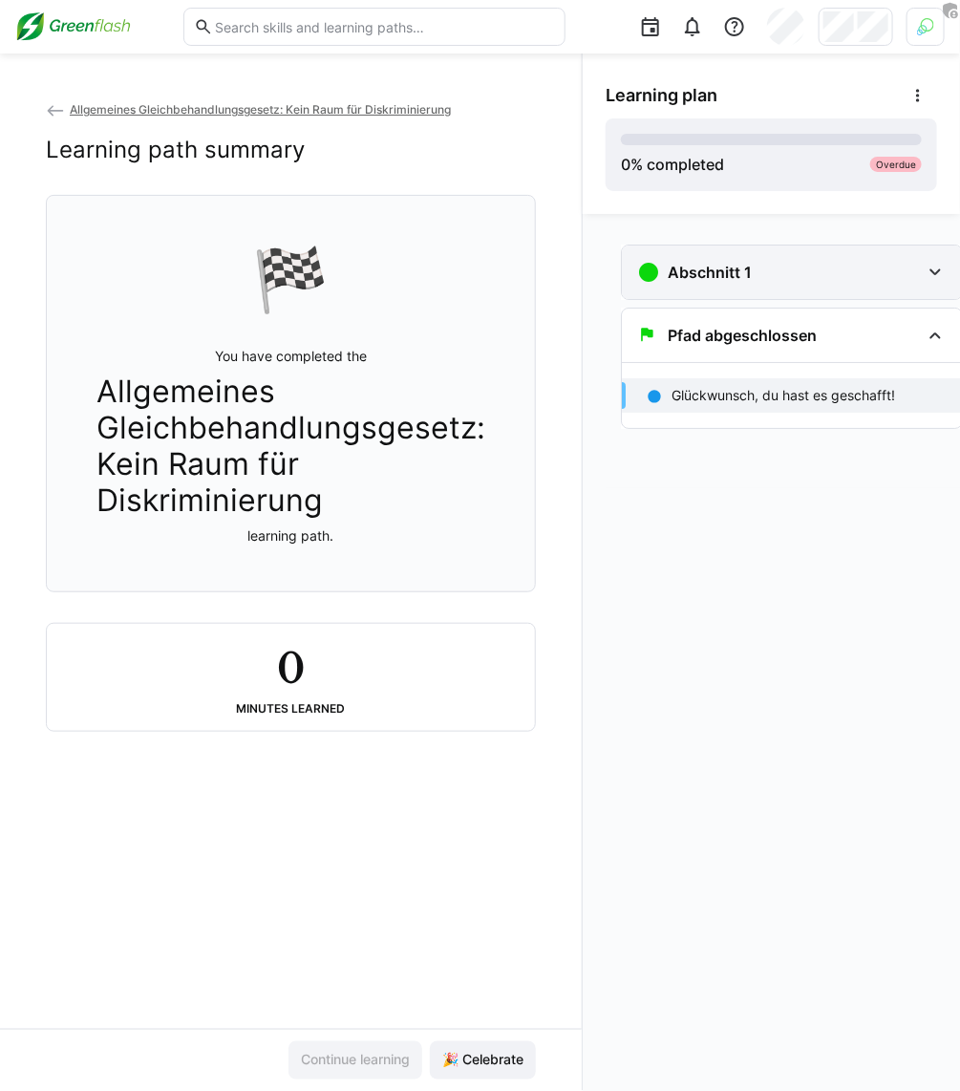
click at [718, 281] on h3 "Abschnitt 1" at bounding box center [710, 272] width 84 height 19
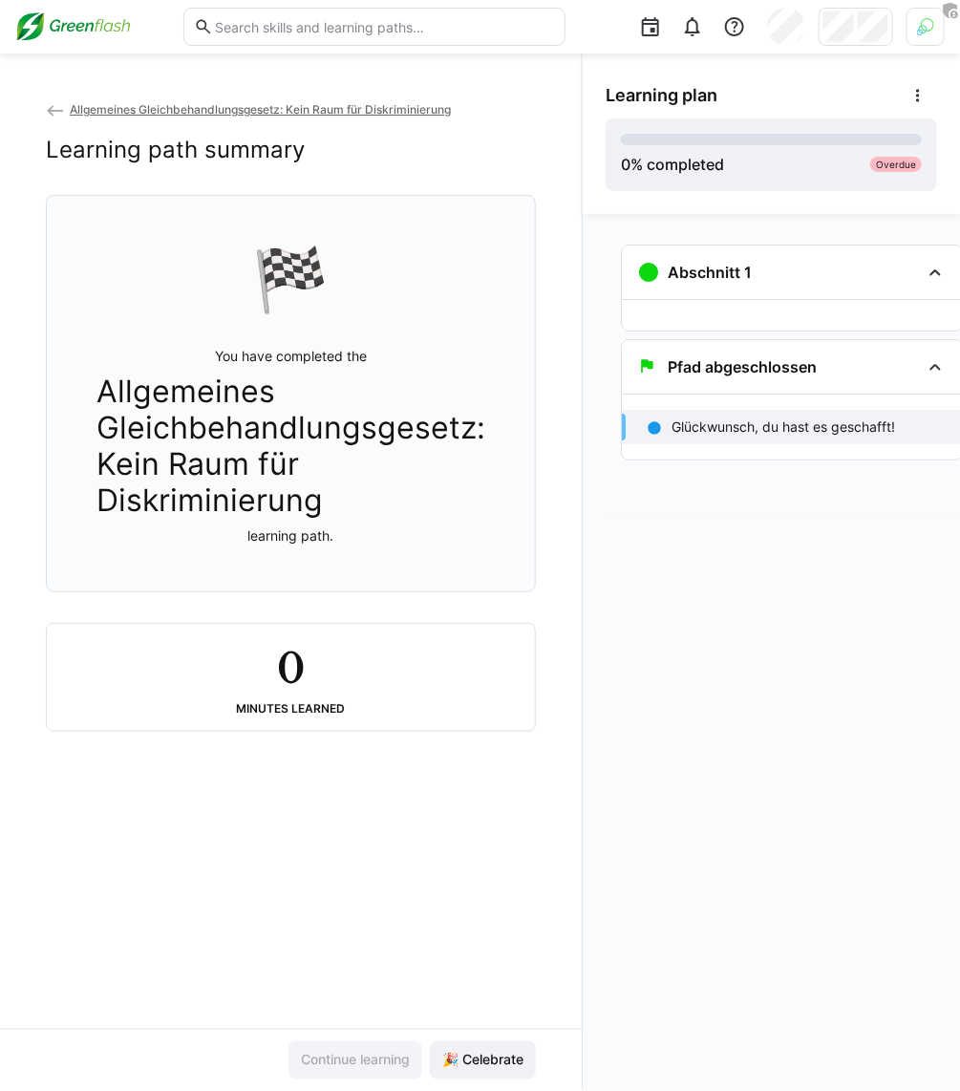
click at [715, 311] on div at bounding box center [792, 315] width 340 height 31
click at [754, 325] on div at bounding box center [792, 315] width 340 height 31
click at [769, 318] on div at bounding box center [792, 315] width 340 height 31
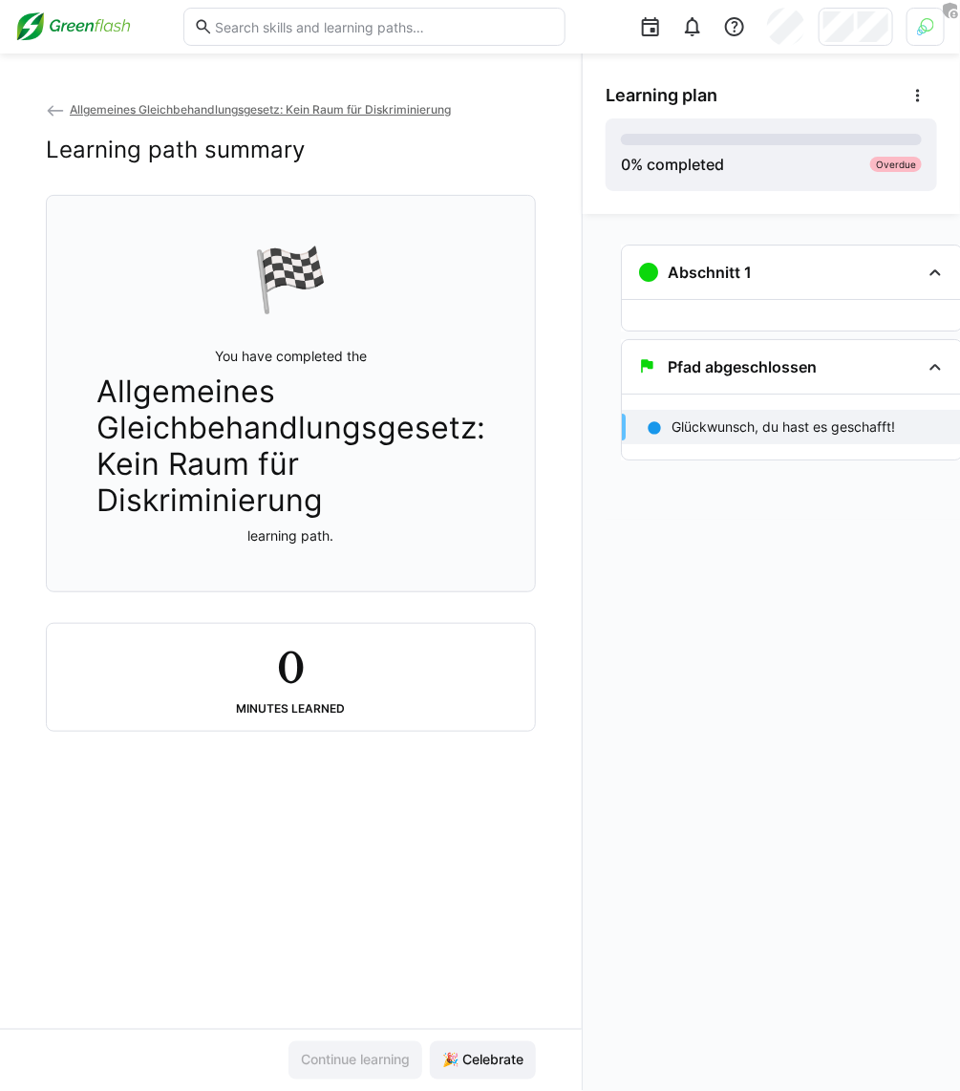
drag, startPoint x: 680, startPoint y: 324, endPoint x: 679, endPoint y: 311, distance: 13.4
click at [679, 311] on div at bounding box center [792, 315] width 340 height 31
click at [679, 307] on div at bounding box center [792, 315] width 340 height 31
click at [675, 317] on div at bounding box center [792, 315] width 340 height 31
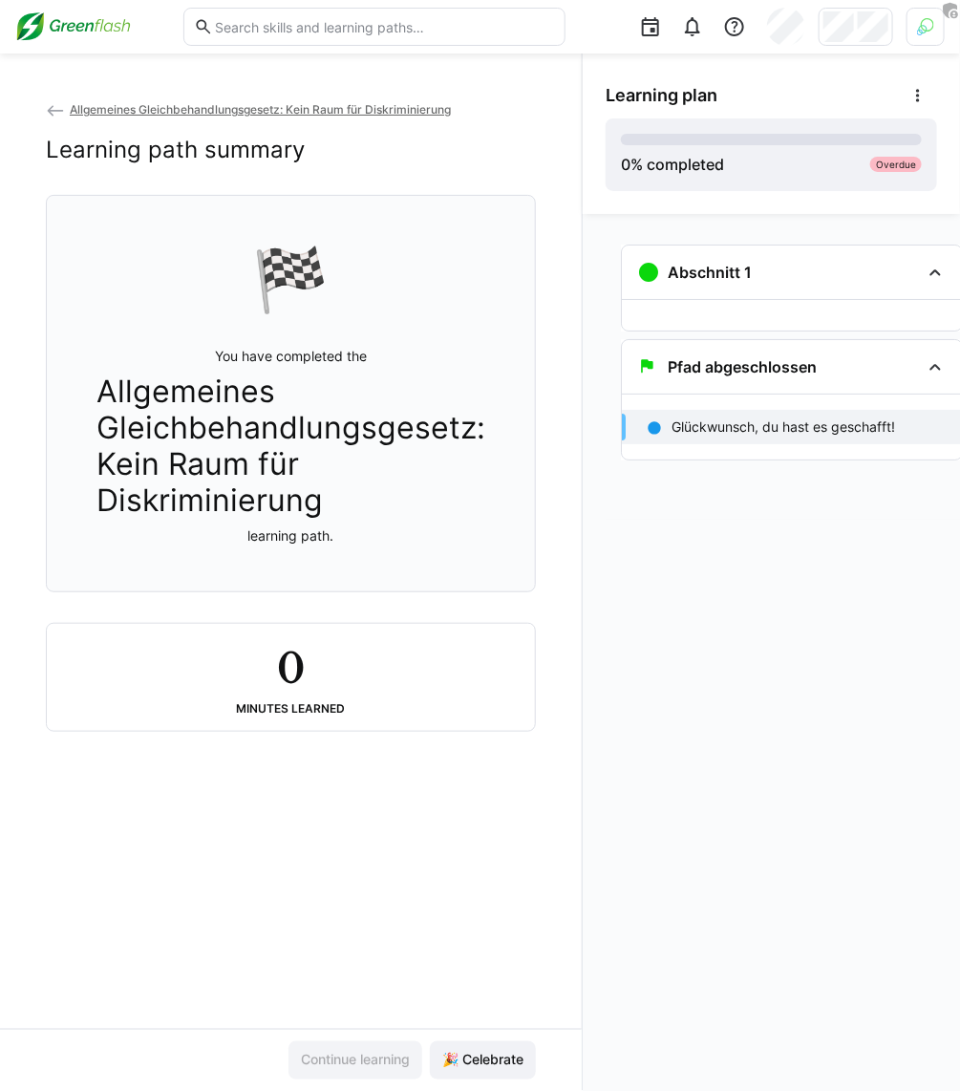
click at [704, 309] on div at bounding box center [792, 315] width 340 height 31
click at [700, 306] on div at bounding box center [792, 315] width 340 height 31
click at [772, 302] on div at bounding box center [792, 315] width 340 height 31
click at [784, 304] on div at bounding box center [792, 315] width 340 height 31
click at [787, 301] on div at bounding box center [792, 315] width 340 height 31
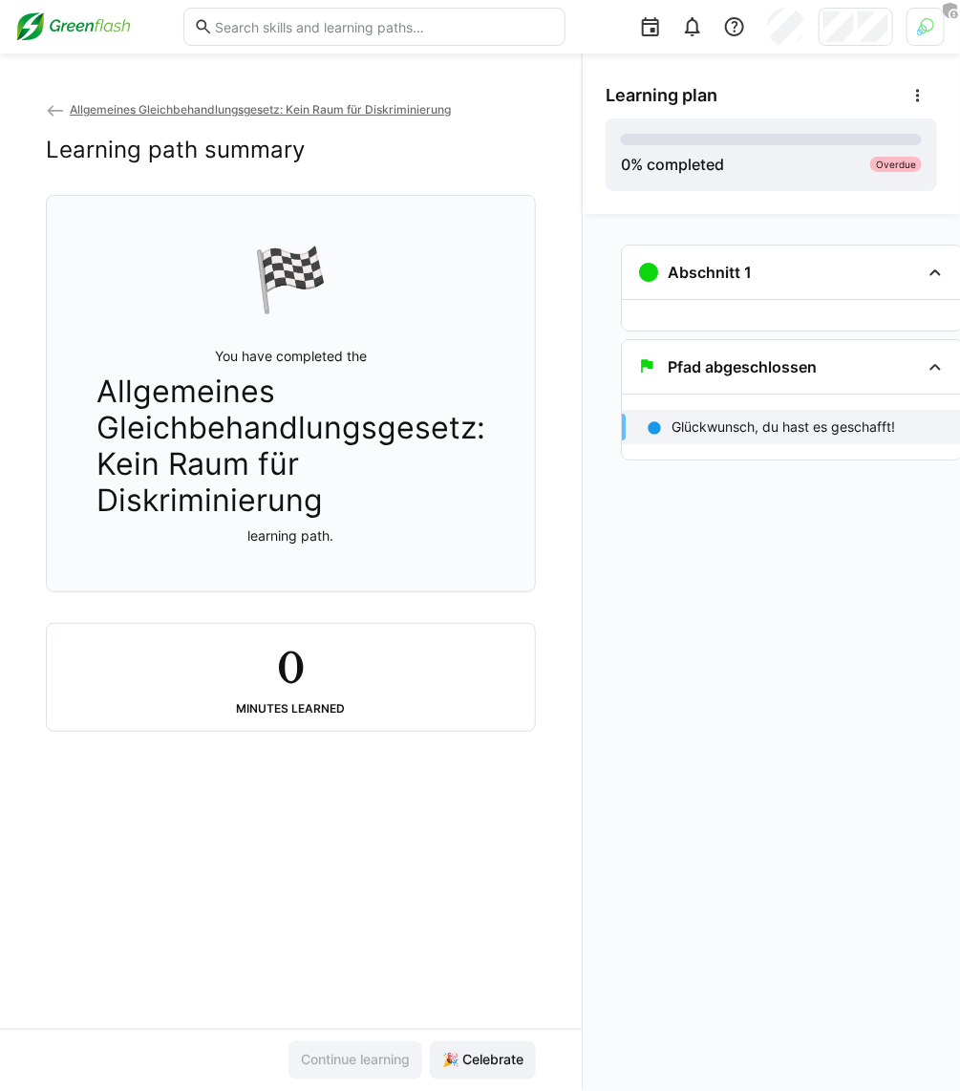
click at [790, 301] on div at bounding box center [792, 315] width 340 height 31
click at [794, 300] on div at bounding box center [792, 315] width 340 height 31
click at [798, 300] on div at bounding box center [792, 315] width 340 height 31
click at [799, 299] on div at bounding box center [792, 299] width 340 height 1
click at [804, 296] on div "Abschnitt 1" at bounding box center [792, 273] width 340 height 54
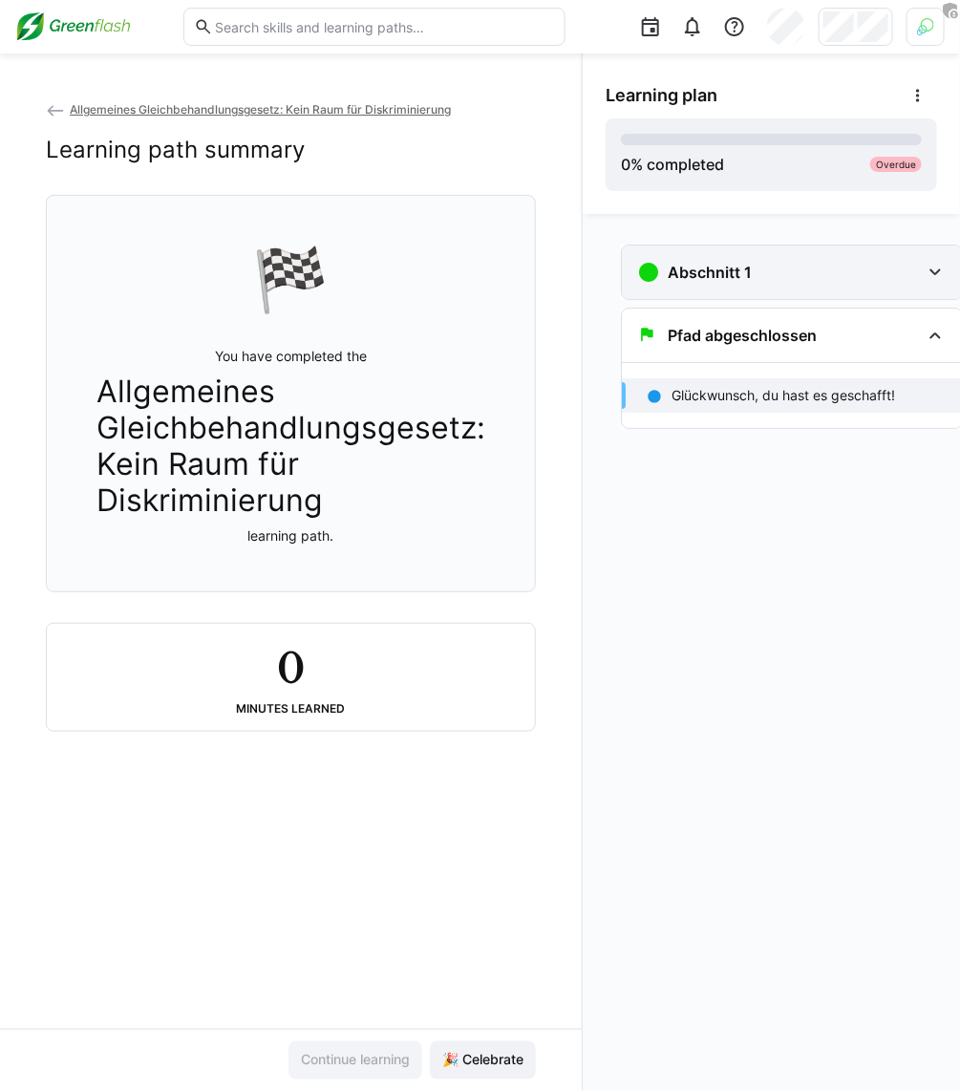
click at [804, 296] on div "Abschnitt 1" at bounding box center [792, 273] width 340 height 54
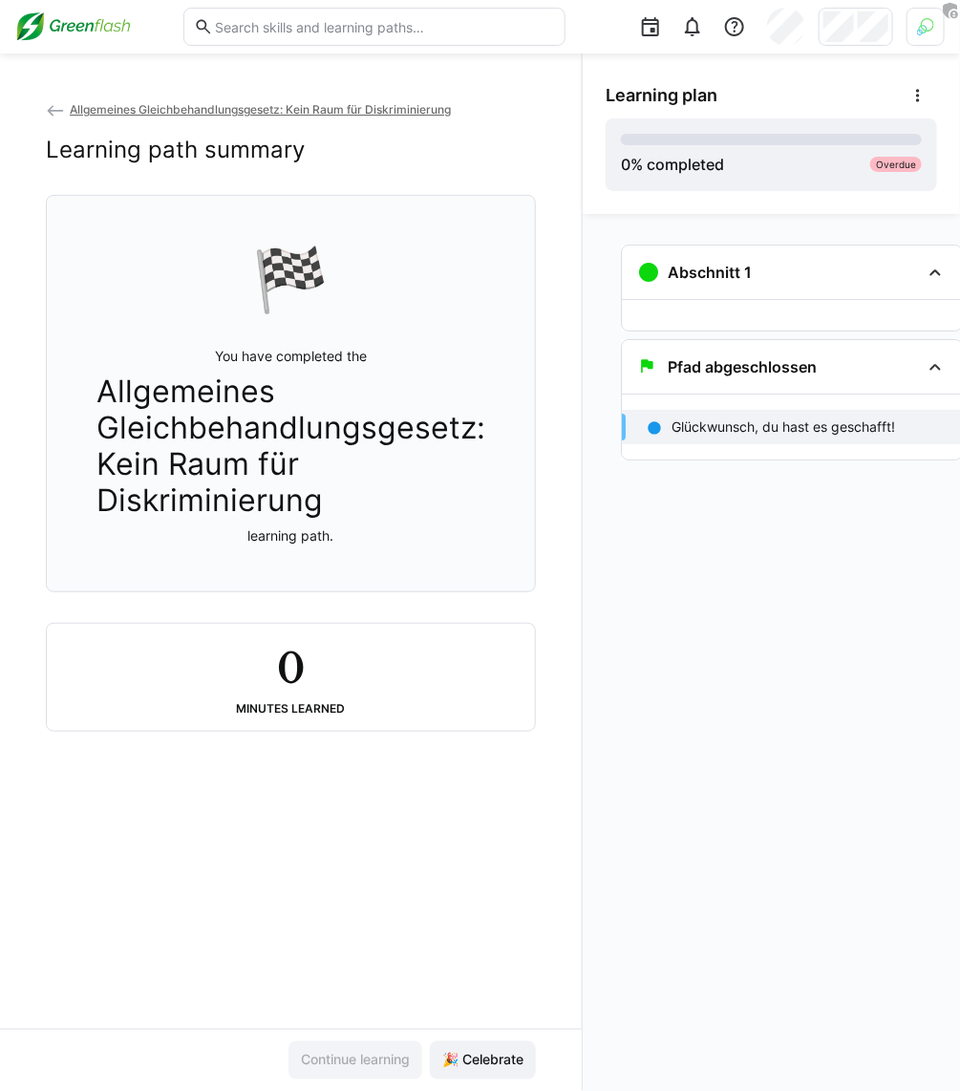
click at [782, 300] on div "Abschnitt 1" at bounding box center [792, 288] width 342 height 87
click at [782, 300] on div at bounding box center [792, 315] width 340 height 31
click at [932, 590] on div "Abschnitt 1 Pfad abgeschlossen Glückwunsch, du hast es geschafft!" at bounding box center [771, 652] width 377 height 877
click at [919, 94] on eds-icon at bounding box center [918, 95] width 19 height 19
click at [905, 145] on div "View details" at bounding box center [883, 146] width 75 height 19
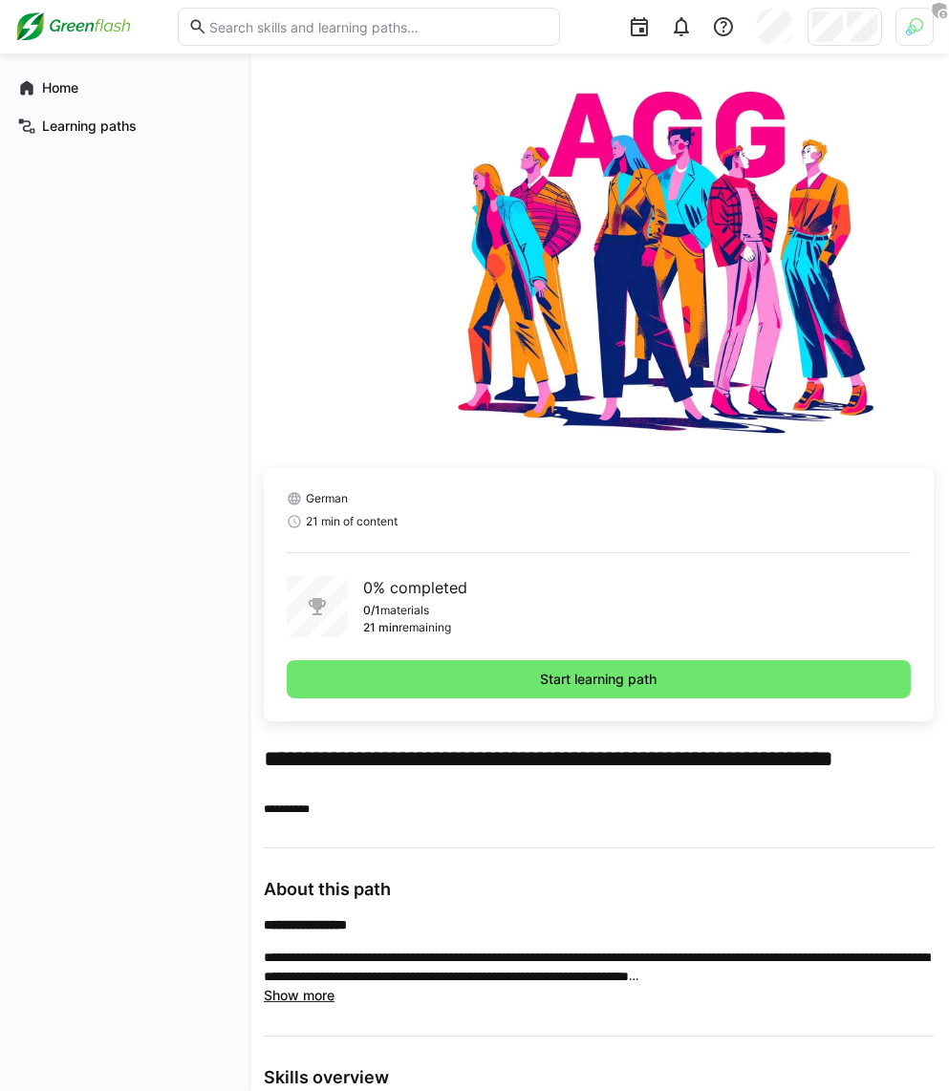
click at [906, 34] on img at bounding box center [914, 26] width 17 height 17
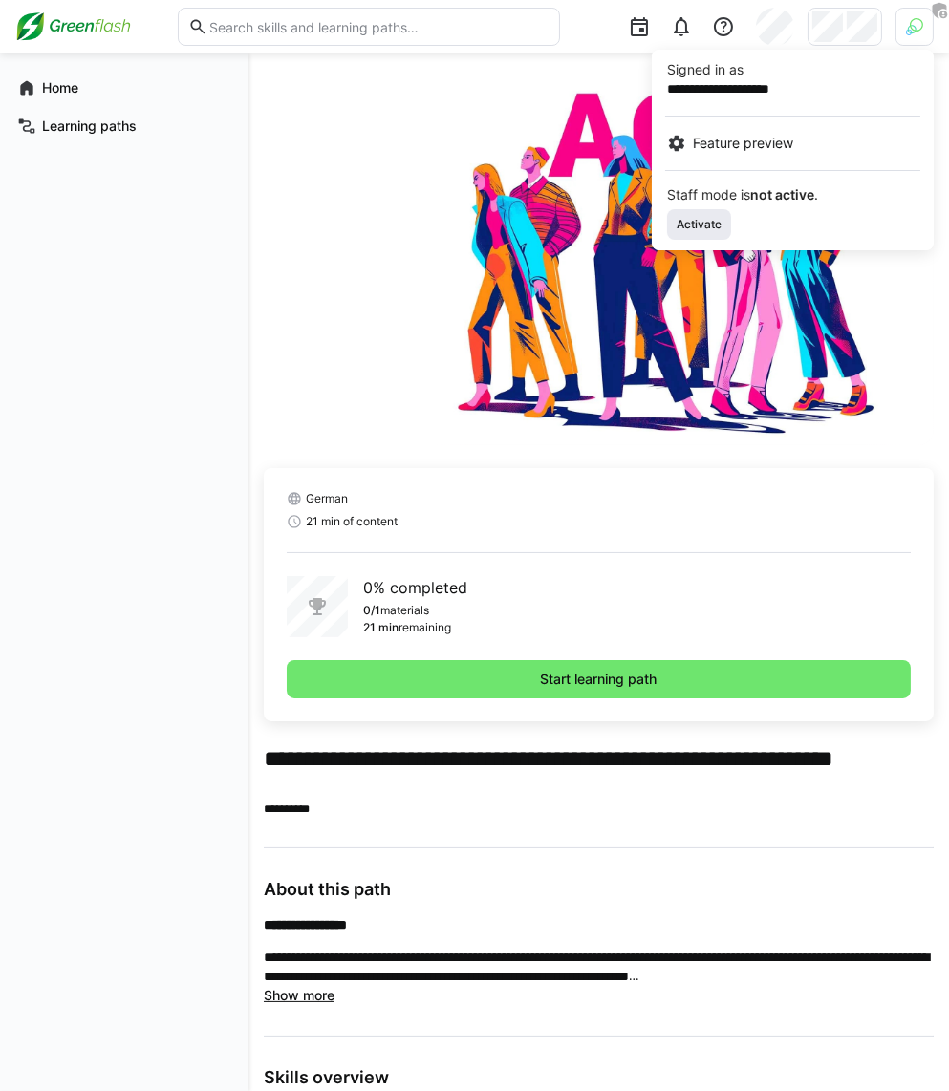
click at [717, 217] on span "Activate" at bounding box center [699, 224] width 49 height 15
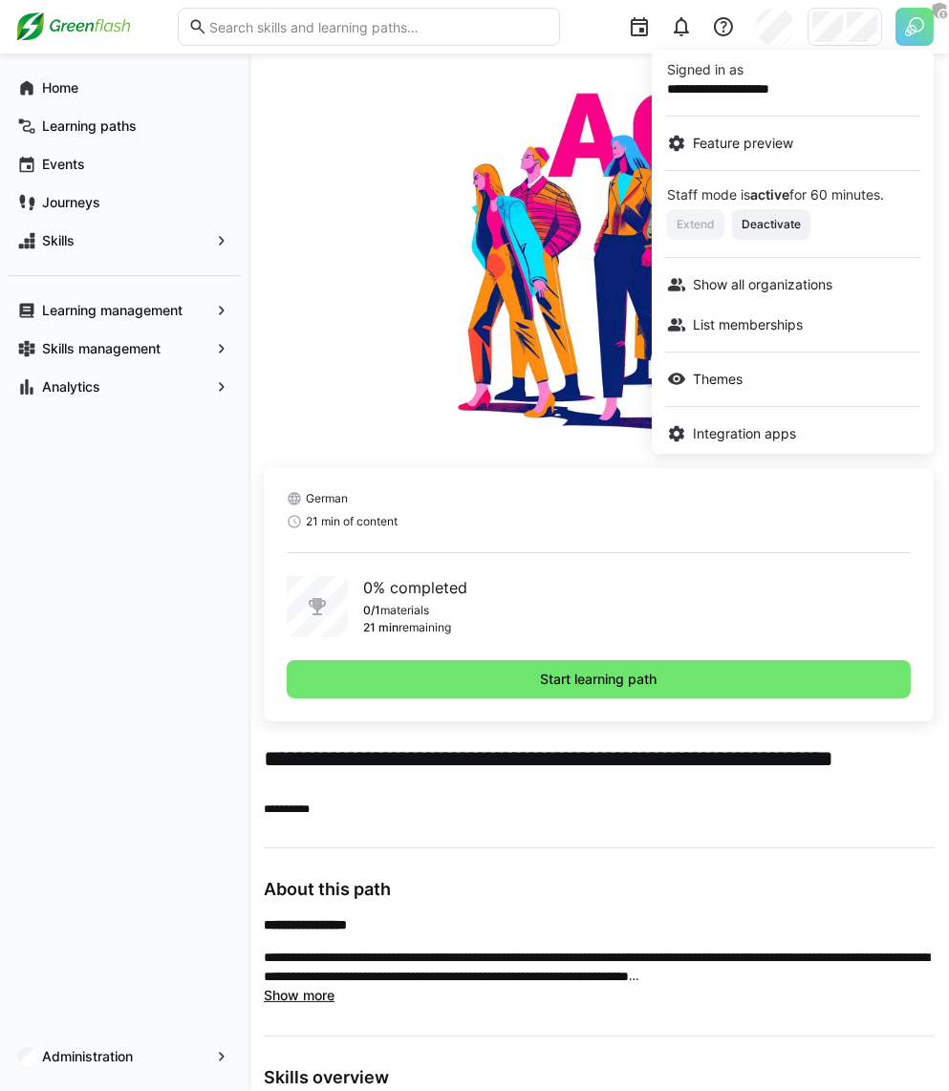
click at [559, 556] on div at bounding box center [474, 545] width 949 height 1091
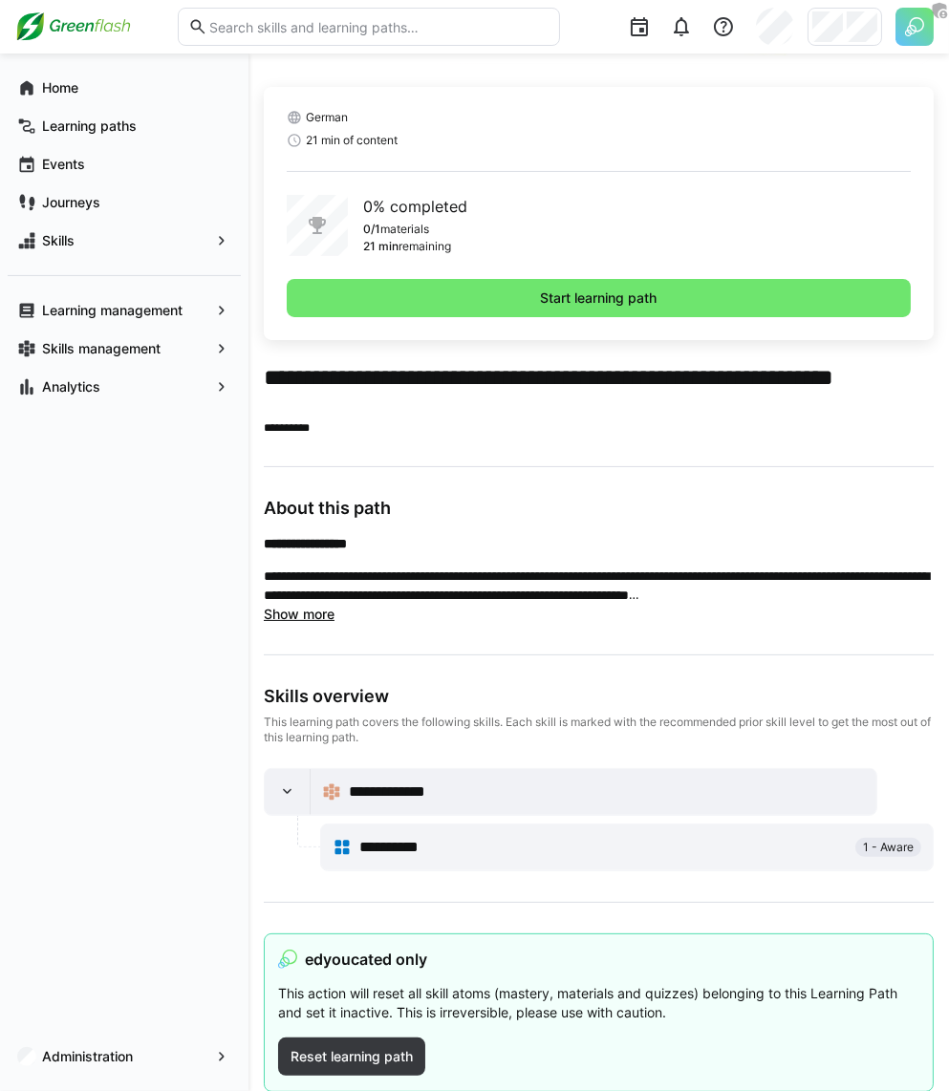
scroll to position [396, 0]
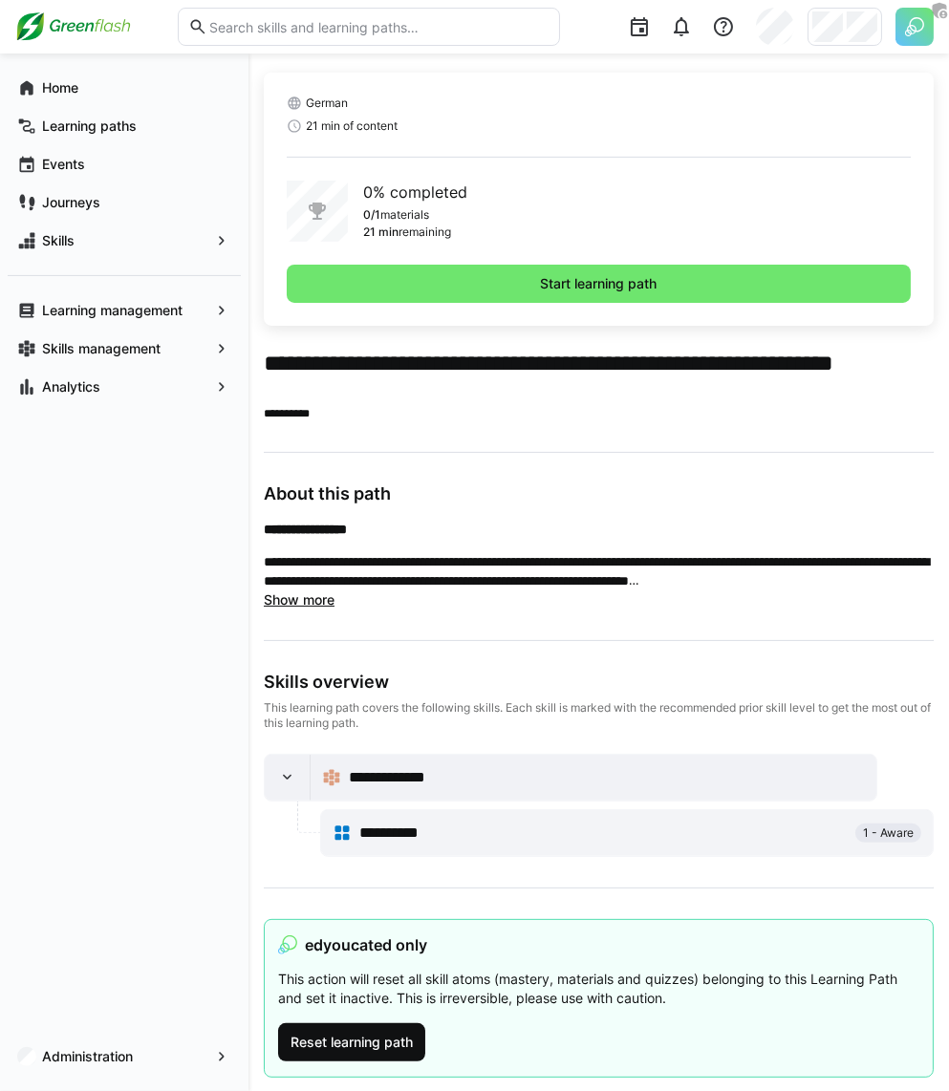
click at [372, 1037] on span "Reset learning path" at bounding box center [352, 1042] width 128 height 19
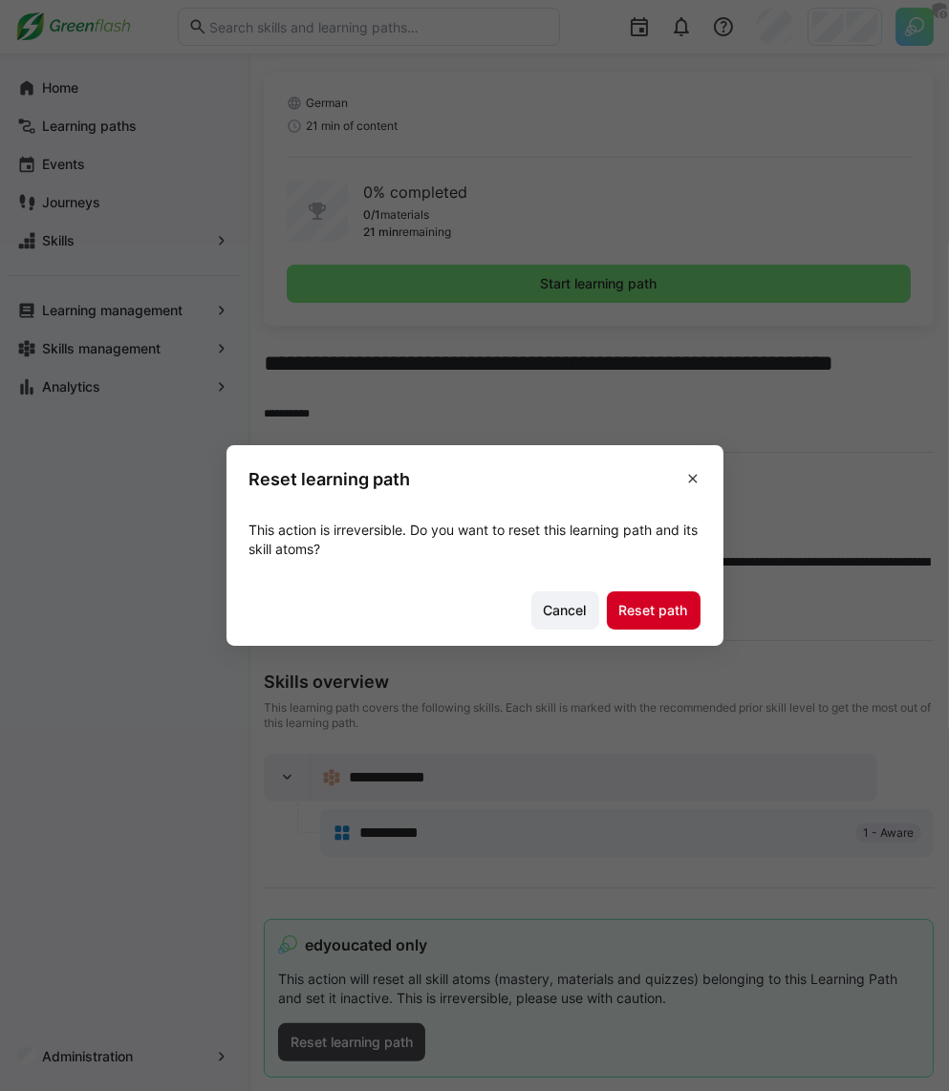
click at [687, 606] on span "Reset path" at bounding box center [653, 610] width 75 height 19
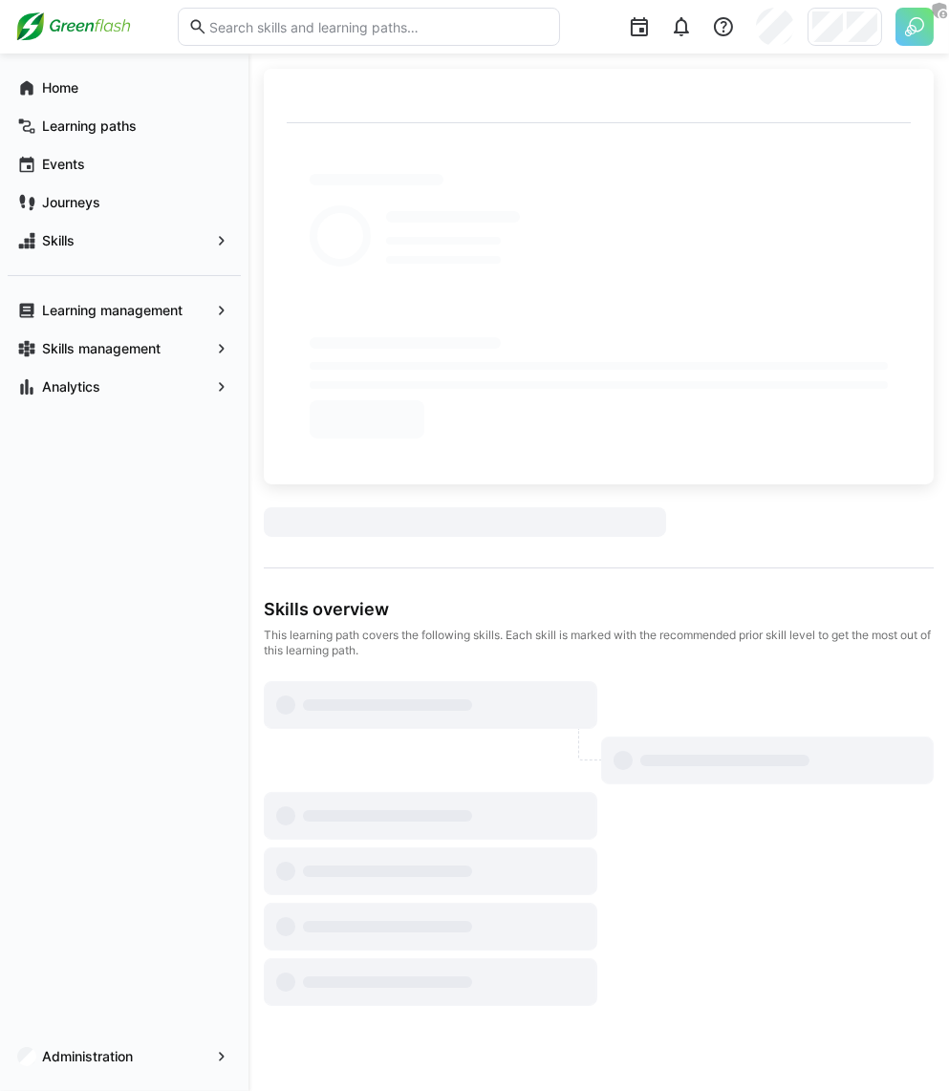
scroll to position [0, 0]
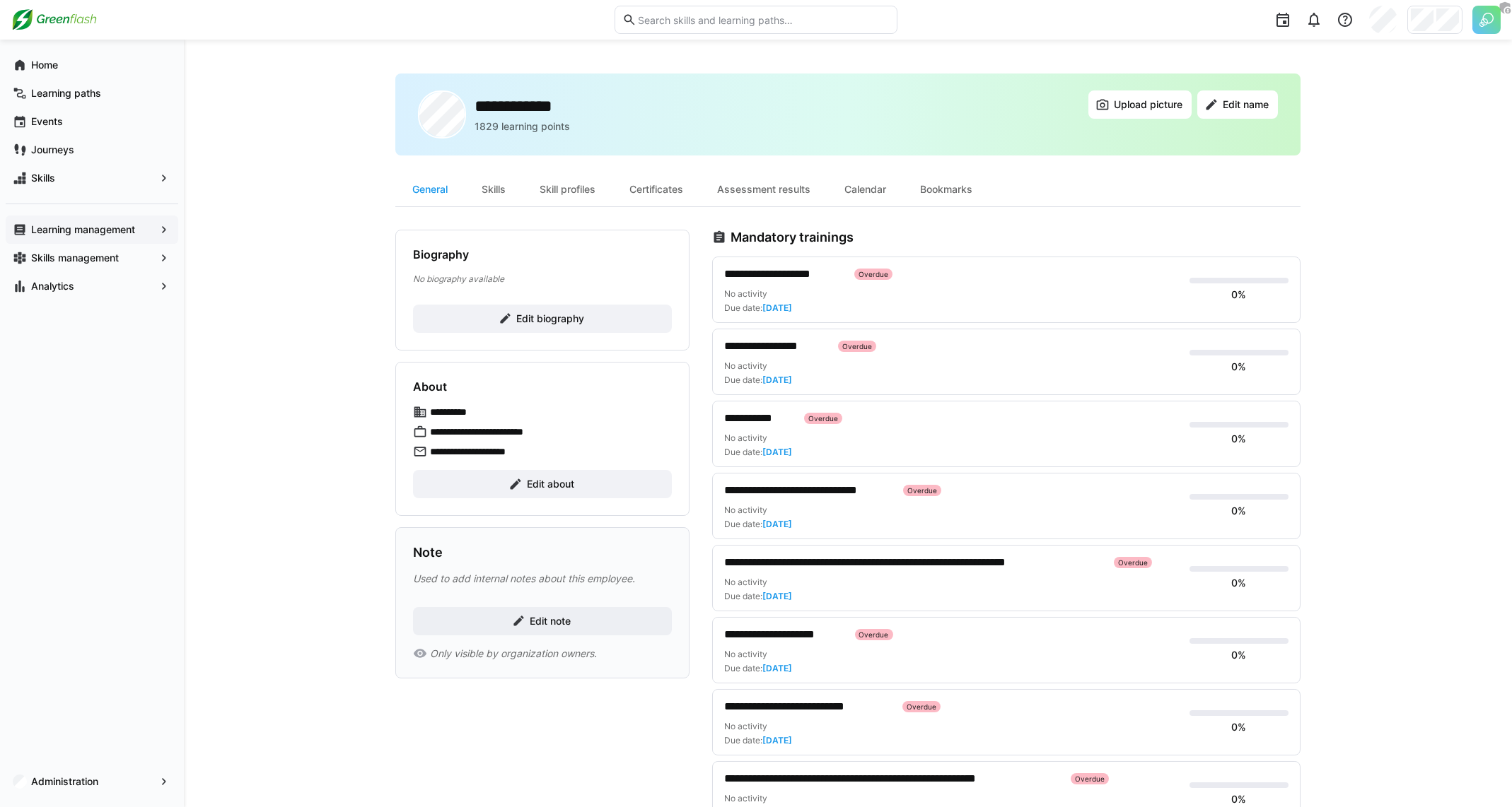
click at [73, 234] on span "Learning management" at bounding box center [92, 229] width 126 height 14
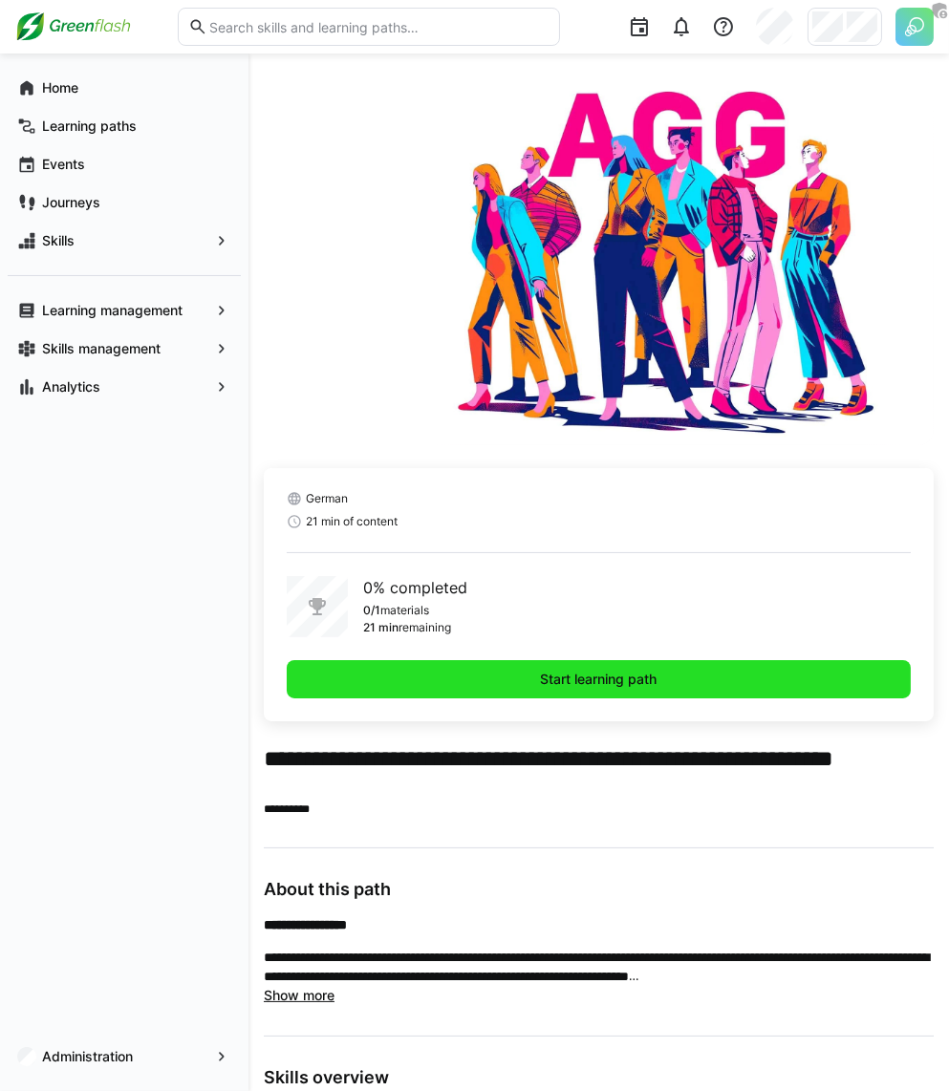
click at [631, 671] on span "Start learning path" at bounding box center [599, 679] width 122 height 19
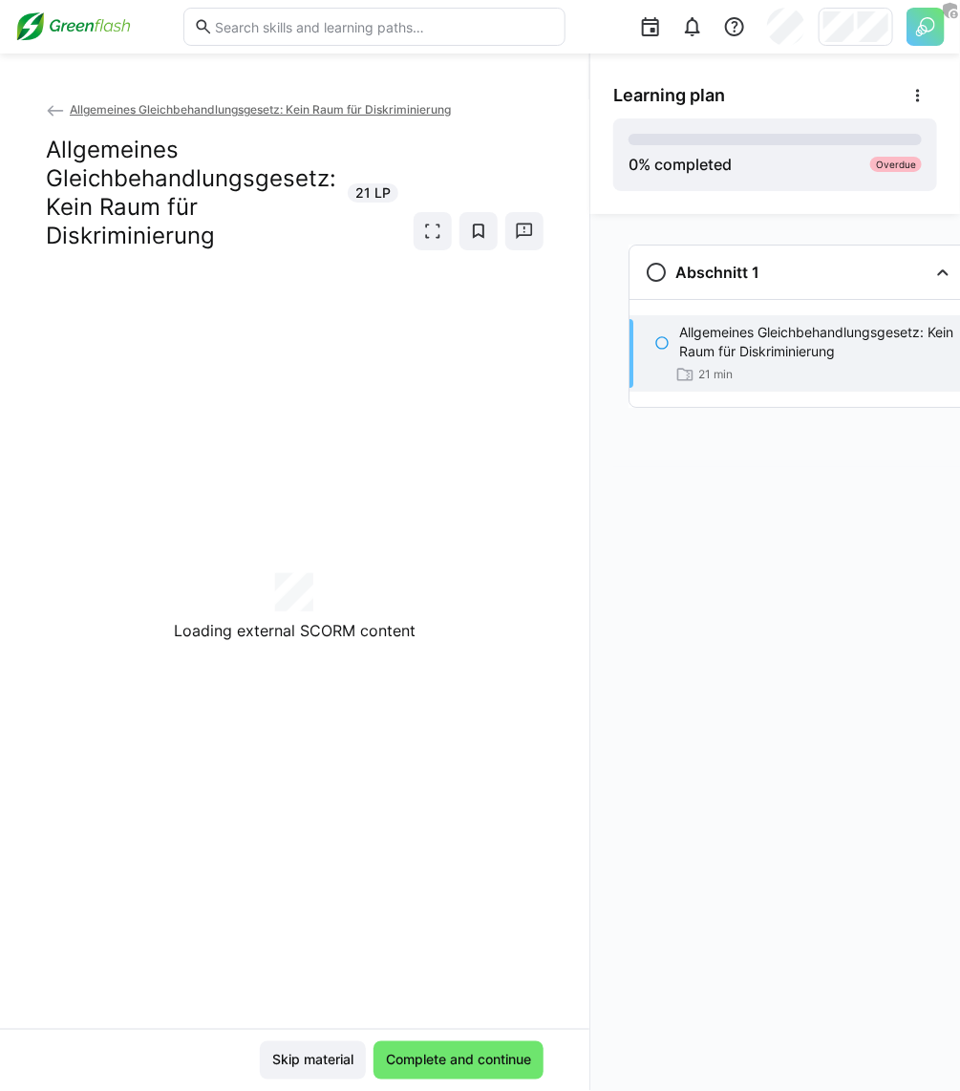
scroll to position [0, 5]
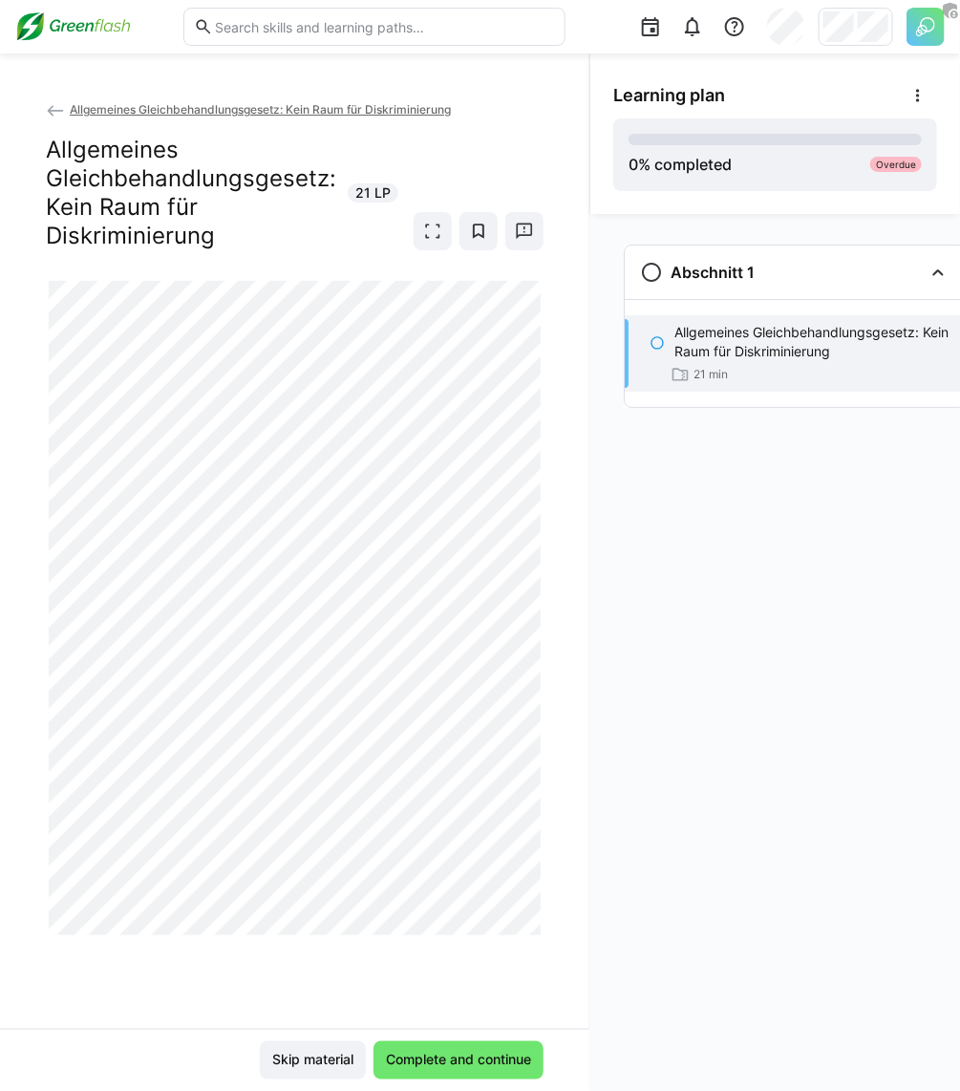
click at [292, 113] on span "Allgemeines Gleichbehandlungsgesetz: Kein Raum für Diskriminierung" at bounding box center [260, 109] width 381 height 14
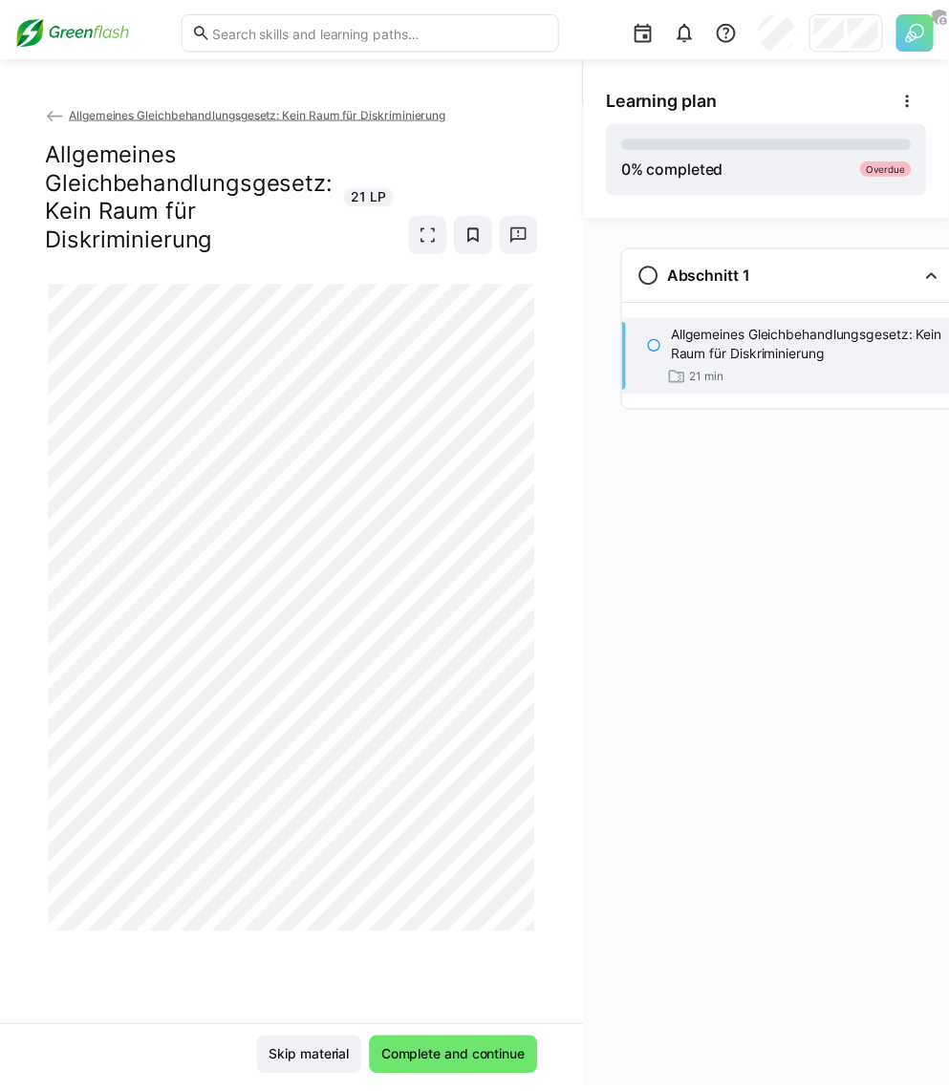
scroll to position [0, 5]
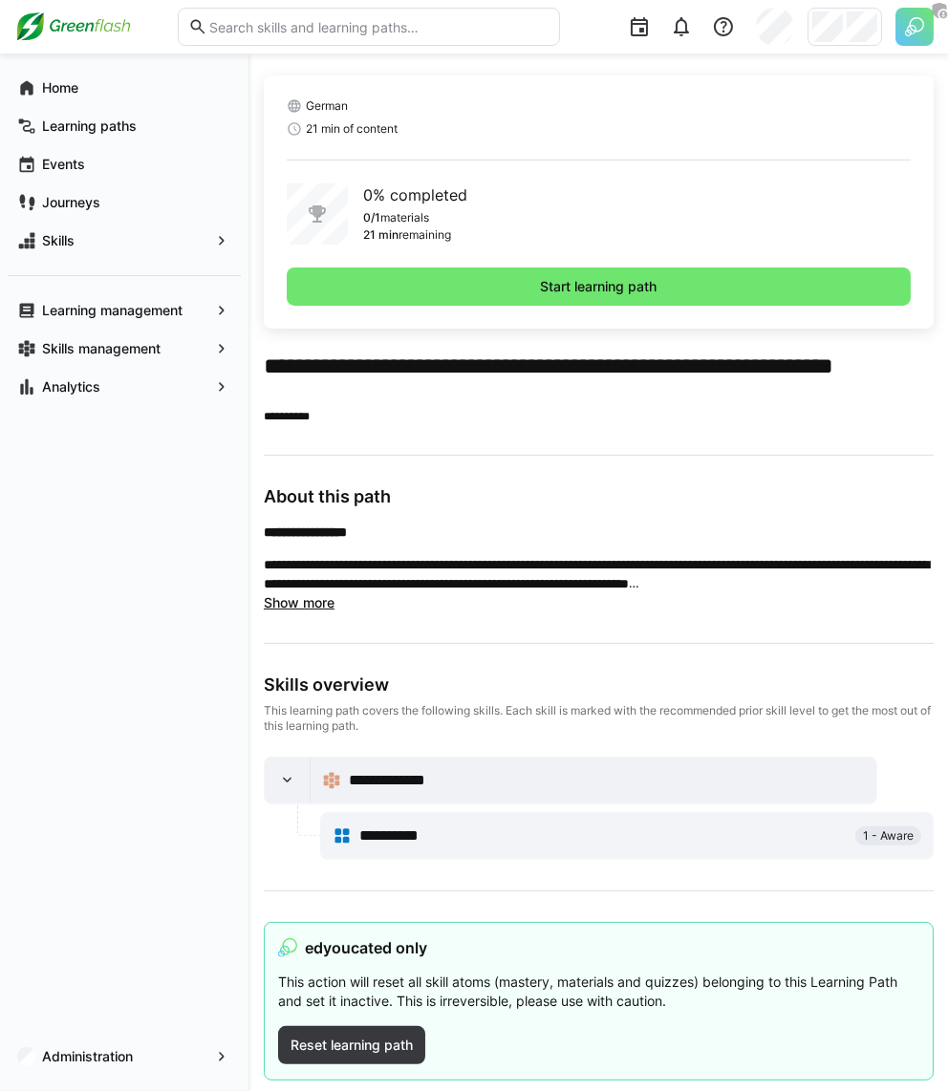
scroll to position [396, 0]
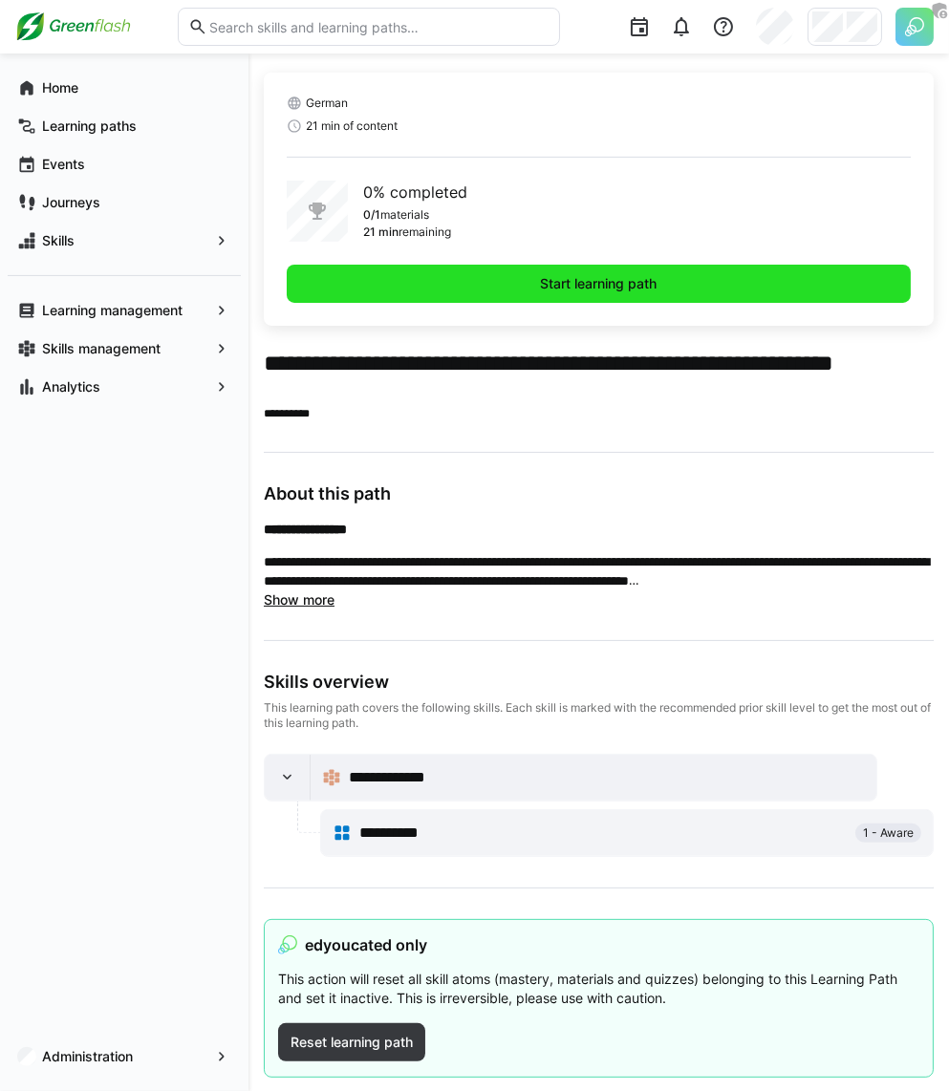
click at [655, 296] on span "Start learning path" at bounding box center [599, 284] width 624 height 38
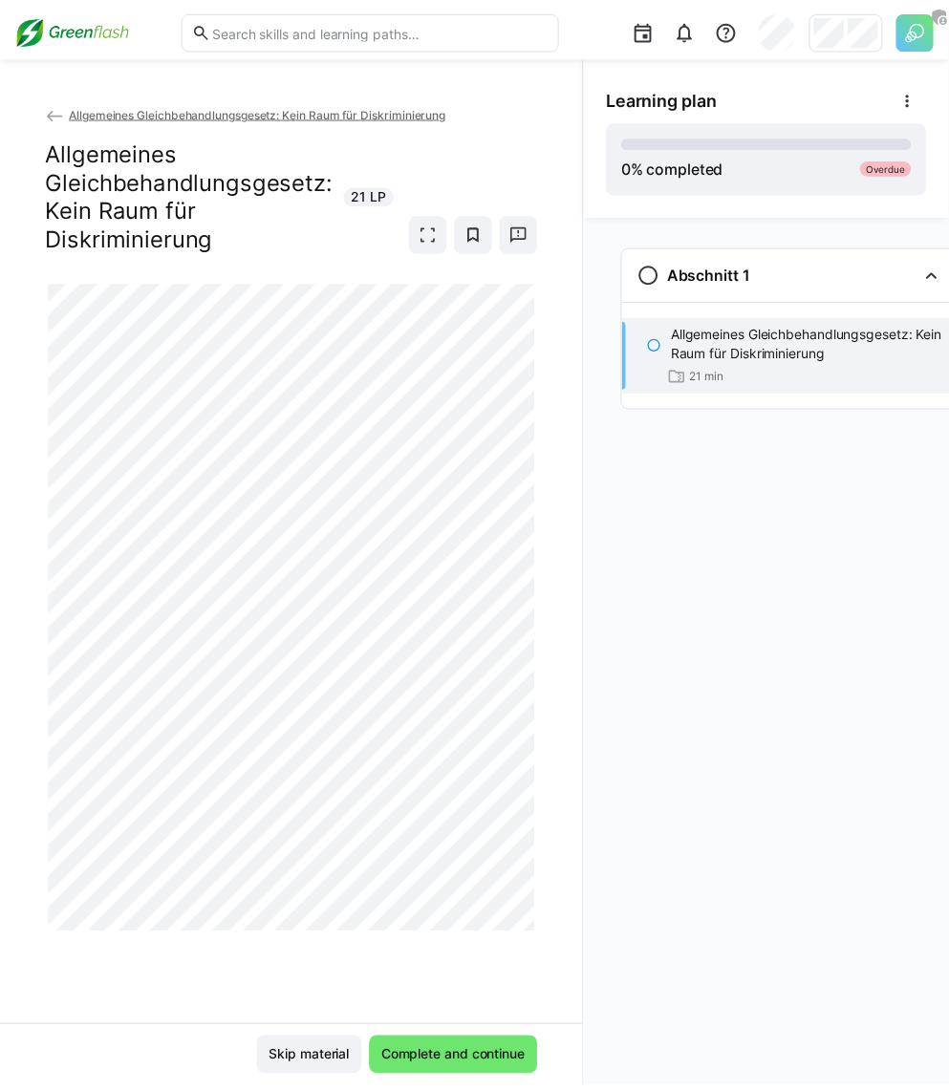
scroll to position [0, 5]
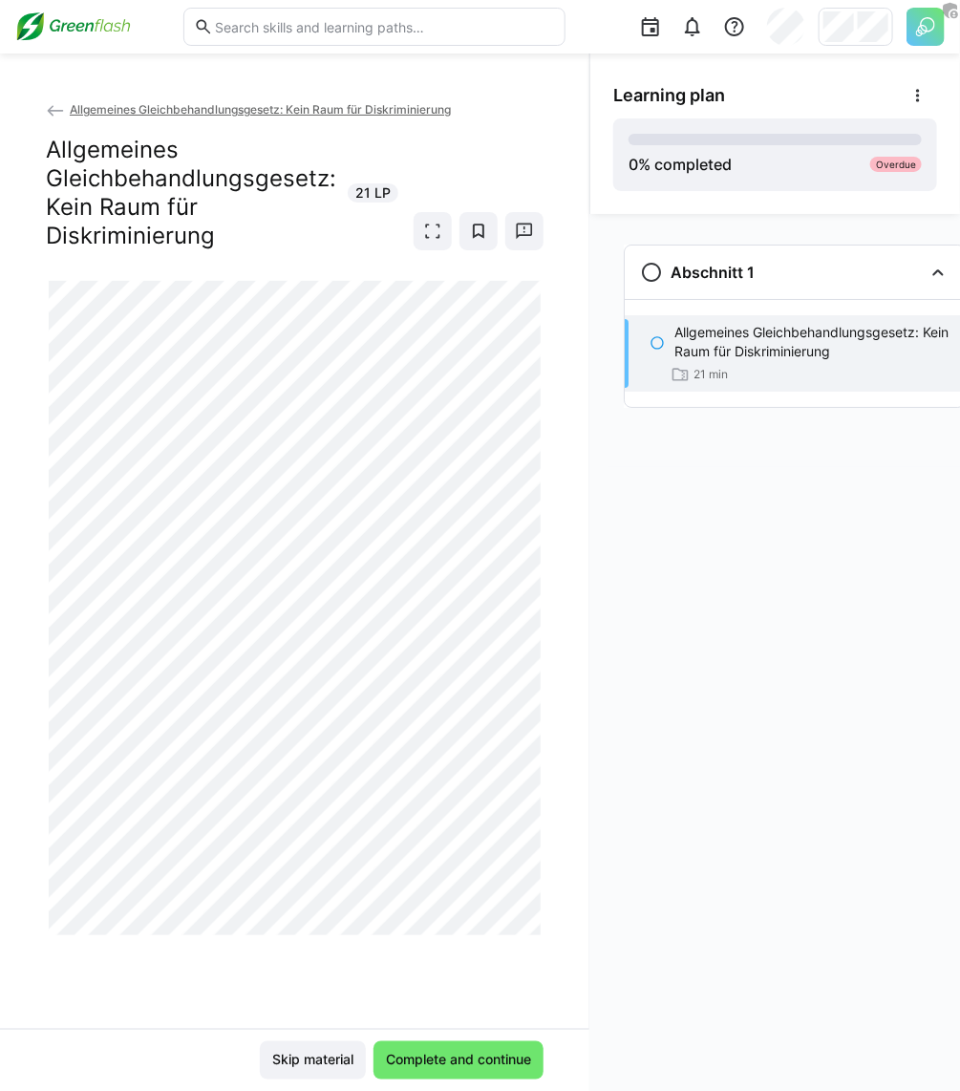
click at [267, 102] on span "Allgemeines Gleichbehandlungsgesetz: Kein Raum für Diskriminierung" at bounding box center [260, 109] width 381 height 14
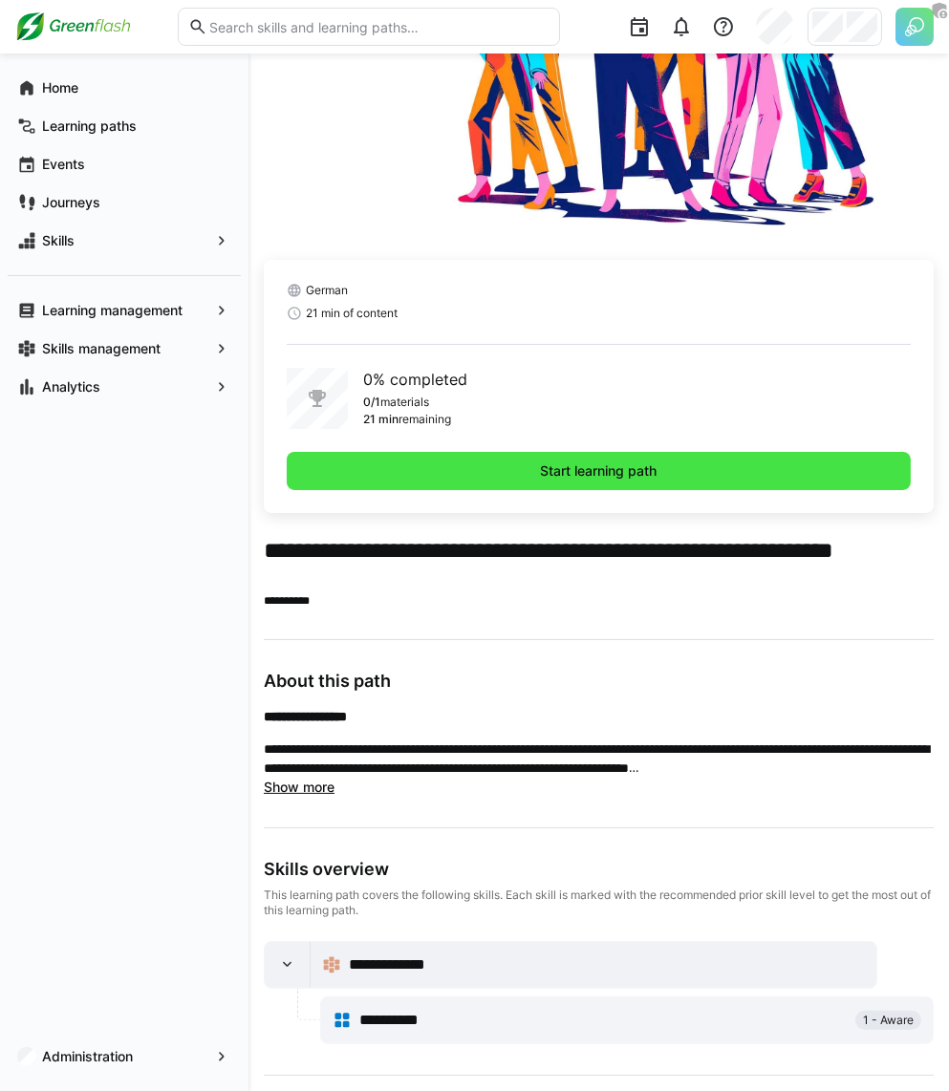
scroll to position [396, 0]
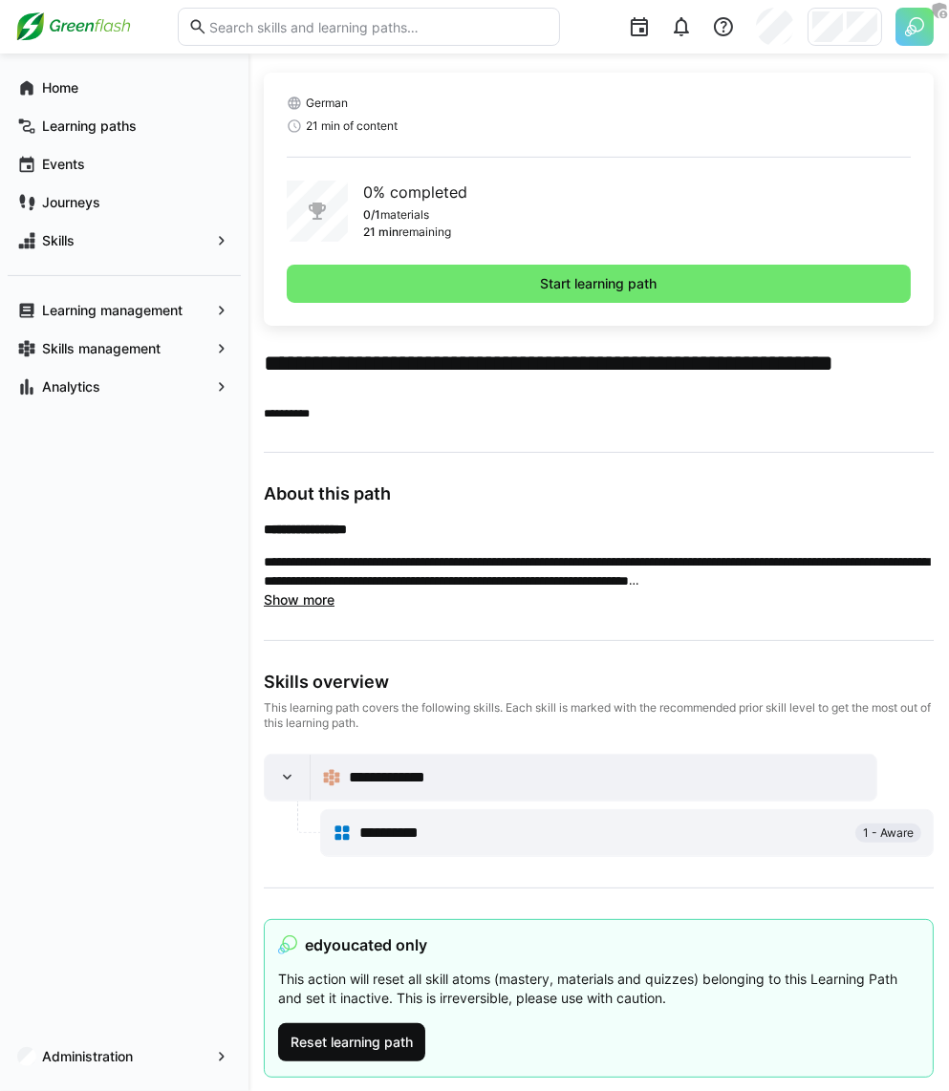
click at [393, 1033] on span "Reset learning path" at bounding box center [352, 1042] width 128 height 19
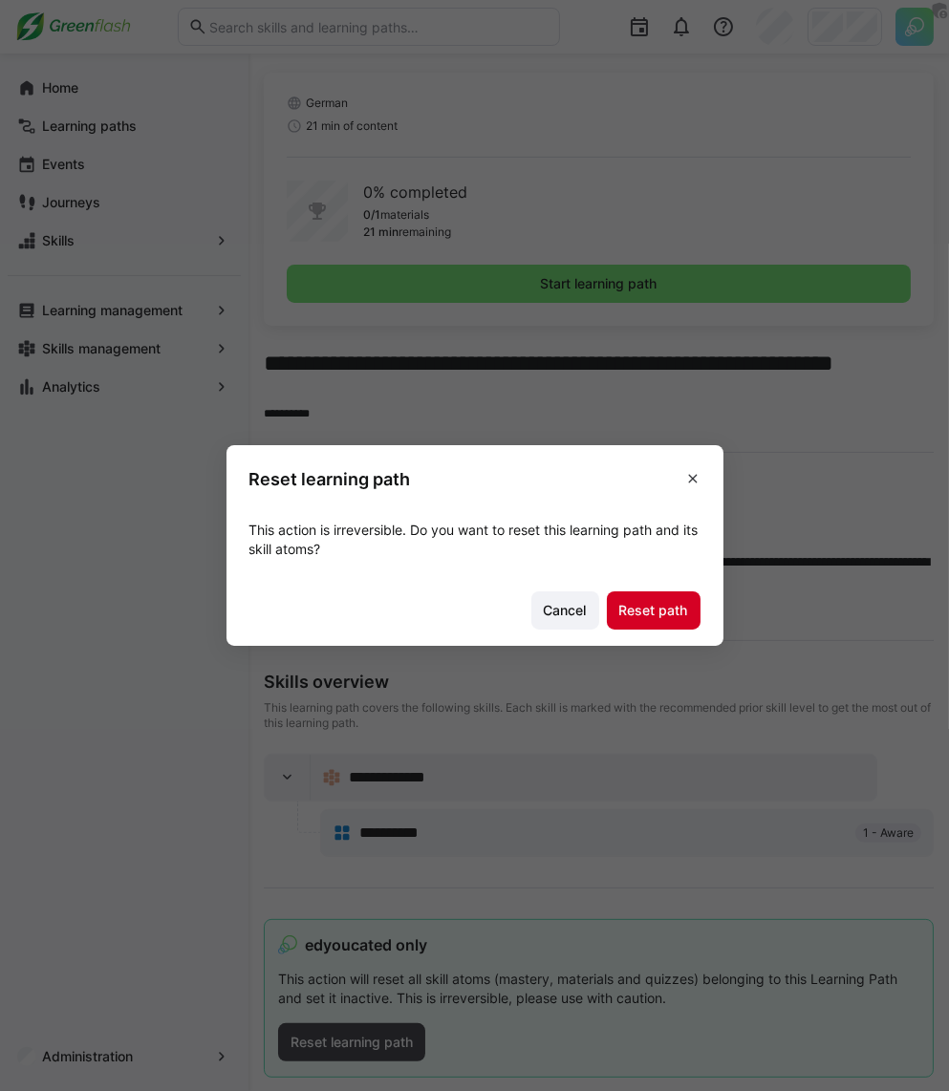
click at [654, 607] on span "Reset path" at bounding box center [653, 610] width 75 height 19
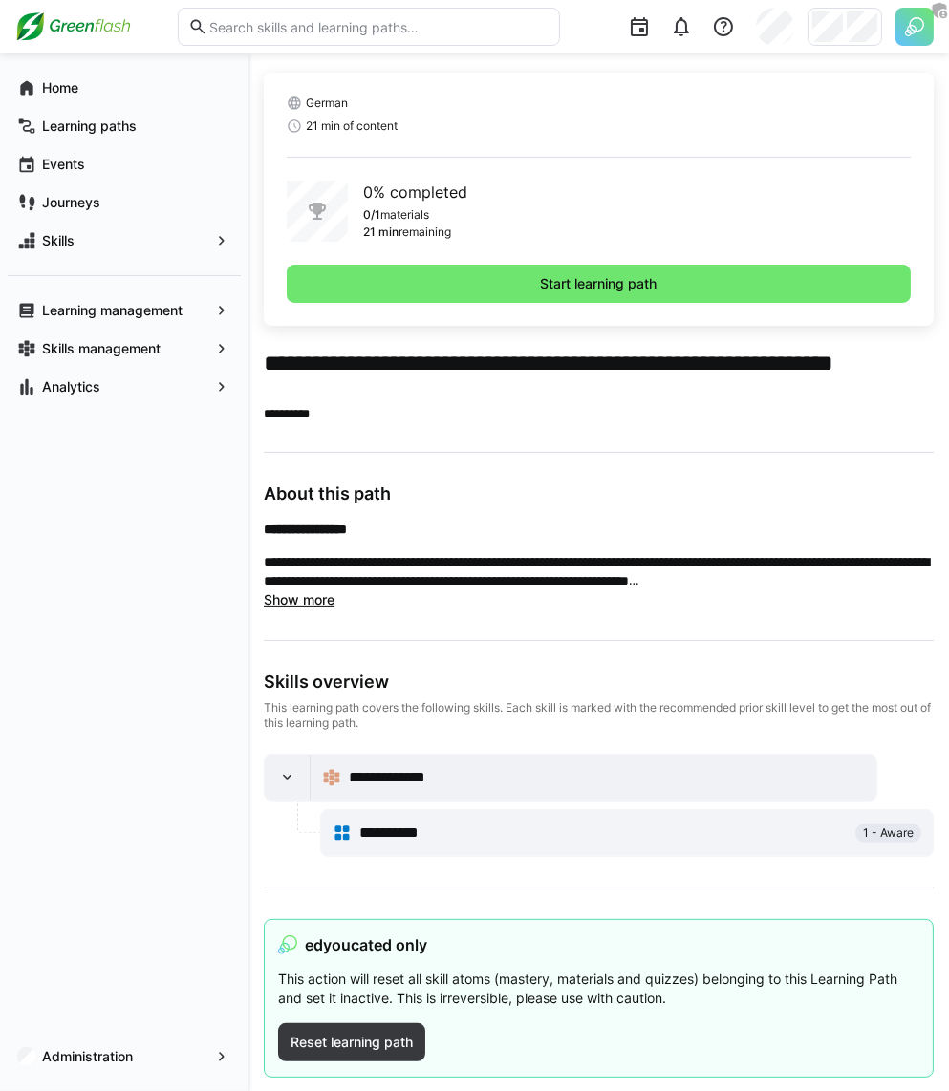
scroll to position [0, 0]
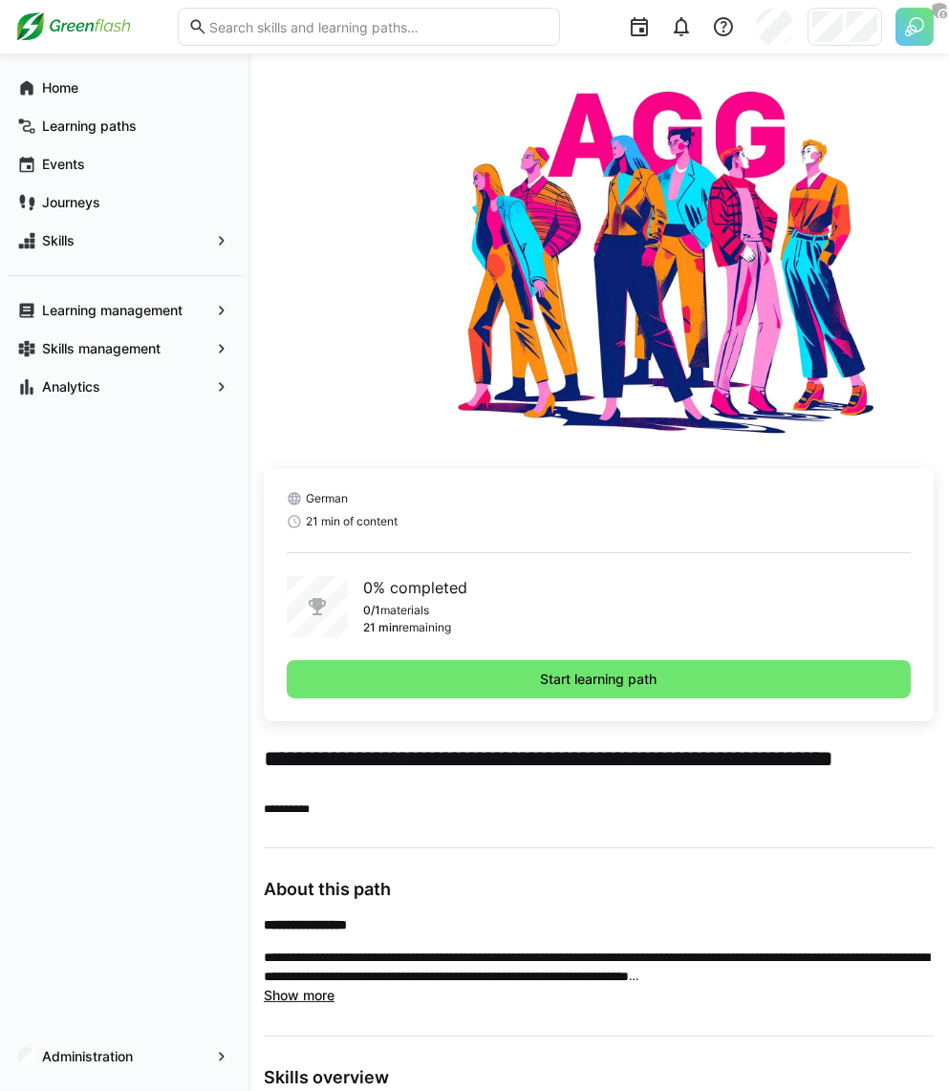
click at [625, 526] on div "21 min of content" at bounding box center [599, 521] width 624 height 15
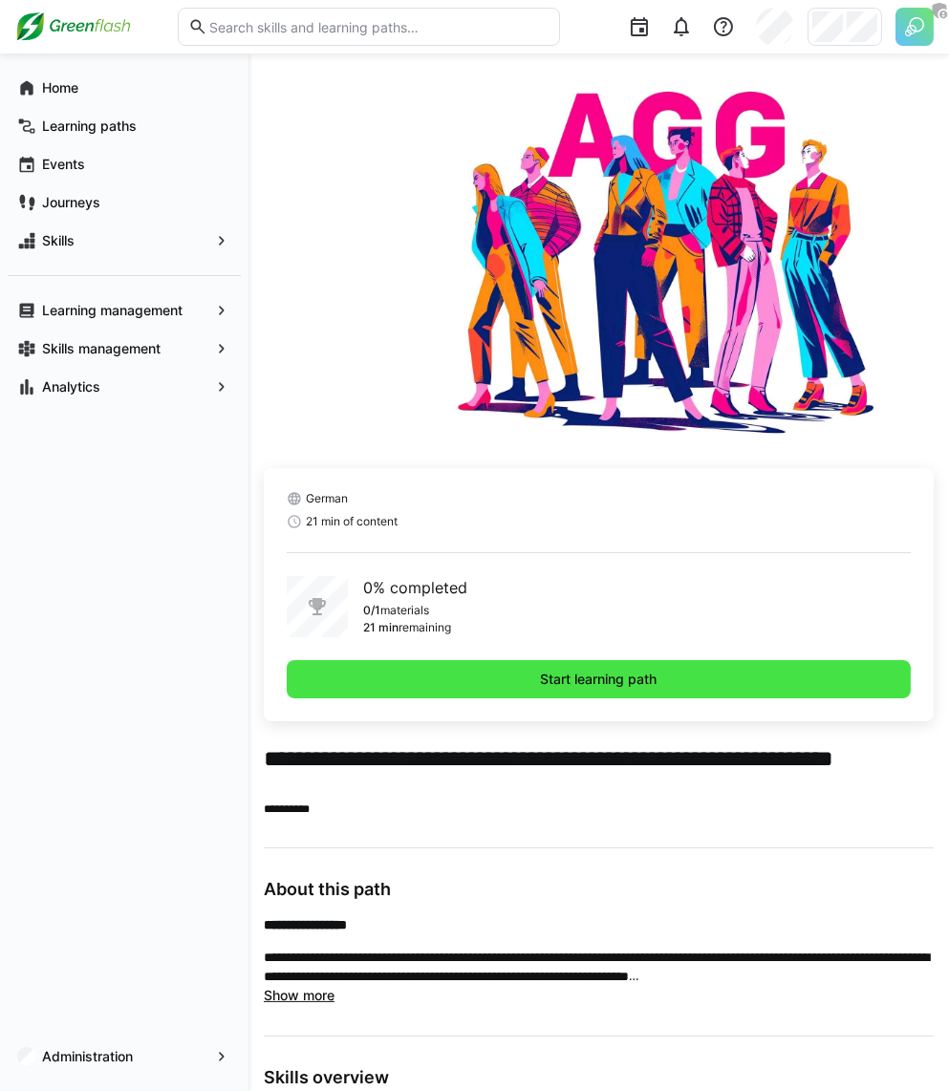
click at [522, 691] on span "Start learning path" at bounding box center [599, 679] width 624 height 38
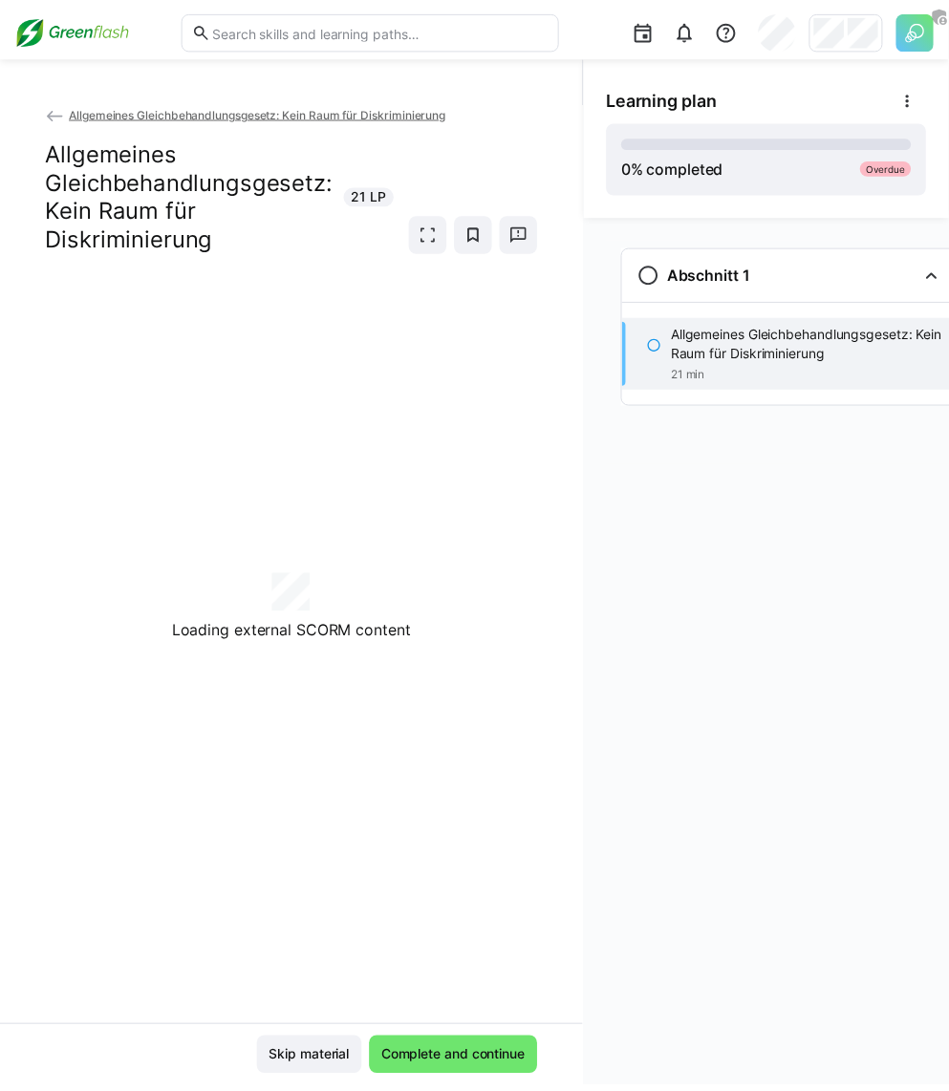
scroll to position [0, 5]
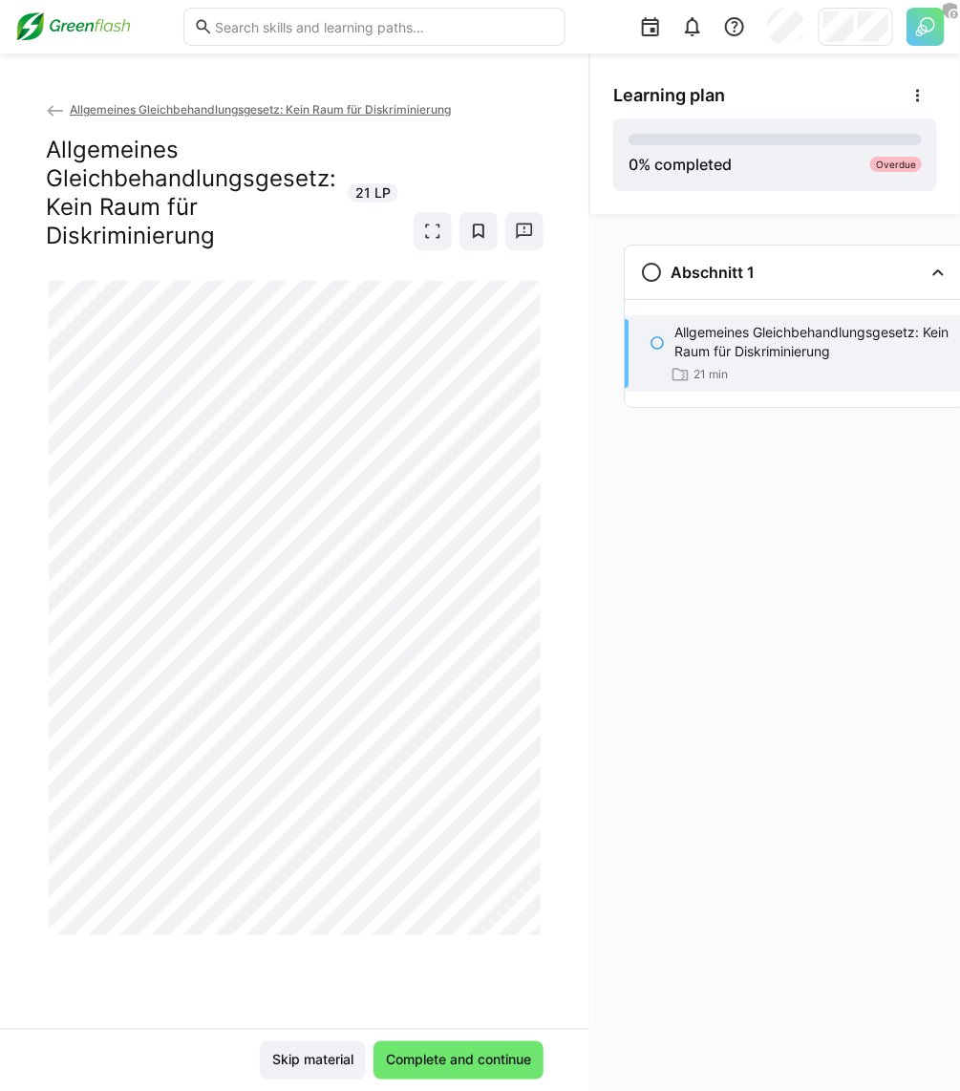
click at [694, 544] on div "Abschnitt 1 Allgemeines Gleichbehandlungsgesetz: Kein Raum für Diskriminierung …" at bounding box center [776, 652] width 370 height 877
click at [383, 1066] on span "Complete and continue" at bounding box center [458, 1060] width 151 height 19
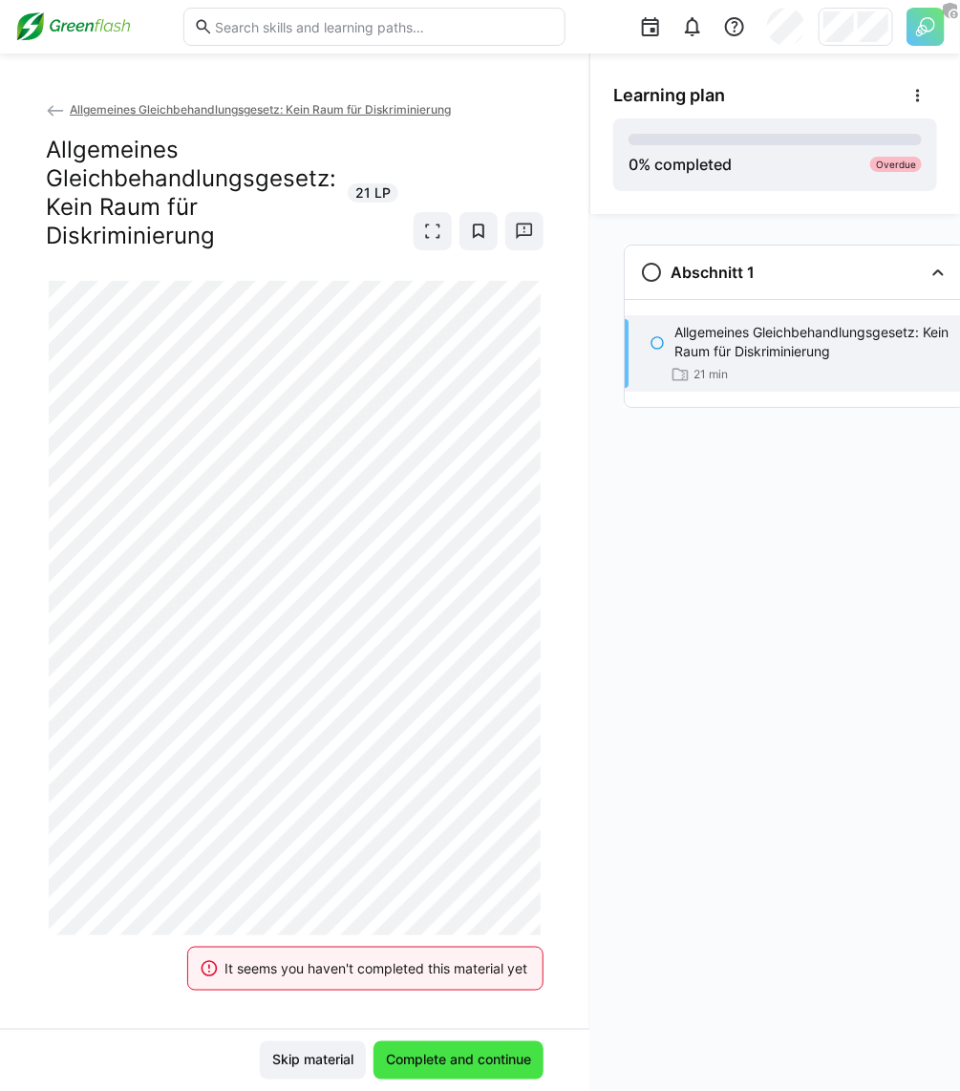
click at [383, 1066] on span "Complete and continue" at bounding box center [458, 1060] width 151 height 19
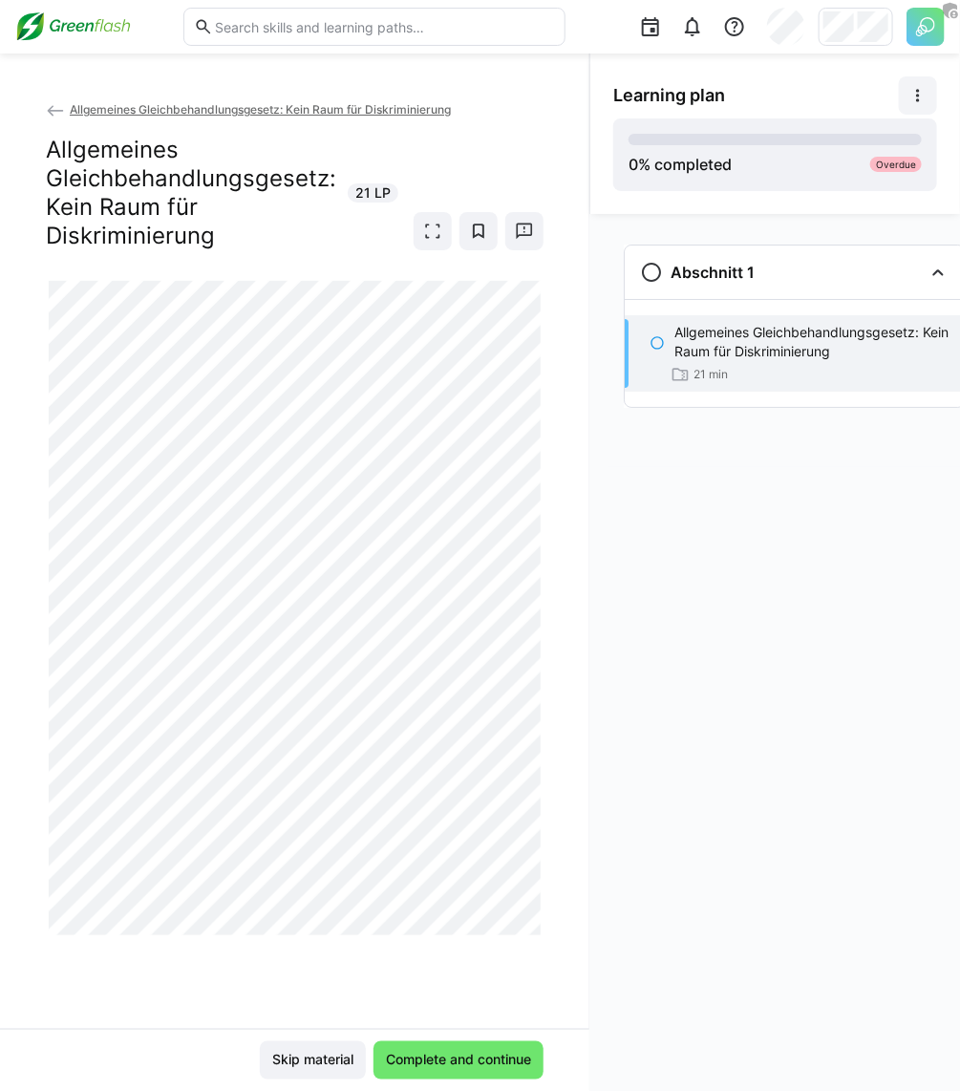
click at [920, 103] on eds-icon at bounding box center [918, 95] width 19 height 19
click at [888, 155] on div "View details" at bounding box center [883, 146] width 75 height 19
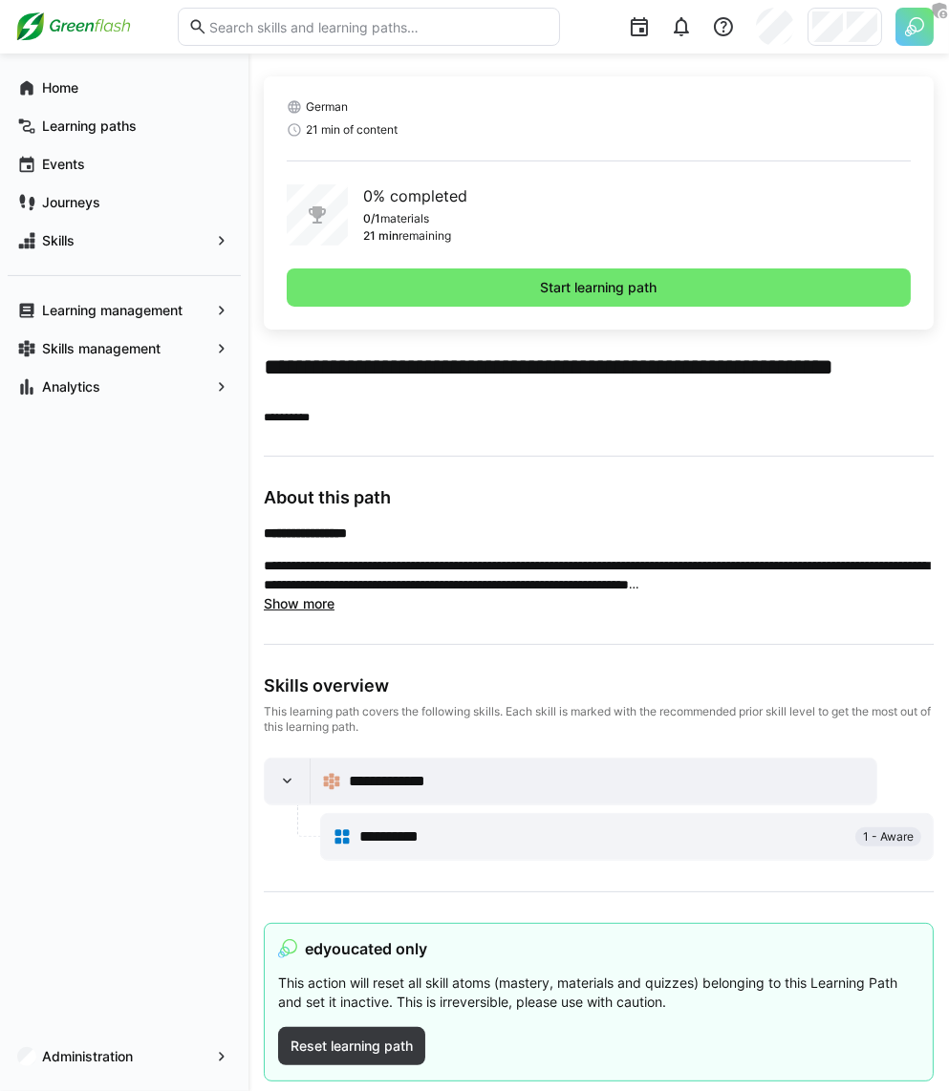
scroll to position [396, 0]
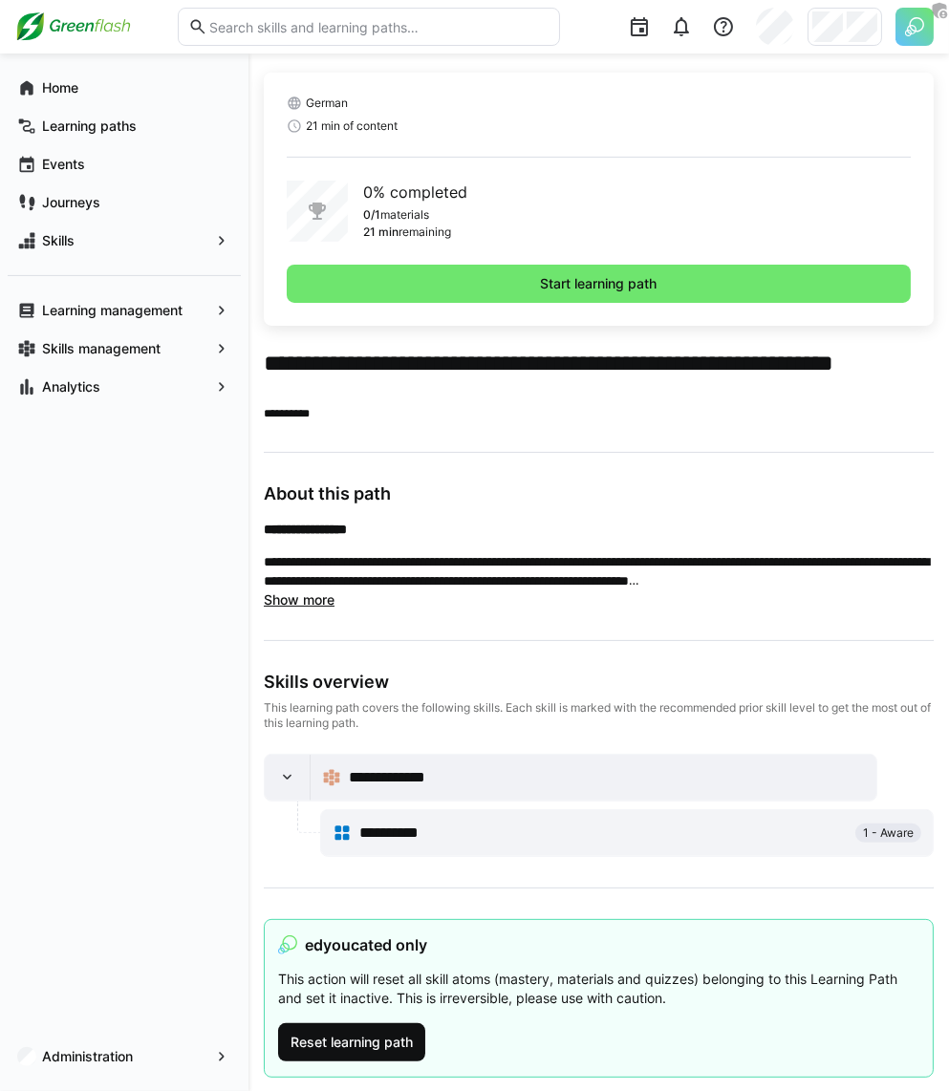
click at [376, 1035] on span "Reset learning path" at bounding box center [352, 1042] width 128 height 19
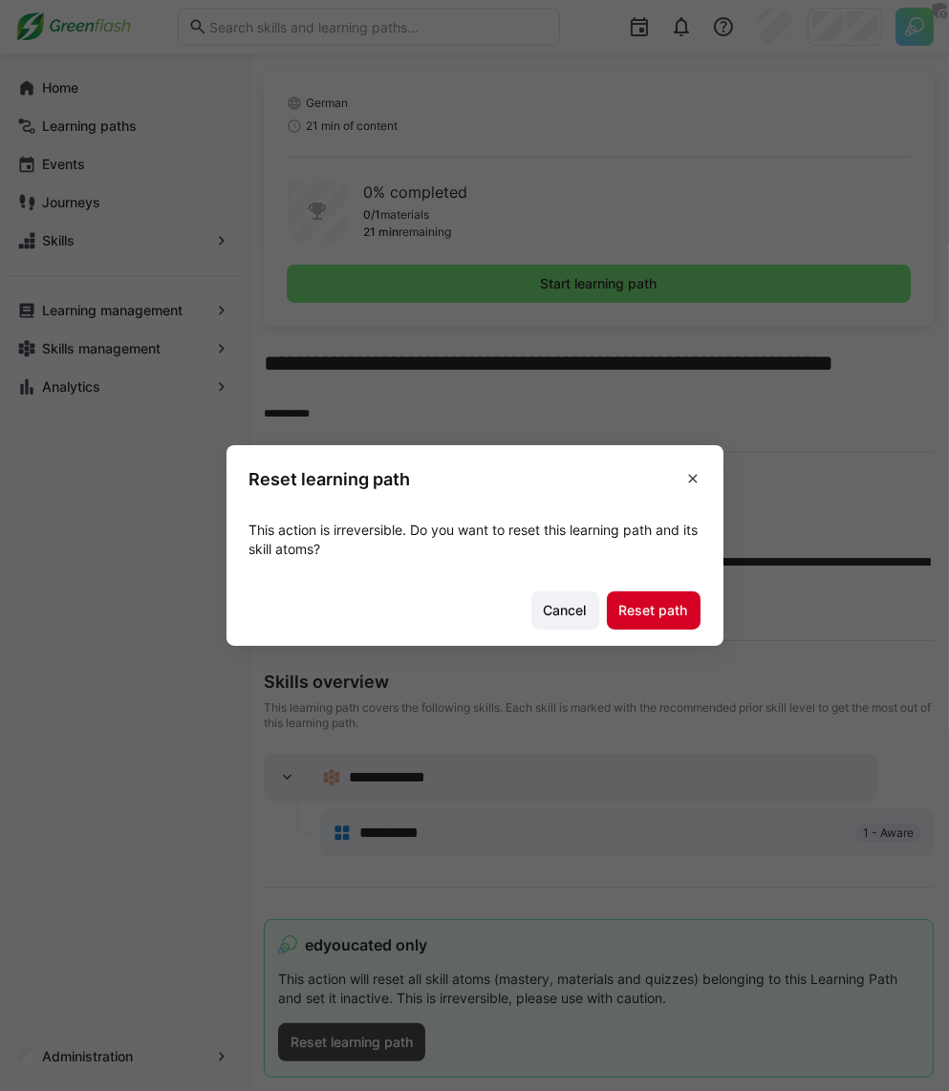
click at [620, 622] on span "Reset path" at bounding box center [654, 610] width 94 height 38
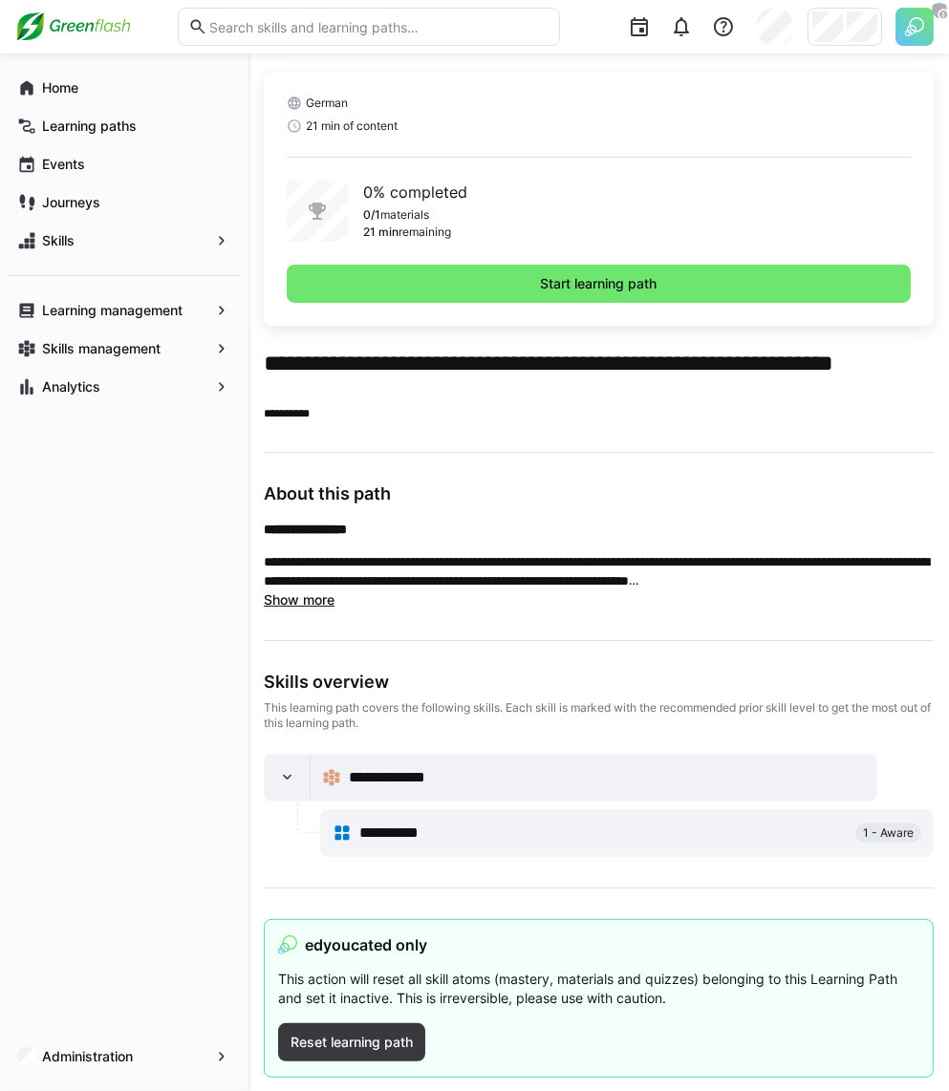
scroll to position [0, 0]
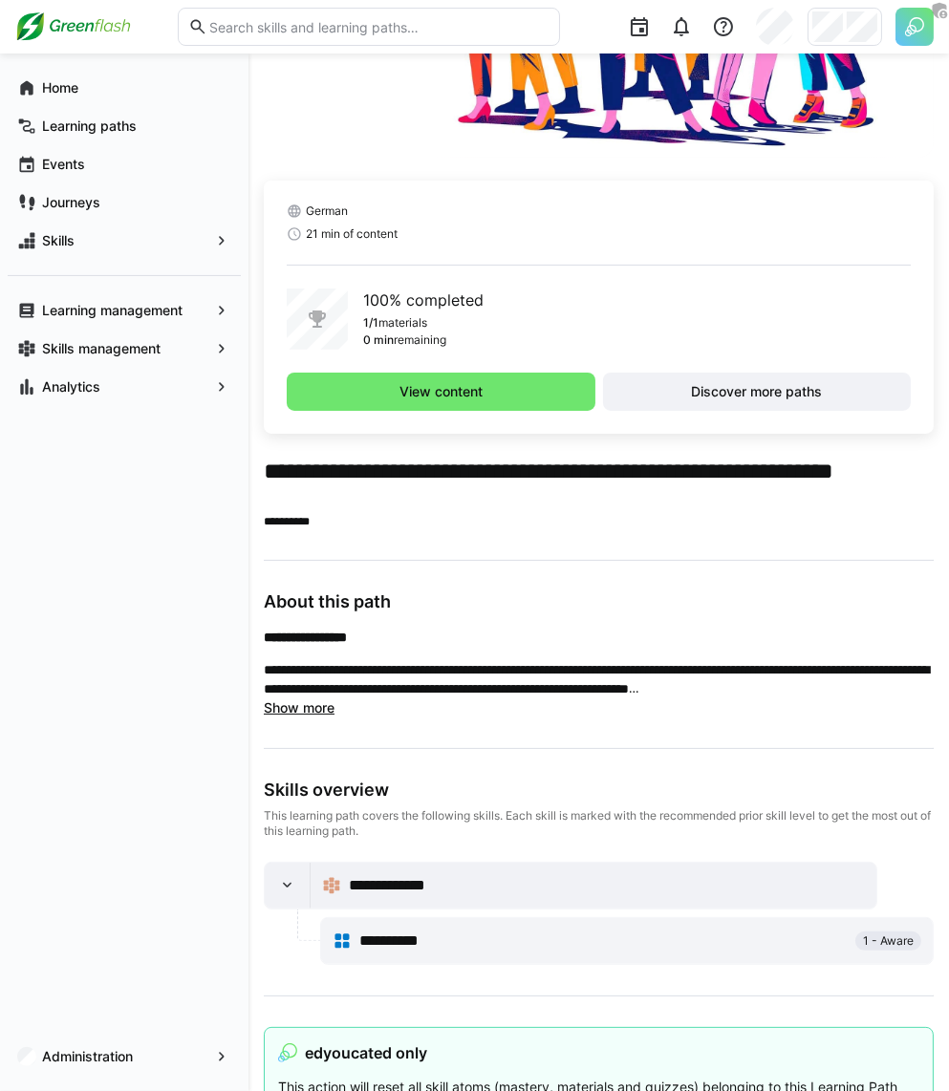
scroll to position [367, 0]
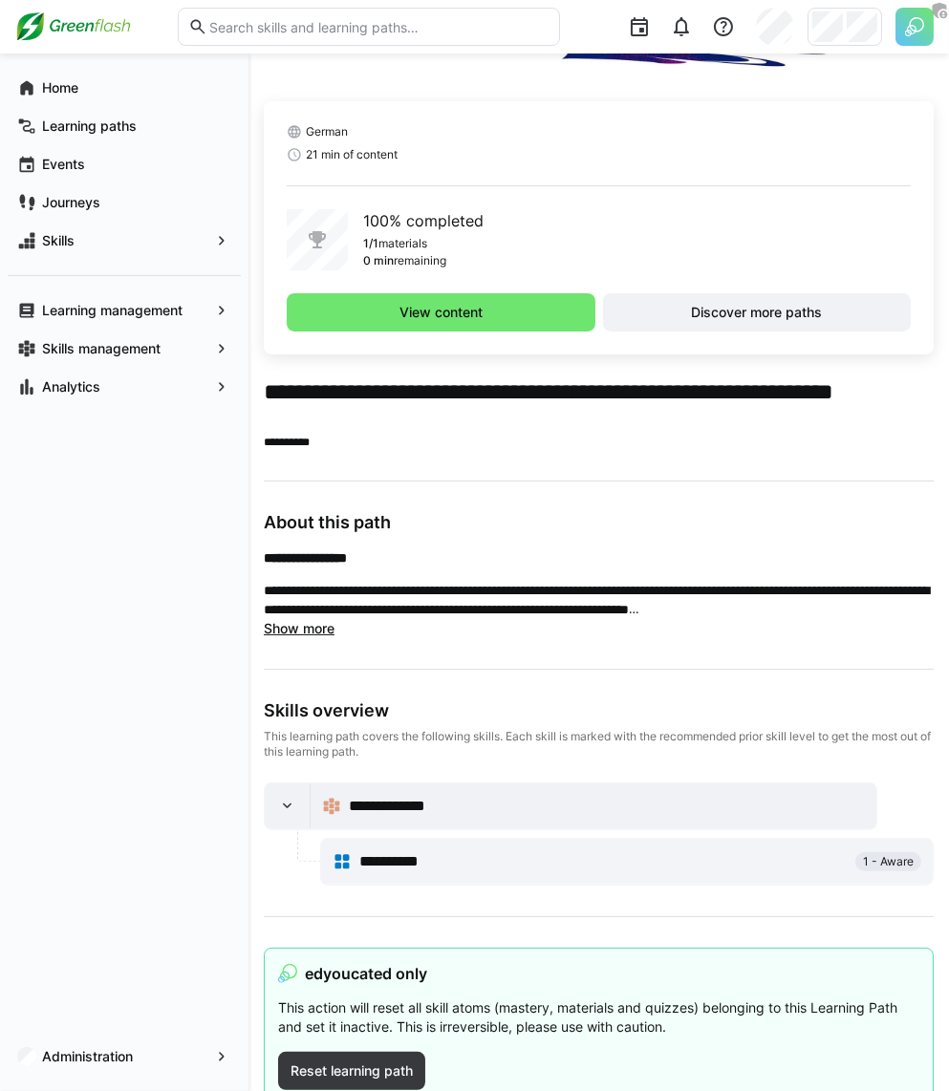
click at [525, 635] on app-truncated-text "**********" at bounding box center [599, 593] width 670 height 90
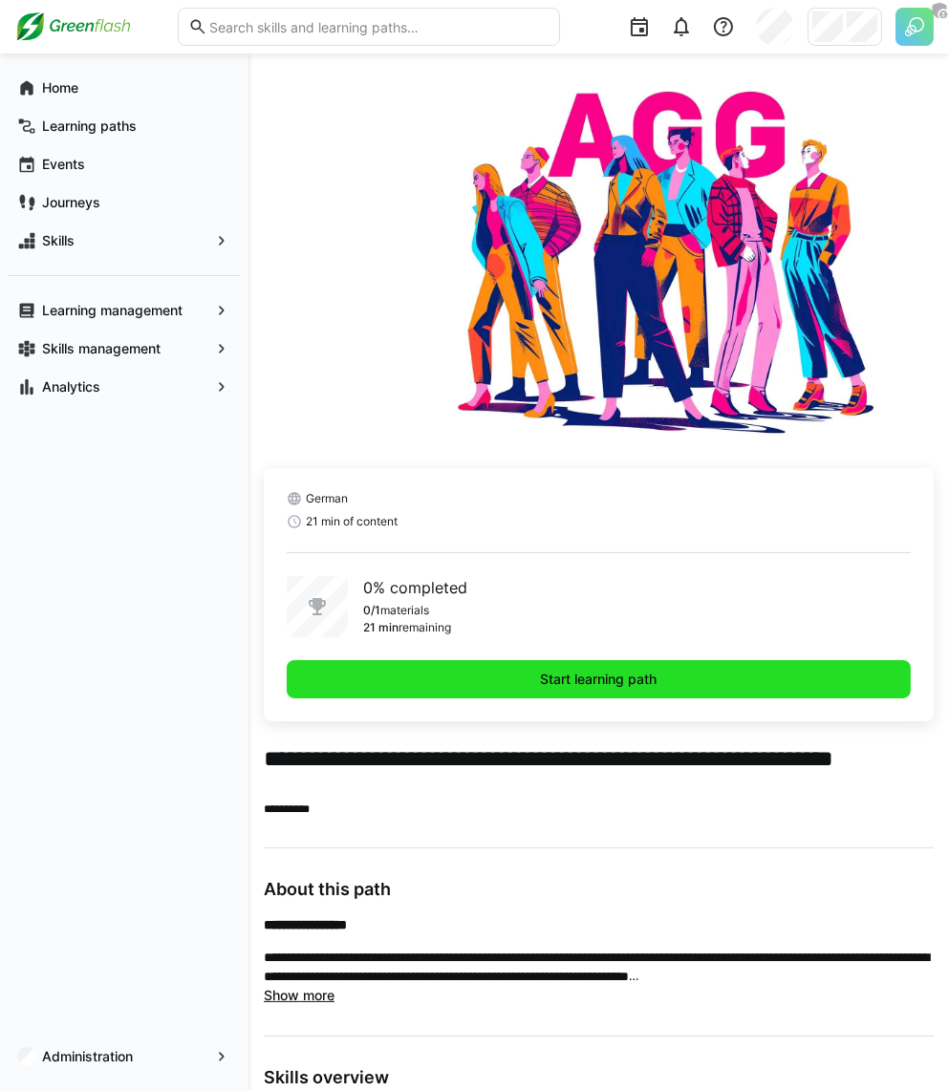
click at [494, 677] on span "Start learning path" at bounding box center [599, 679] width 624 height 38
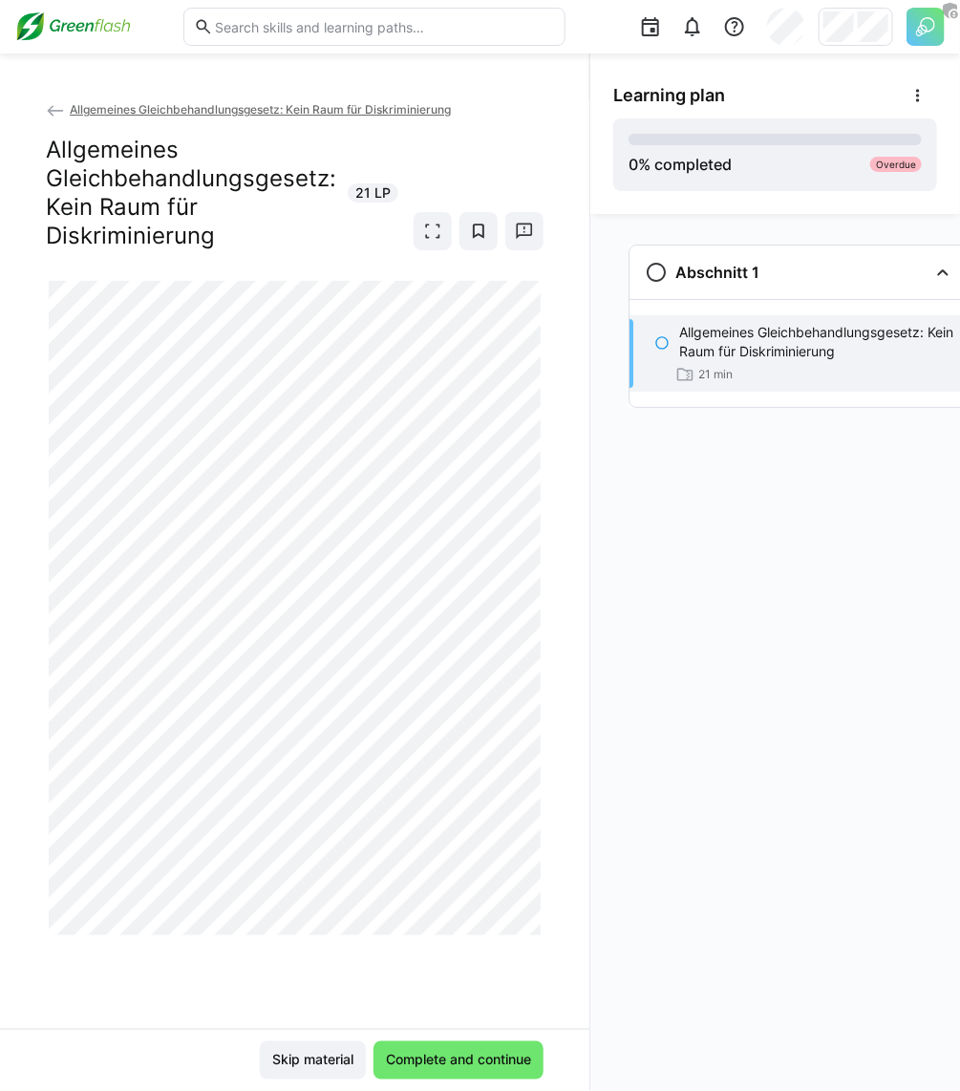
scroll to position [0, 5]
click at [591, 807] on div "Abschnitt 1 Allgemeines Gleichbehandlungsgesetz: Kein Raum für Diskriminierung …" at bounding box center [776, 652] width 370 height 877
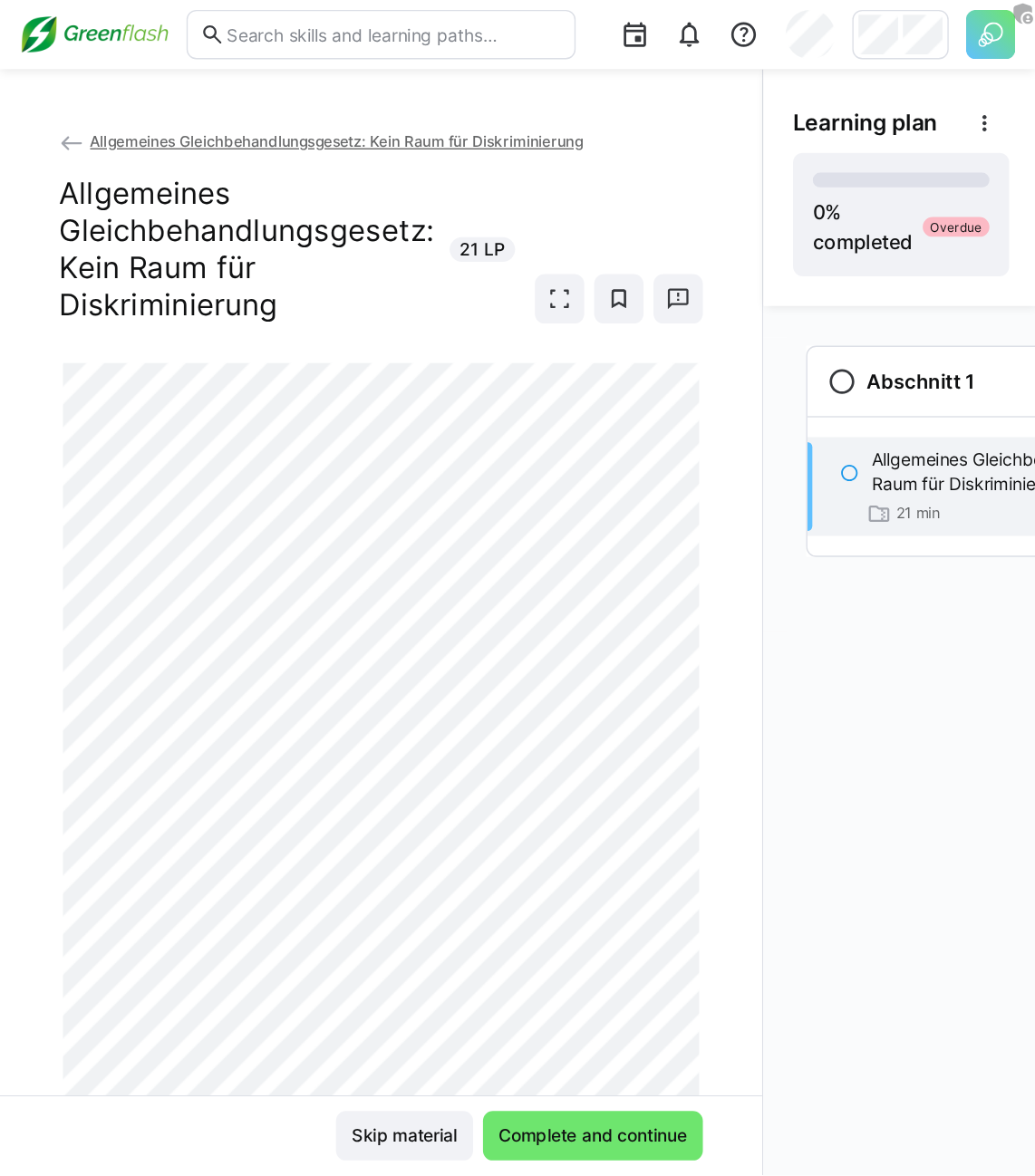
scroll to position [0, 5]
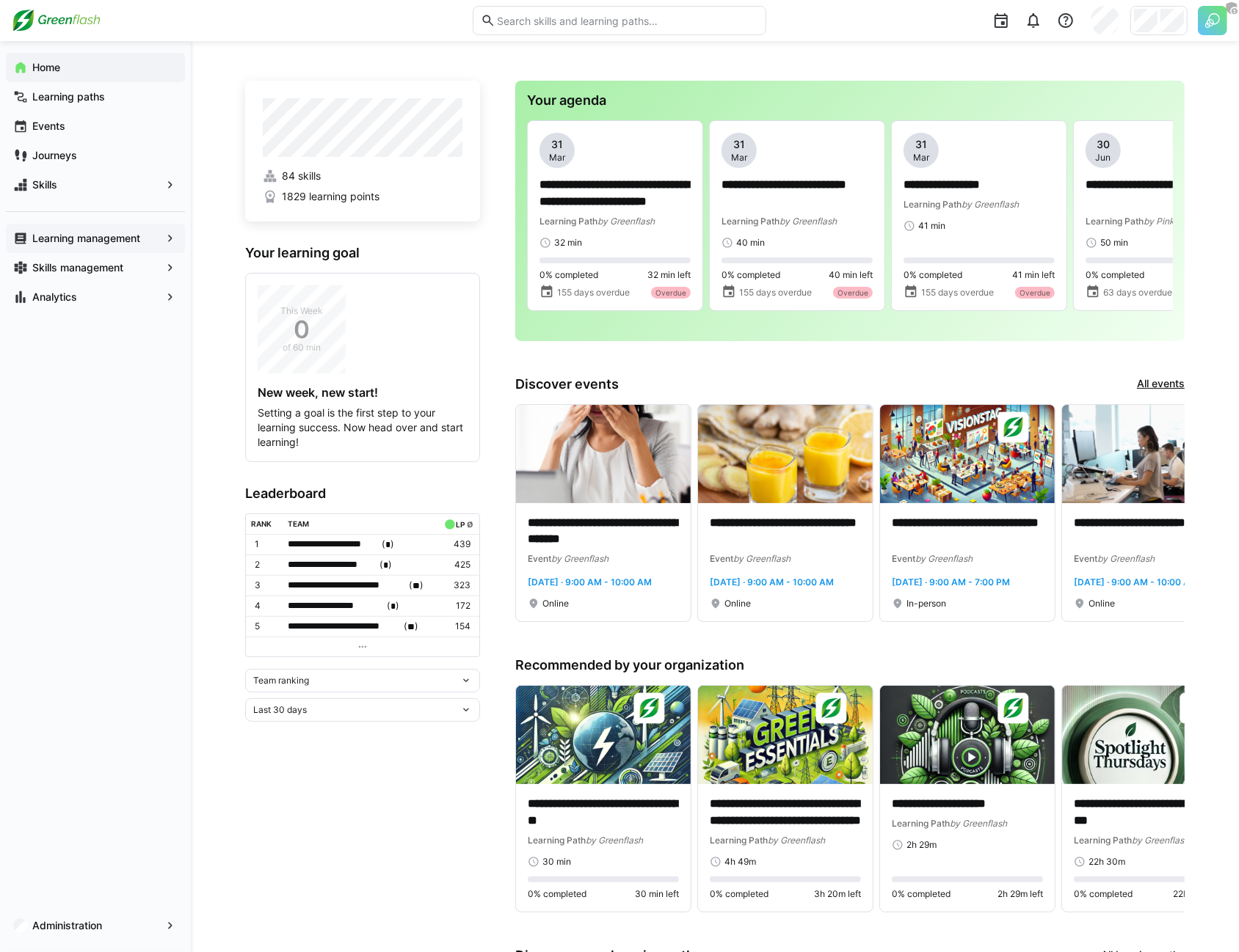
click at [159, 236] on span "Learning management" at bounding box center [95, 238] width 131 height 15
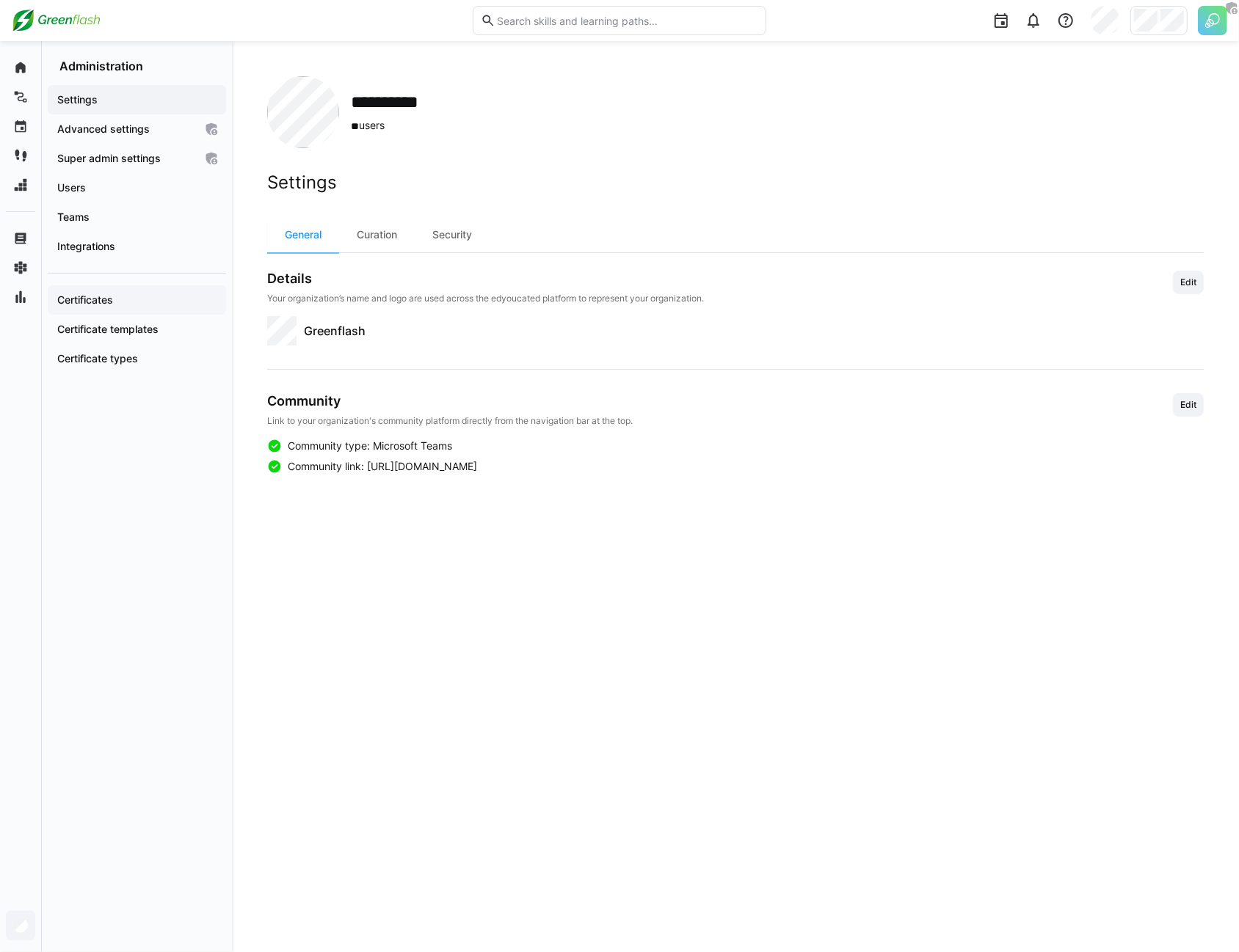
click at [154, 295] on span "Certificates" at bounding box center [137, 299] width 164 height 15
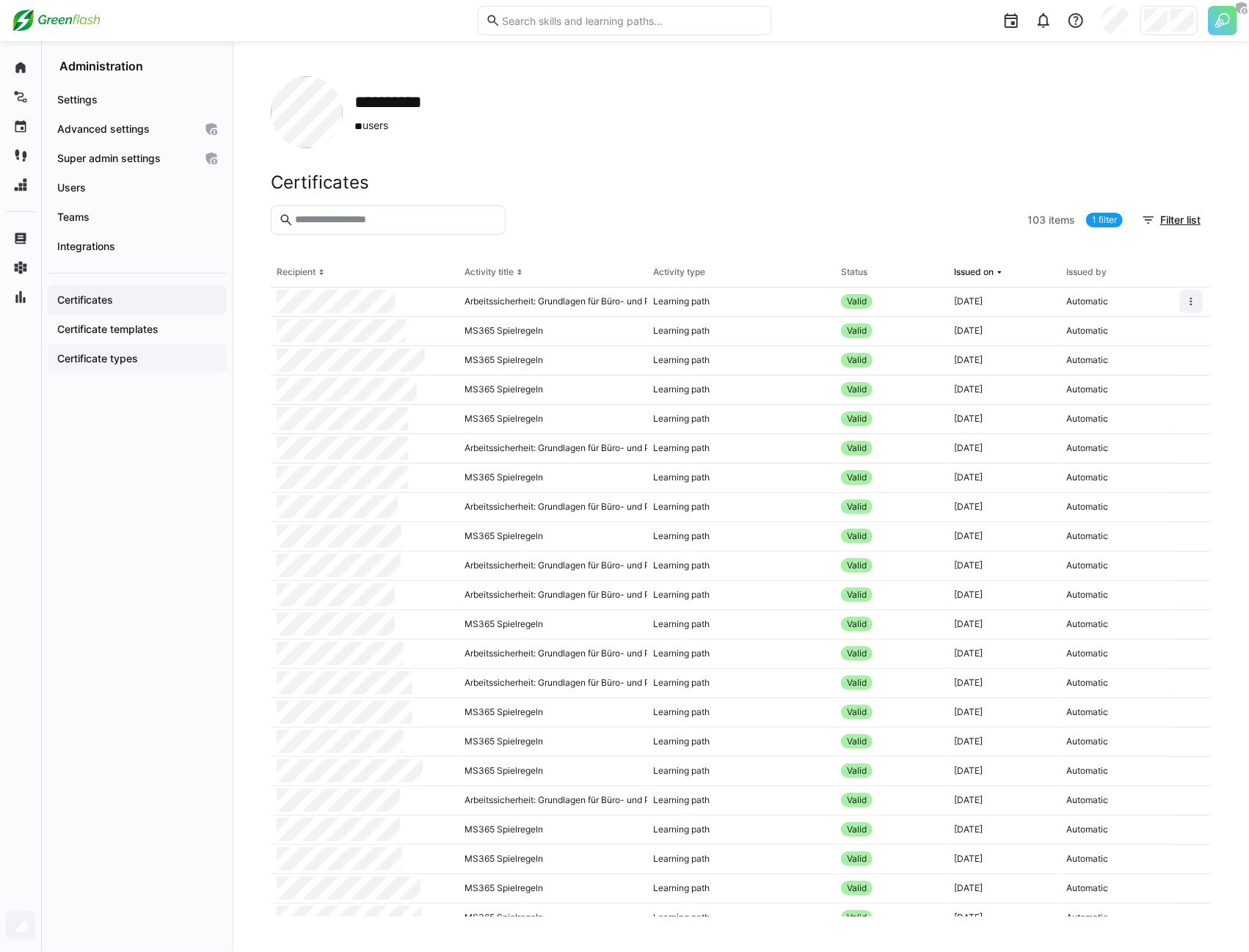
click at [91, 364] on span "Certificate types" at bounding box center [137, 359] width 164 height 15
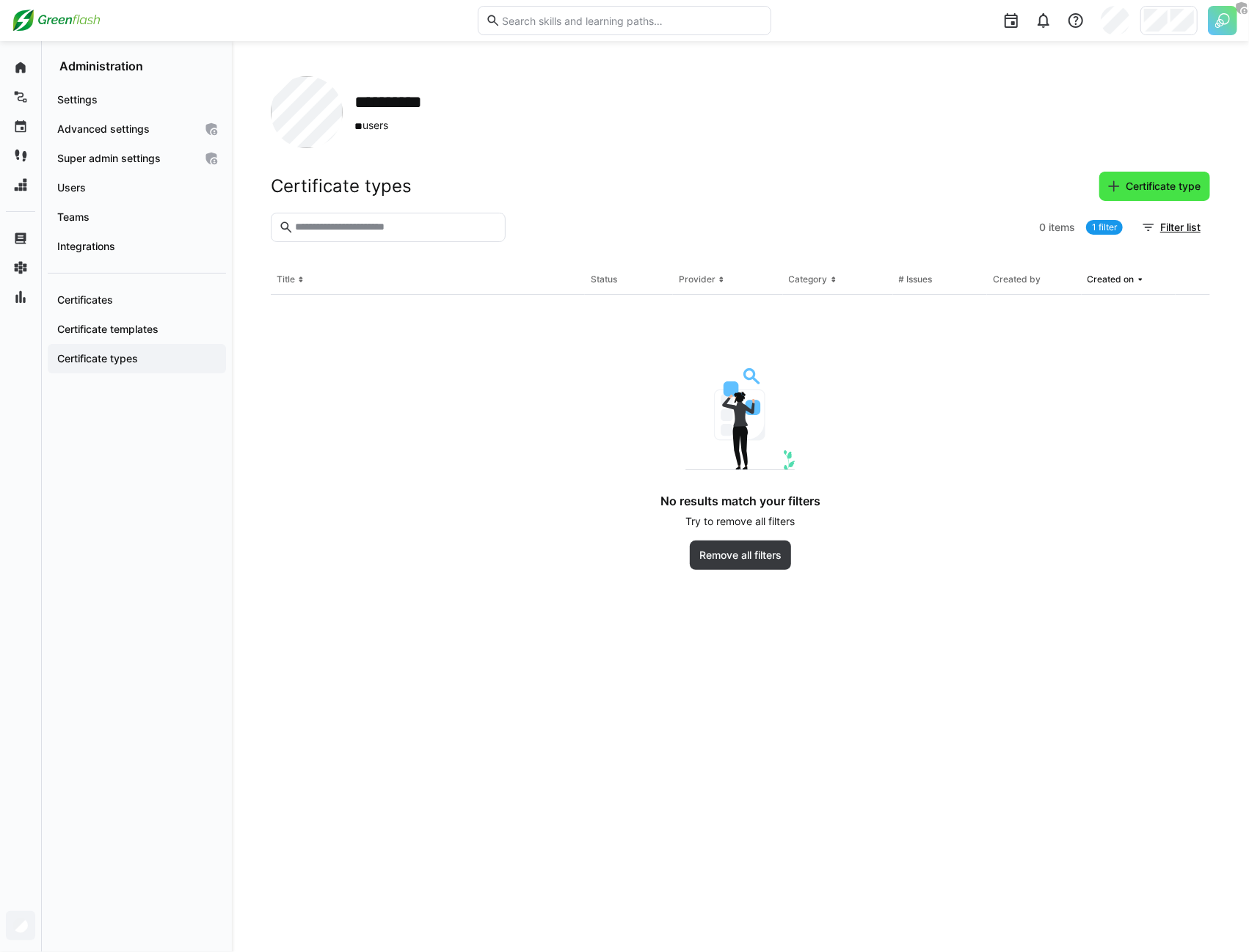
click at [1186, 185] on span "Certificate type" at bounding box center [1163, 186] width 79 height 15
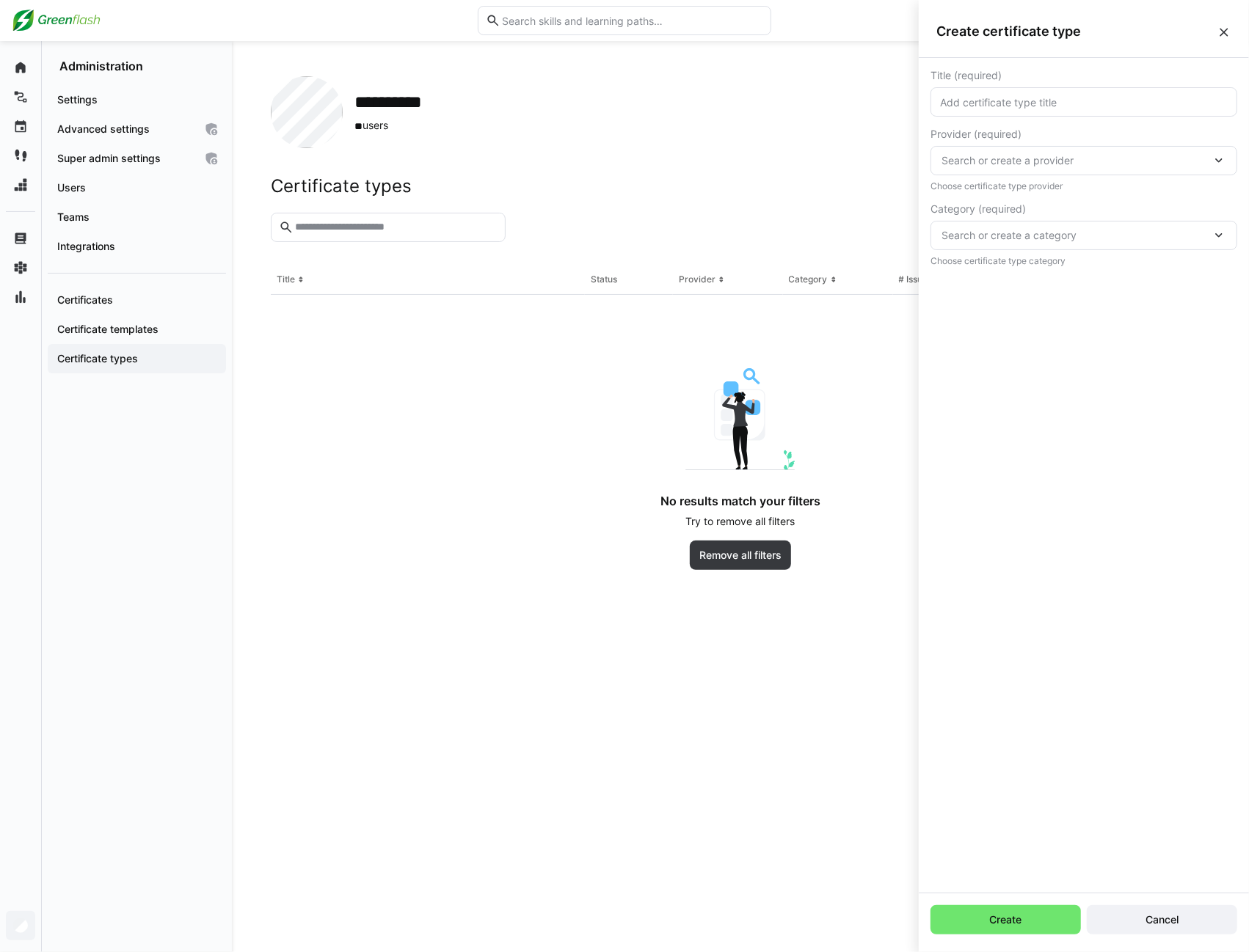
click at [1116, 229] on span "Search or create a category" at bounding box center [1077, 235] width 270 height 15
click at [1227, 35] on eds-icon at bounding box center [1224, 31] width 15 height 15
